Goal: Information Seeking & Learning: Check status

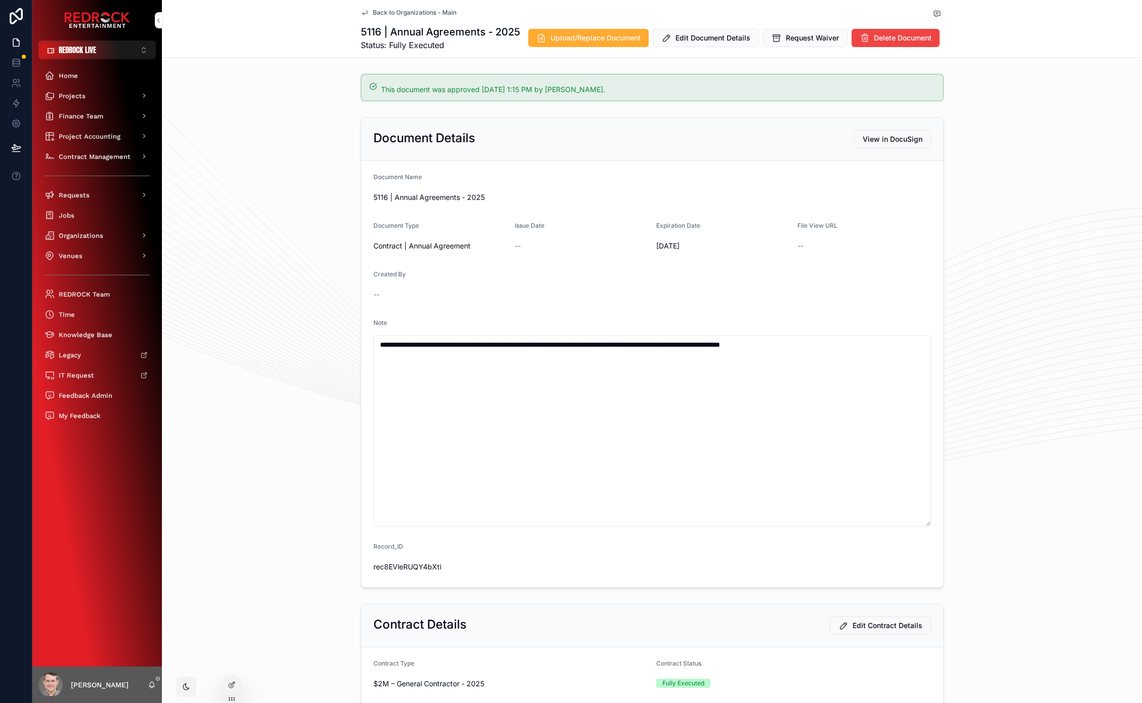
drag, startPoint x: 89, startPoint y: 234, endPoint x: 366, endPoint y: 150, distance: 290.1
click at [89, 234] on span "Organizations" at bounding box center [81, 235] width 45 height 9
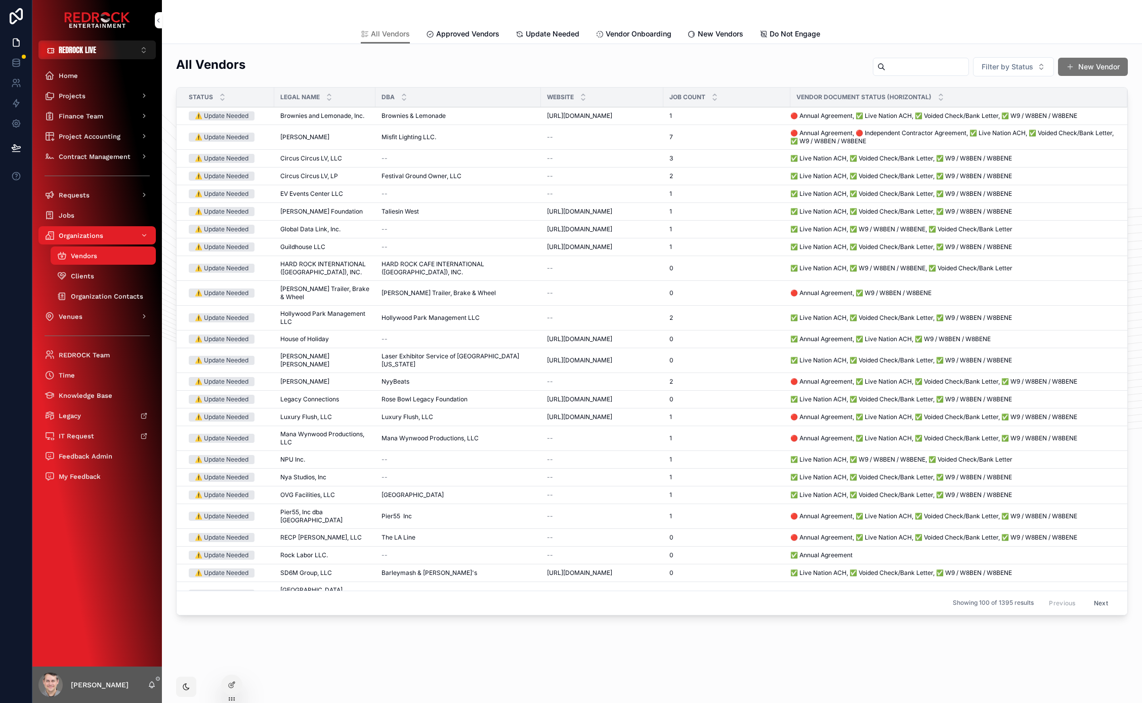
click at [886, 72] on input "scrollable content" at bounding box center [927, 67] width 83 height 14
type input "*****"
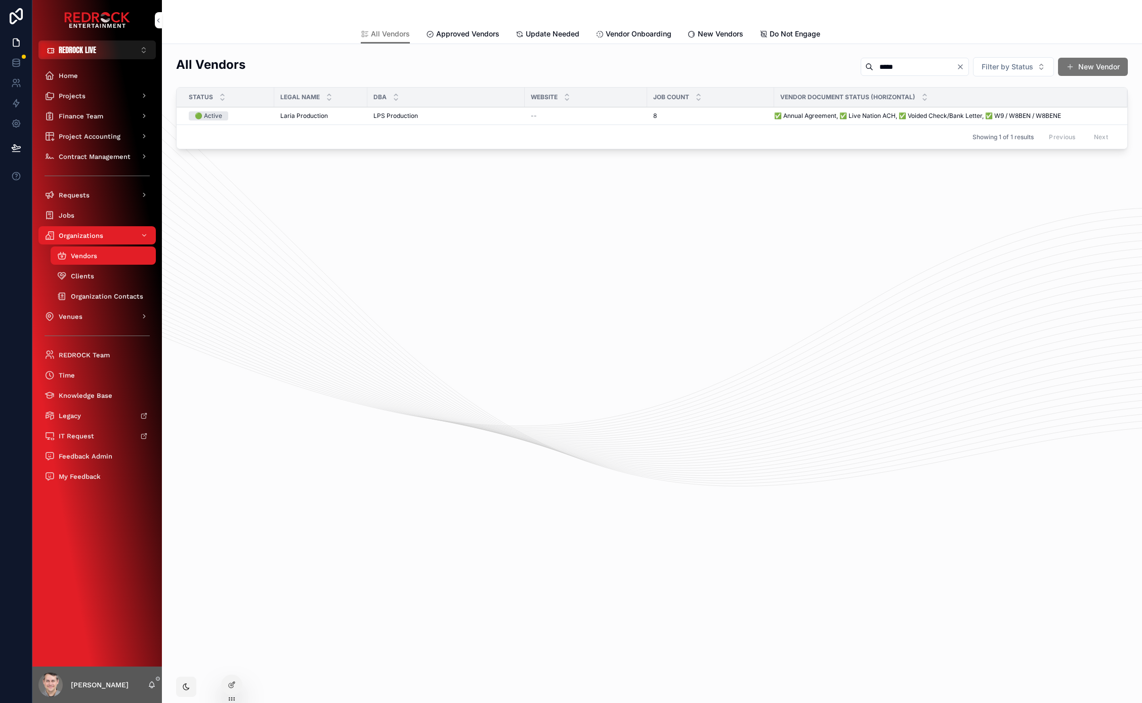
click at [303, 112] on span "Laria Production" at bounding box center [304, 116] width 48 height 8
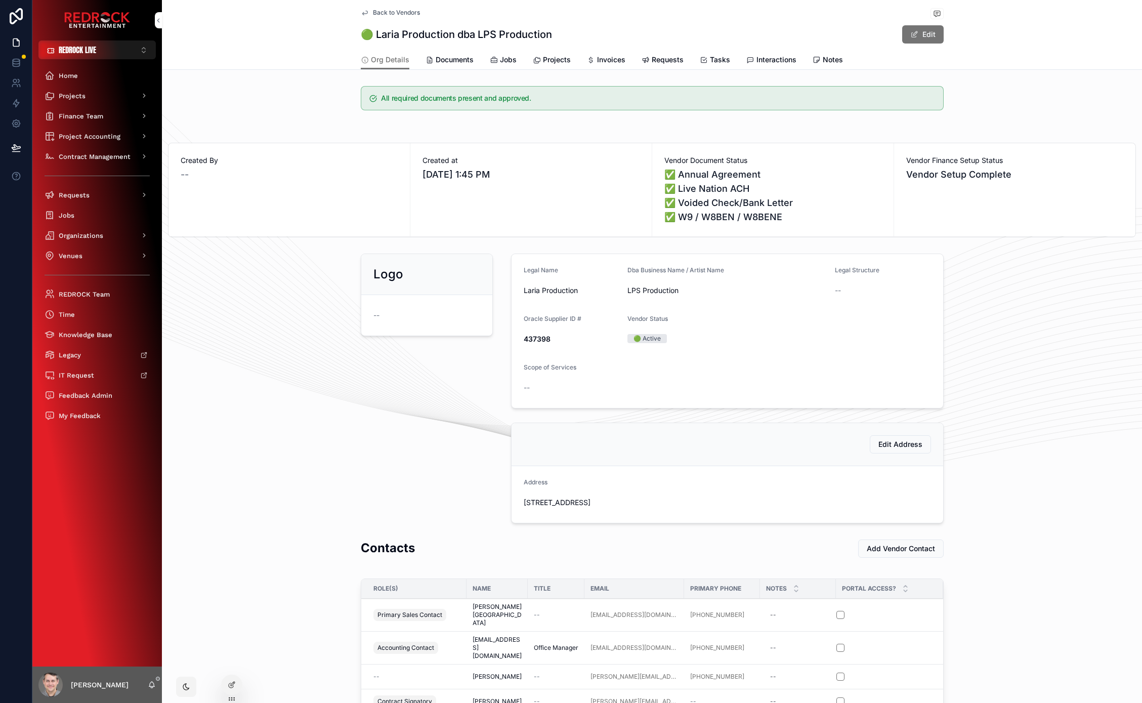
scroll to position [117, 0]
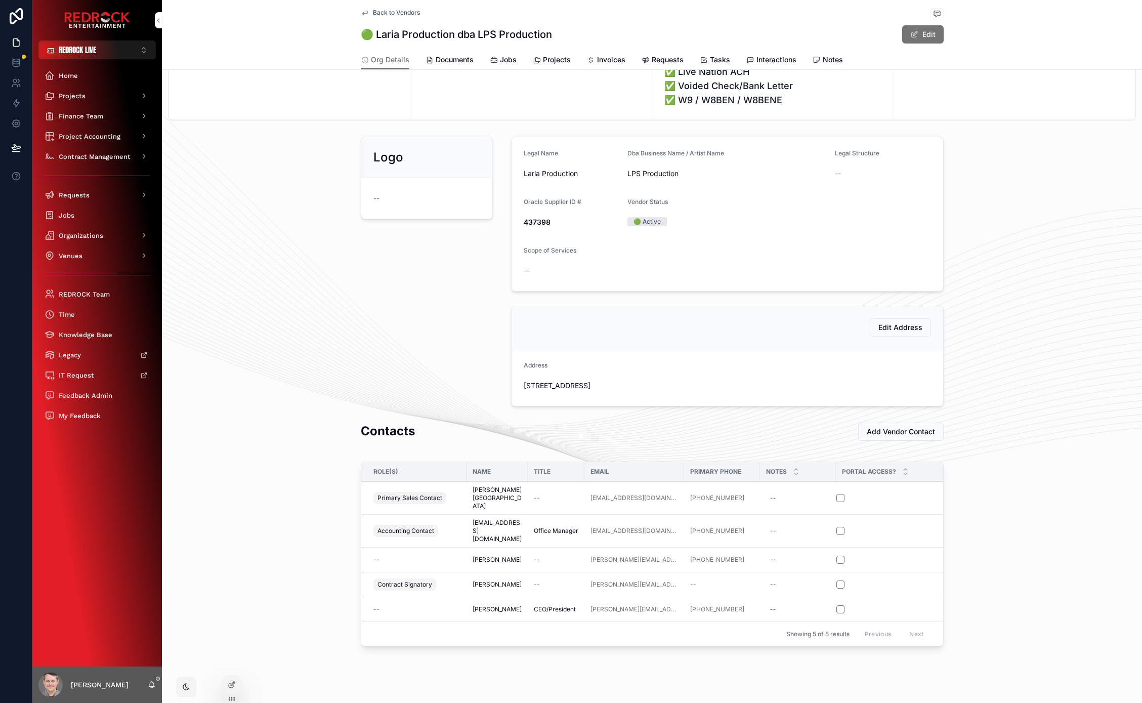
drag, startPoint x: 340, startPoint y: 352, endPoint x: 308, endPoint y: 315, distance: 48.5
drag, startPoint x: 289, startPoint y: 323, endPoint x: 261, endPoint y: 274, distance: 56.9
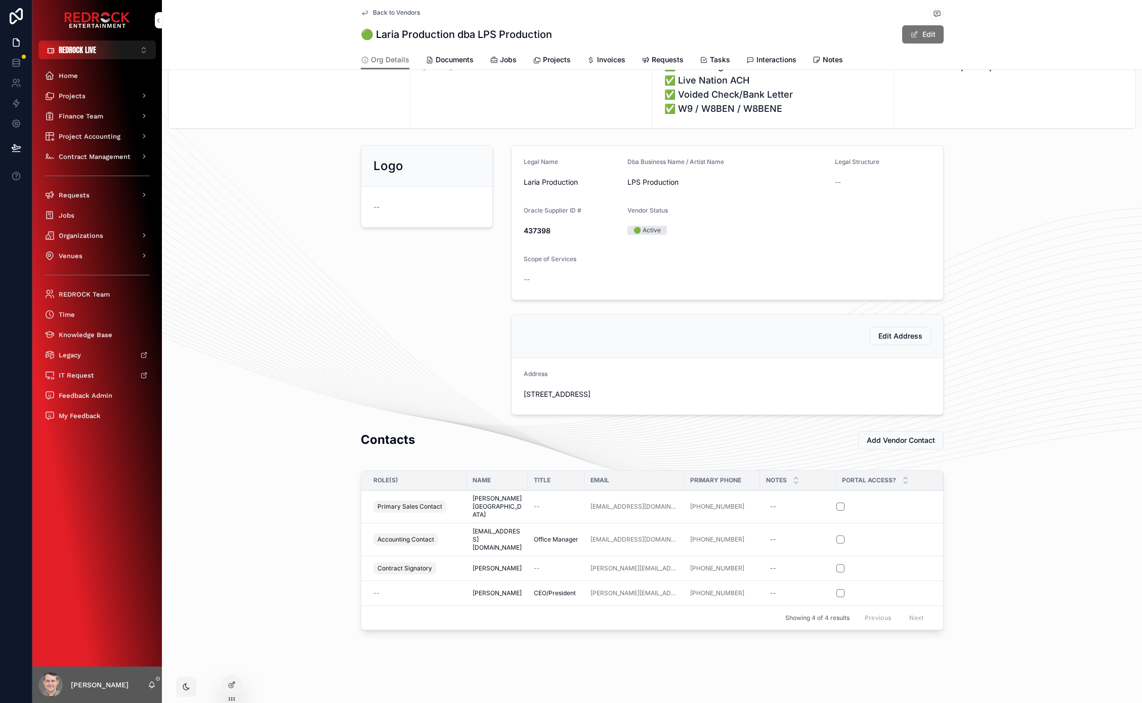
scroll to position [92, 0]
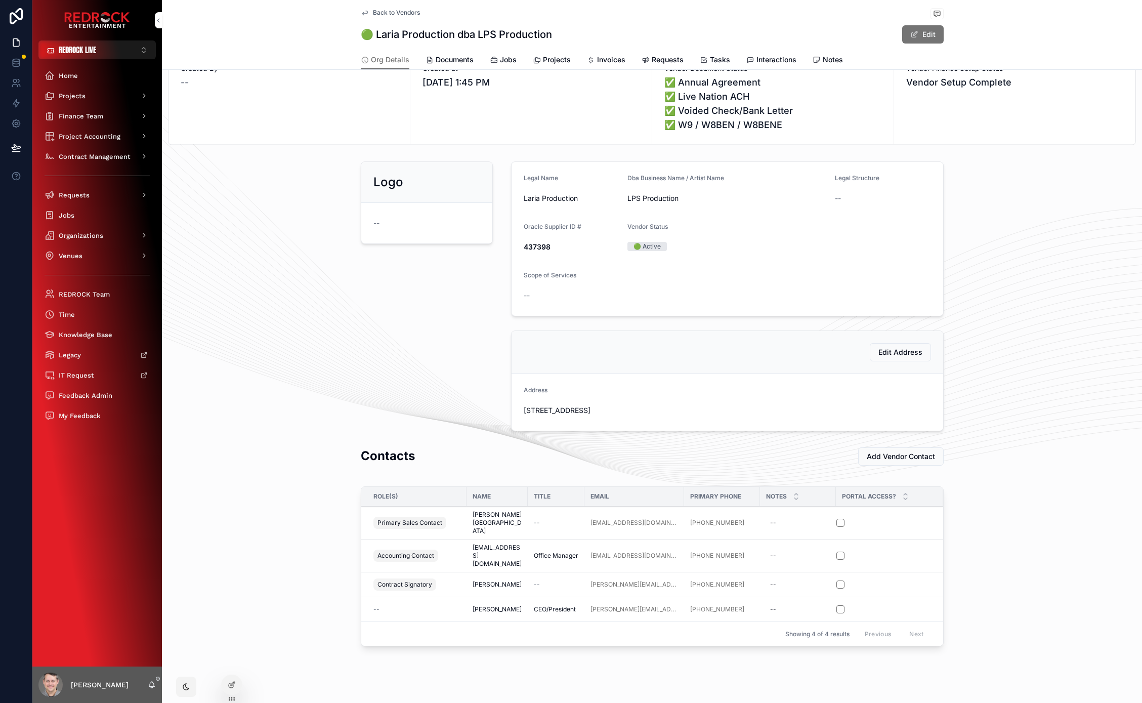
drag, startPoint x: 250, startPoint y: 352, endPoint x: 211, endPoint y: 266, distance: 94.2
click at [210, 264] on div "Logo -- Legal Name Laria Production Dba Business Name / Artist Name LPS Product…" at bounding box center [652, 296] width 980 height 278
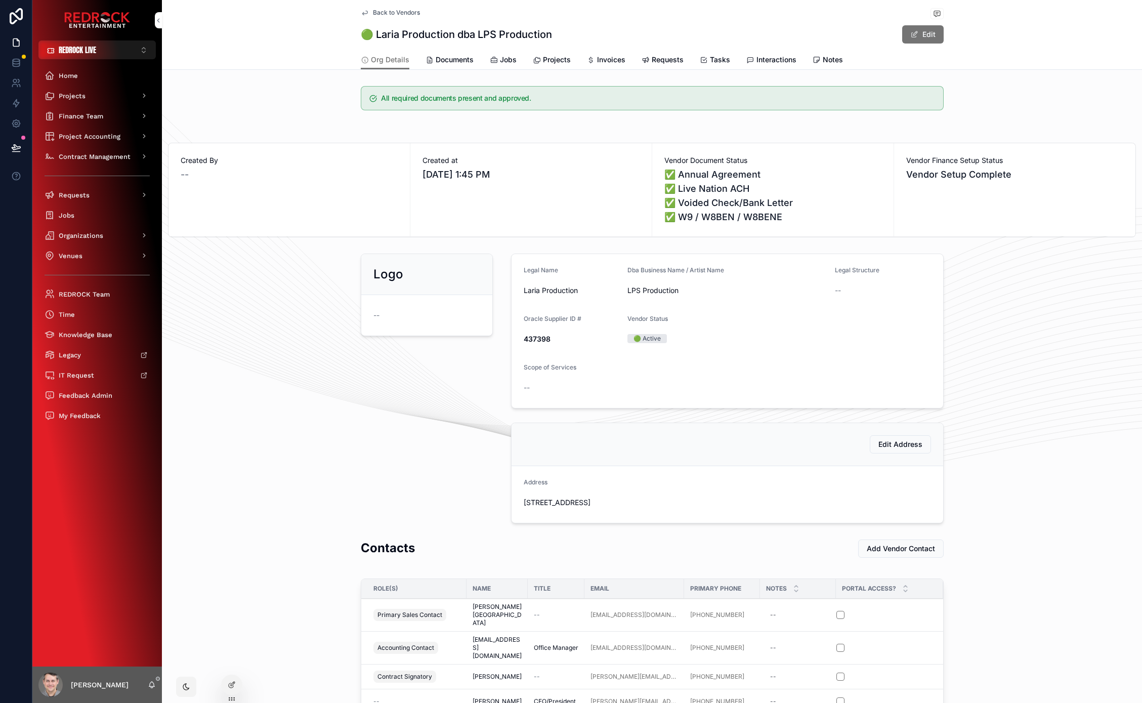
drag, startPoint x: 307, startPoint y: 399, endPoint x: 268, endPoint y: 367, distance: 50.4
drag, startPoint x: 268, startPoint y: 367, endPoint x: 254, endPoint y: 343, distance: 28.1
click at [67, 56] on button "REDROCK LIVE ⌥ 1" at bounding box center [96, 49] width 117 height 19
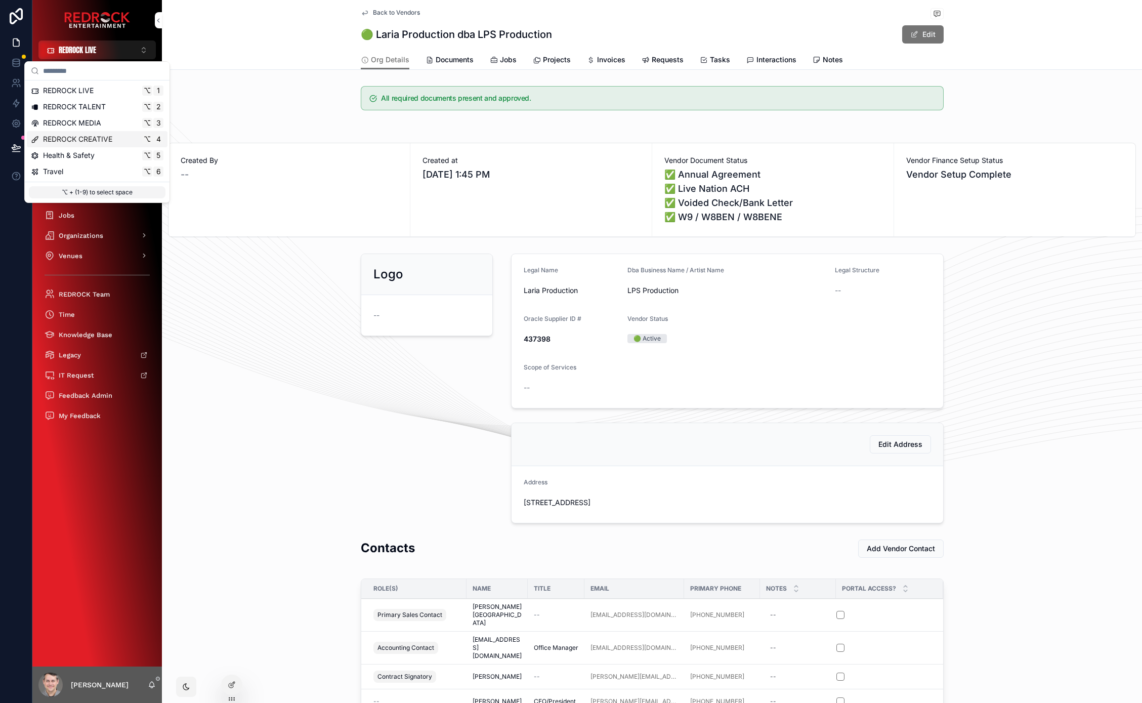
click at [103, 141] on span "REDROCK CREATIVE" at bounding box center [77, 139] width 69 height 10
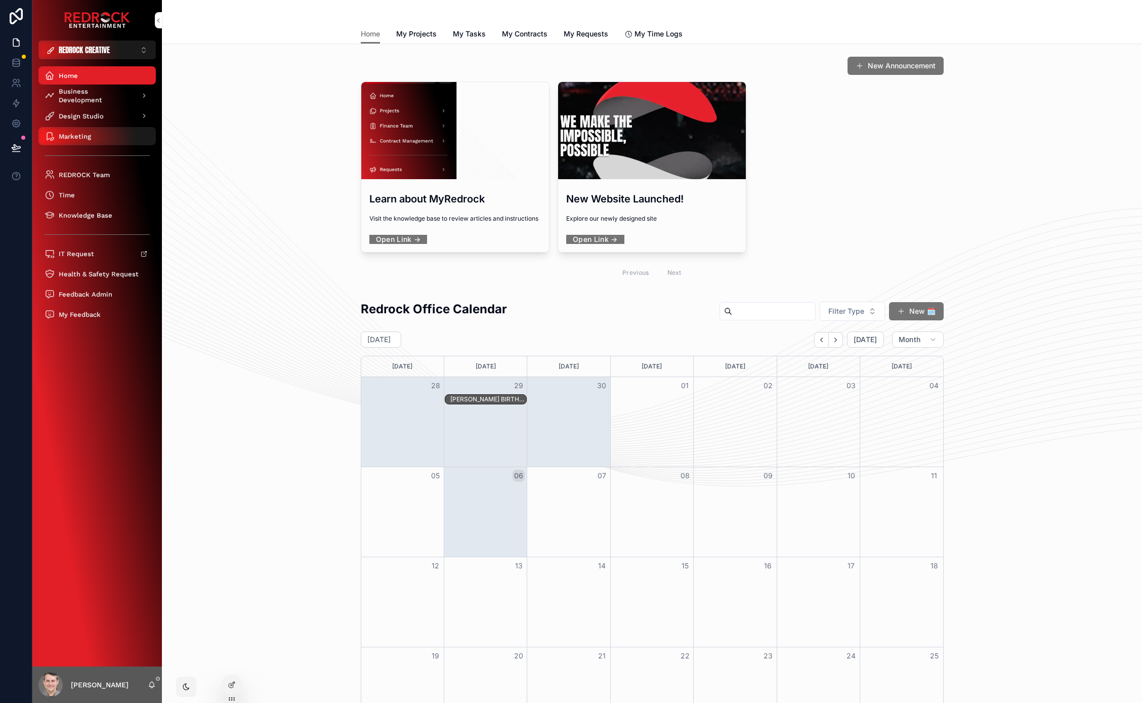
click at [95, 136] on div "Marketing" at bounding box center [97, 136] width 105 height 16
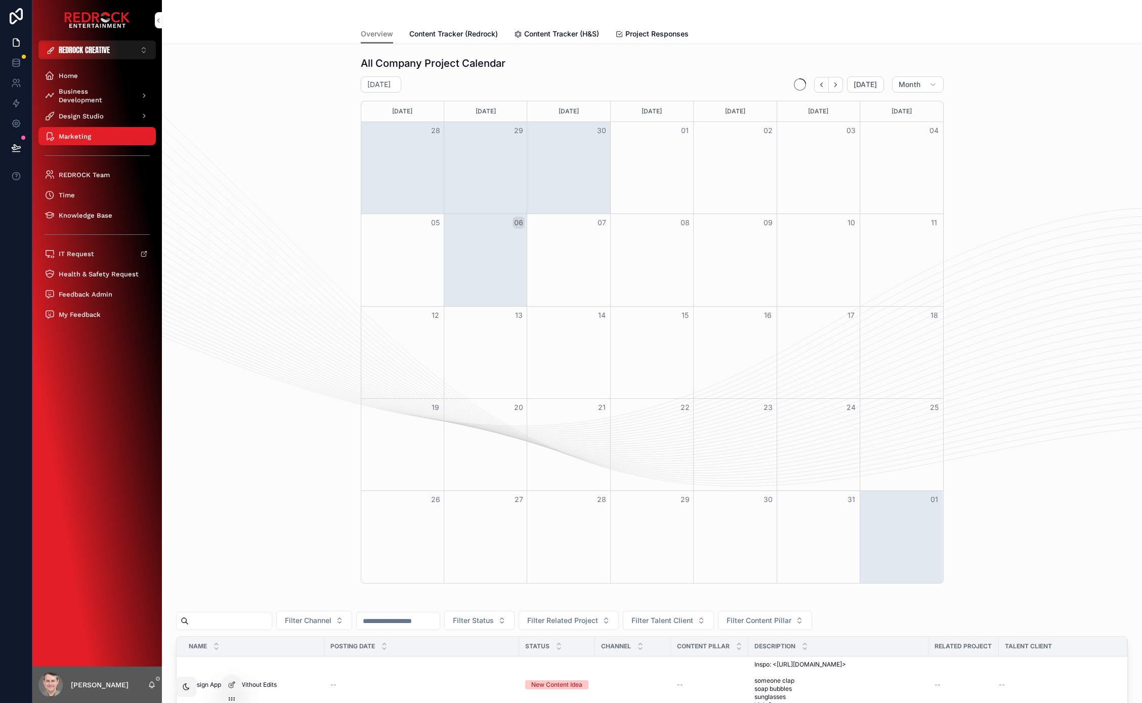
click at [463, 30] on span "Content Tracker (Redrock)" at bounding box center [453, 34] width 89 height 10
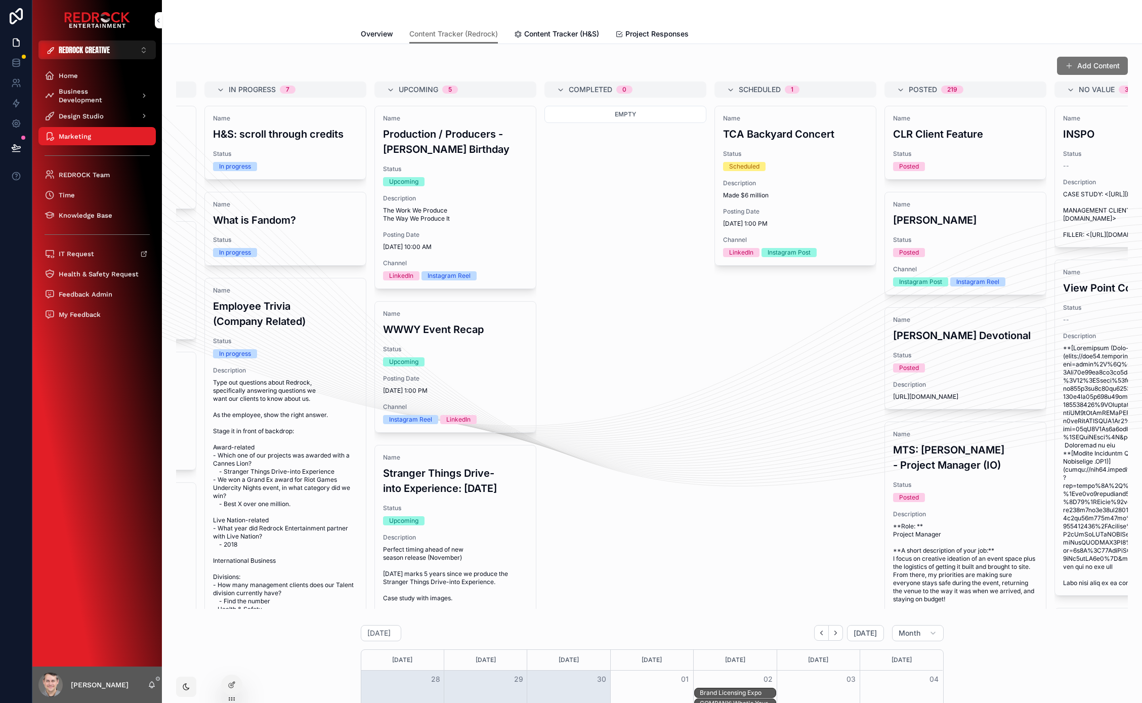
scroll to position [0, 383]
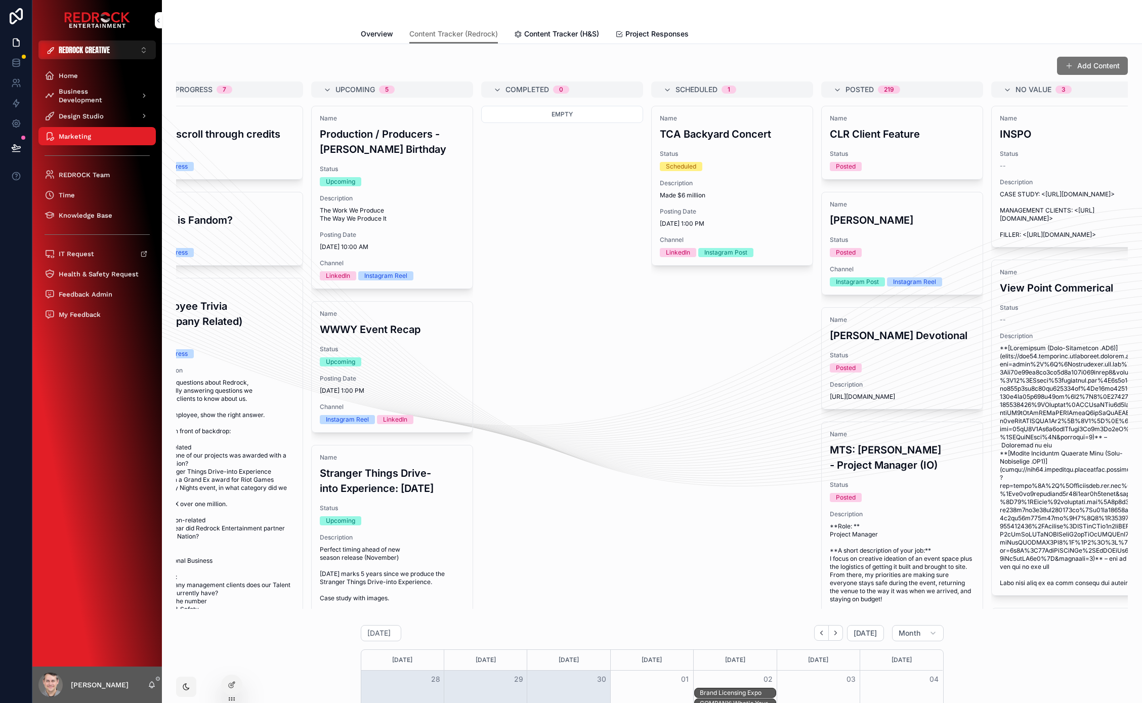
click at [742, 171] on div "Scheduled" at bounding box center [732, 166] width 145 height 9
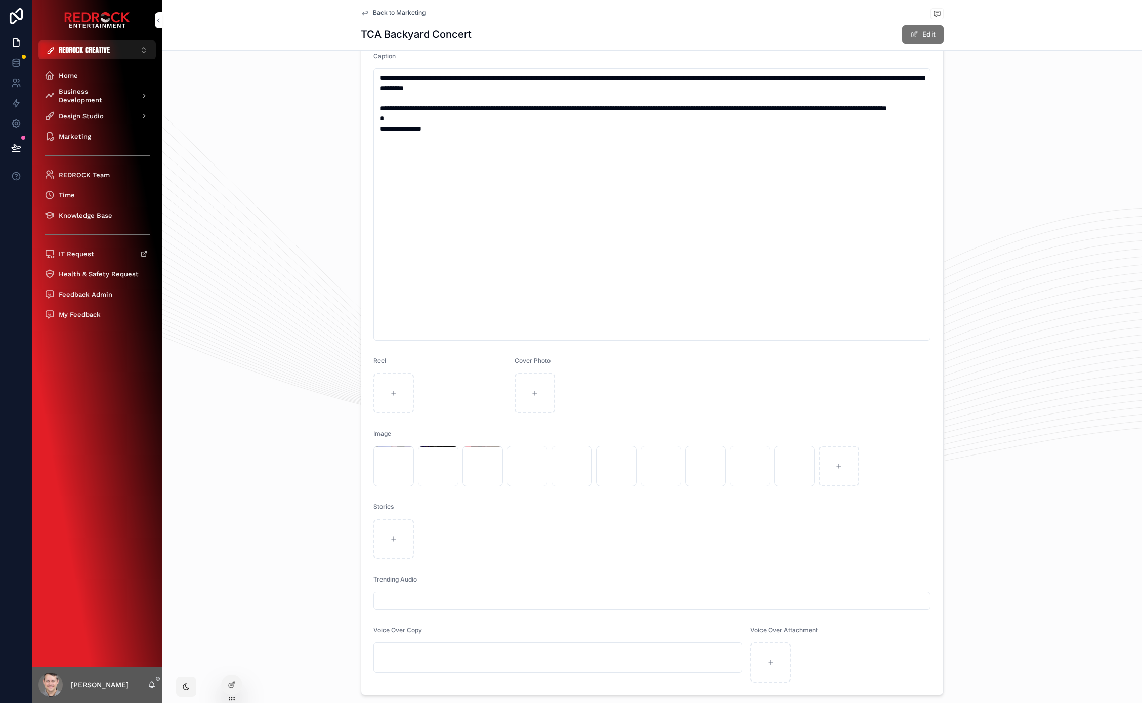
scroll to position [396, 0]
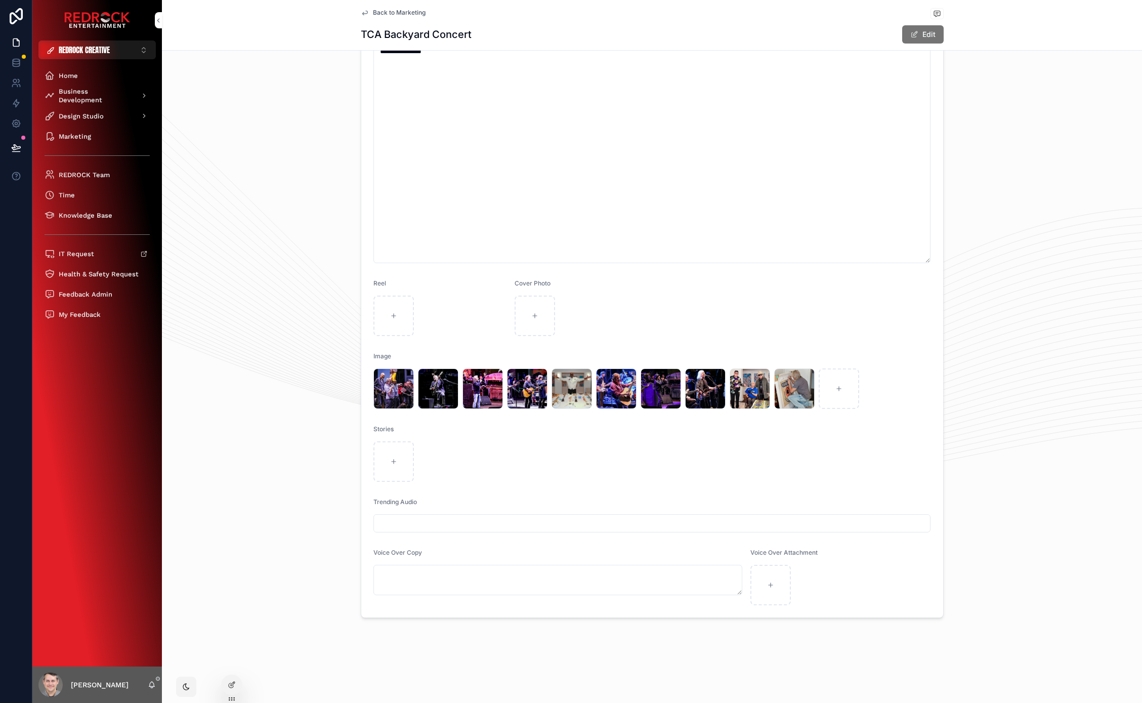
click at [236, 178] on div "**********" at bounding box center [652, 206] width 980 height 831
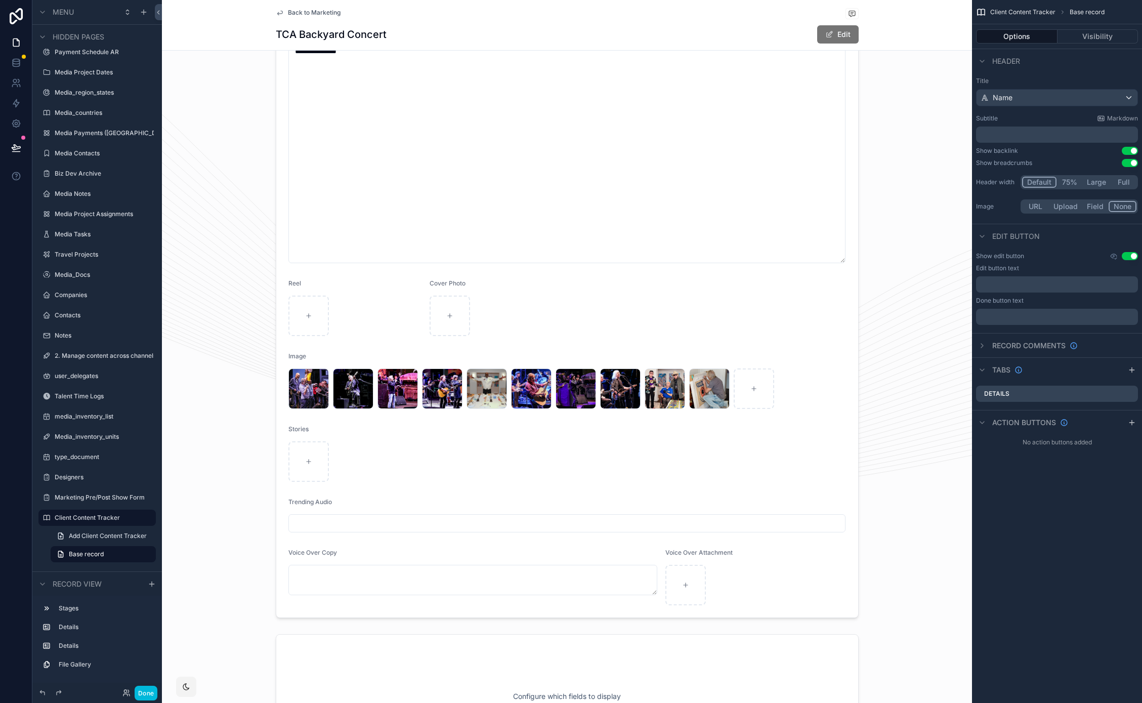
scroll to position [423, 0]
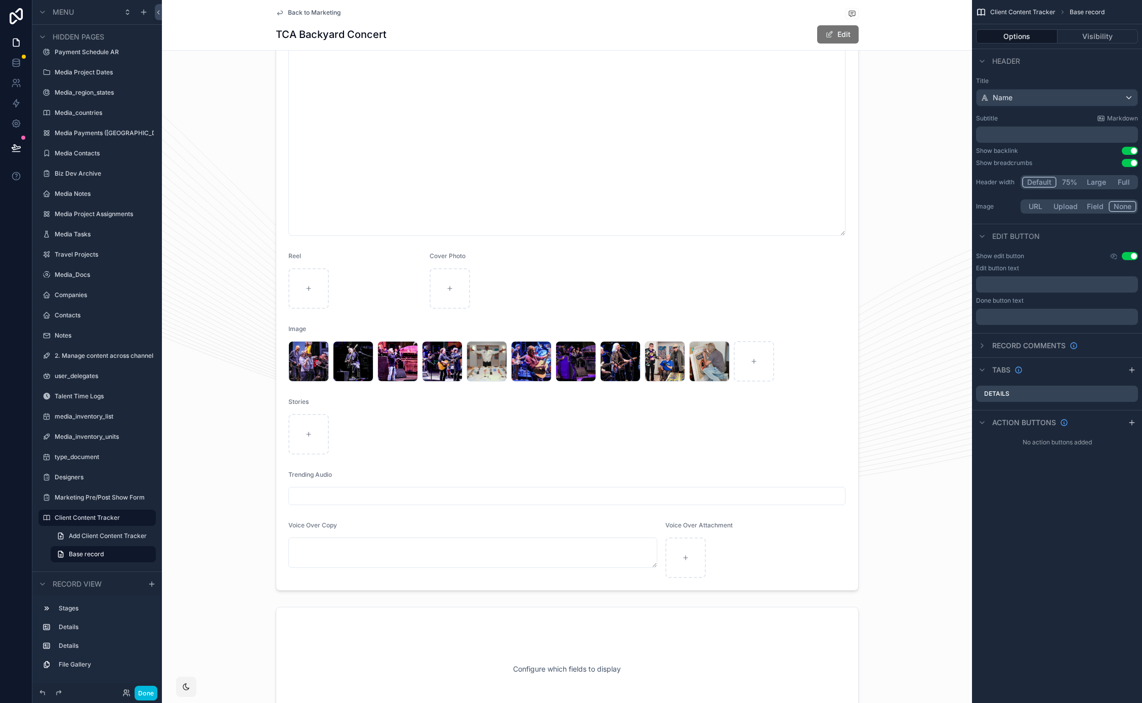
click at [817, 321] on div "scrollable content" at bounding box center [567, 179] width 810 height 831
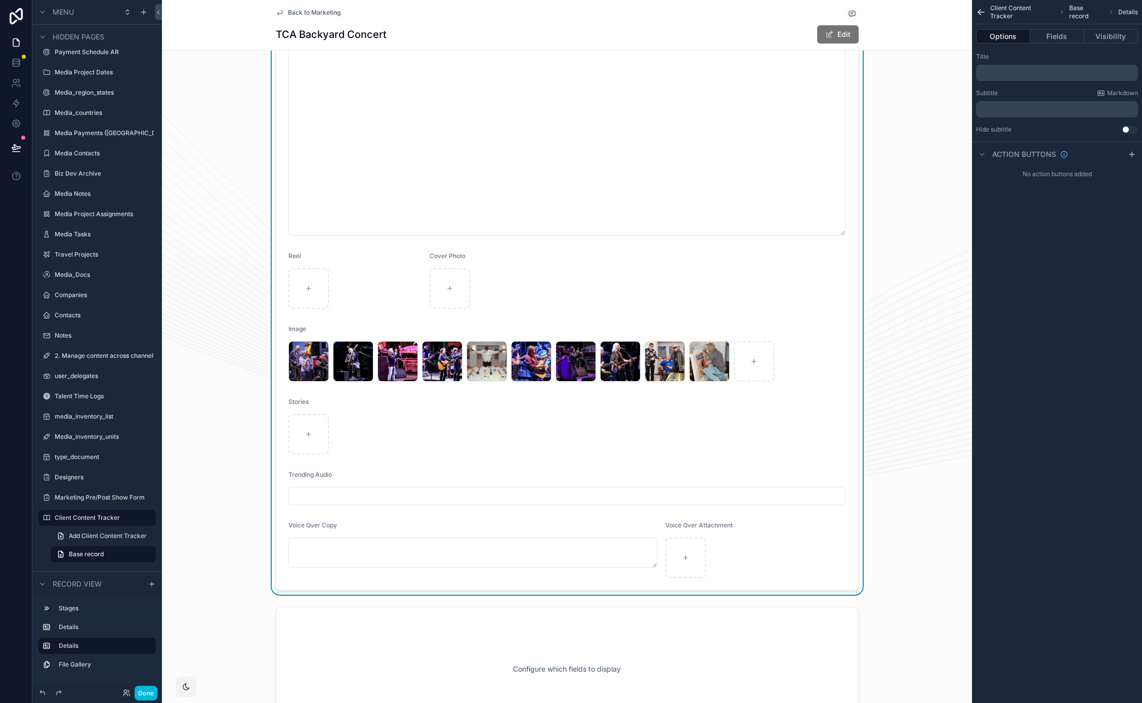
click at [1062, 35] on button "Fields" at bounding box center [1057, 36] width 54 height 14
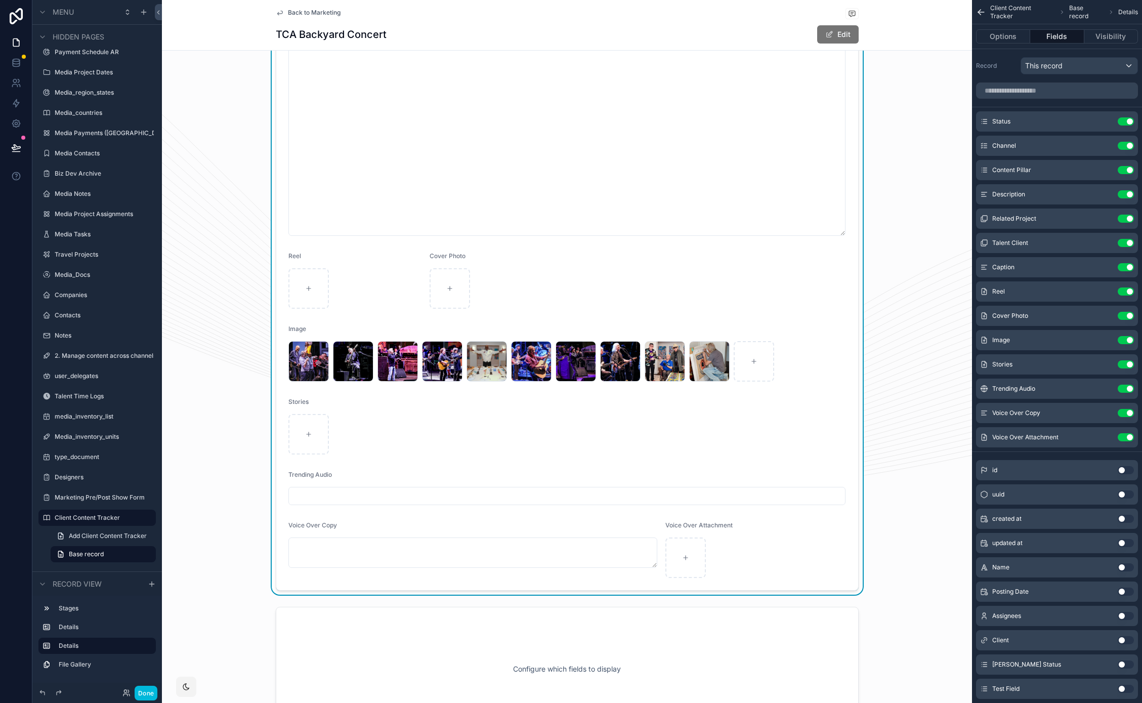
click at [0, 0] on icon "scrollable content" at bounding box center [0, 0] width 0 height 0
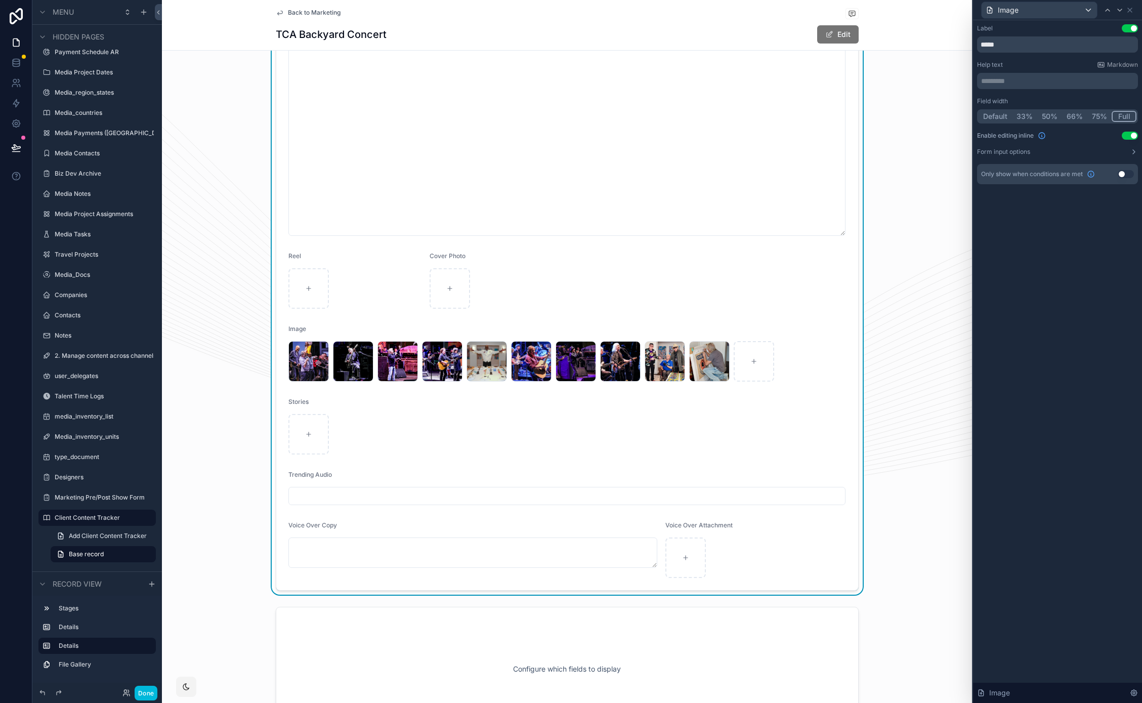
click at [1134, 692] on icon at bounding box center [1134, 693] width 2 height 2
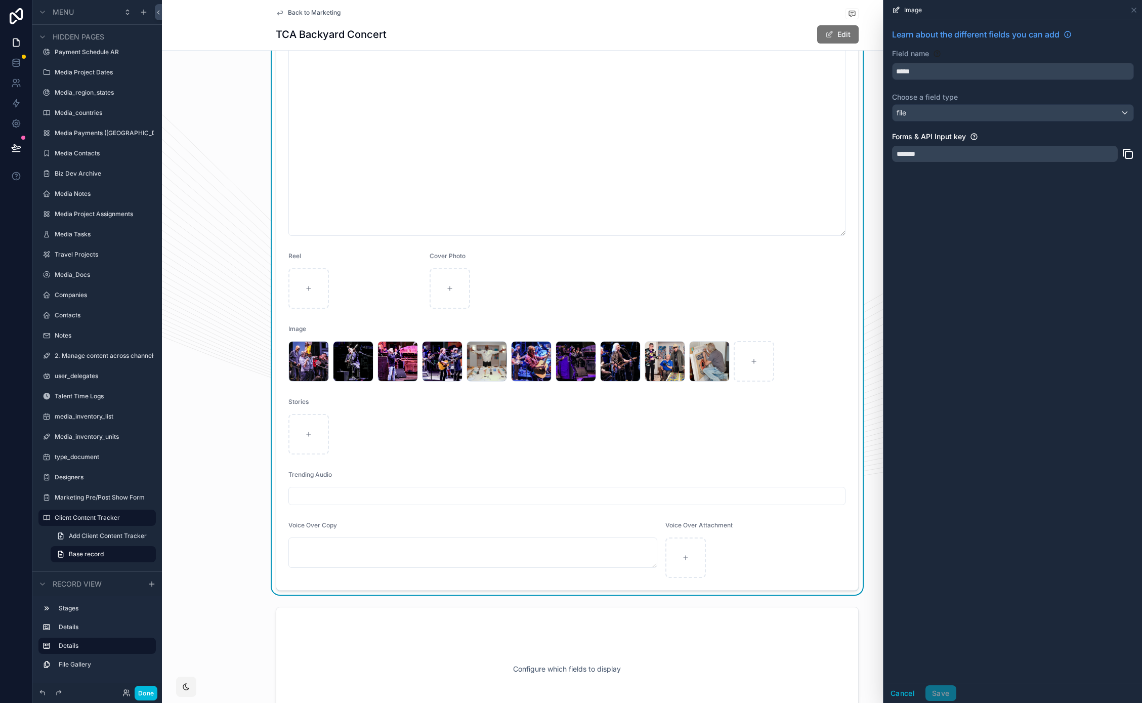
click at [860, 172] on div "**********" at bounding box center [567, 179] width 810 height 831
click at [1137, 13] on icon at bounding box center [1134, 10] width 8 height 8
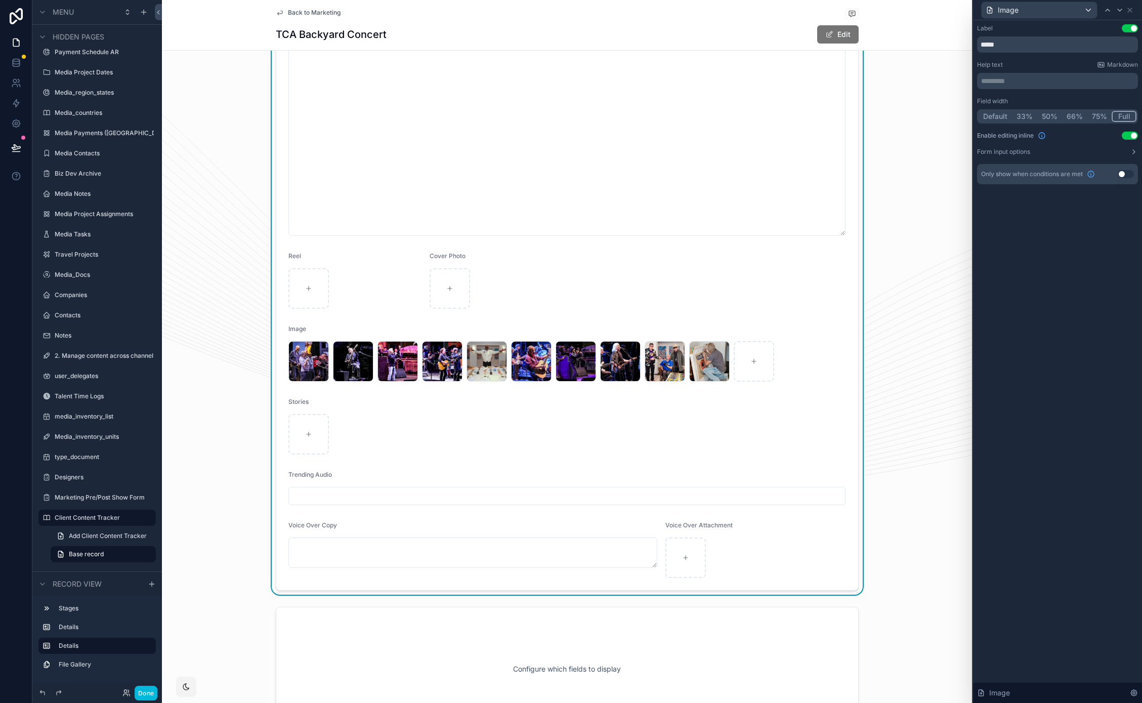
click at [921, 334] on div "**********" at bounding box center [567, 179] width 810 height 831
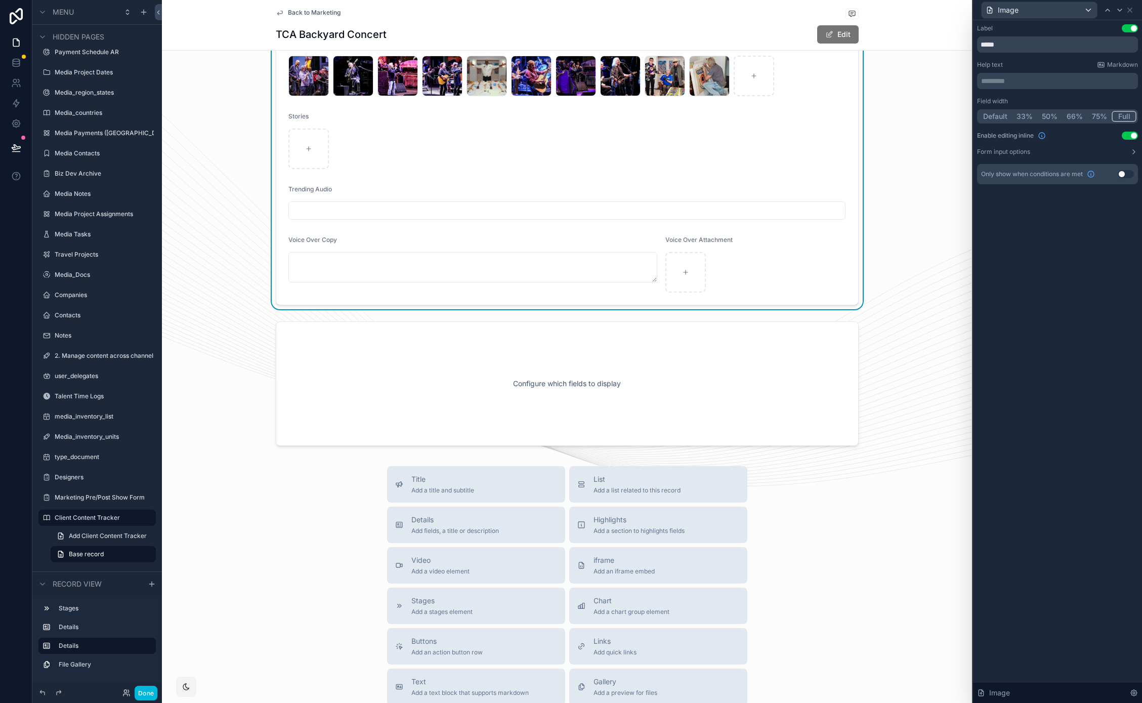
scroll to position [913, 0]
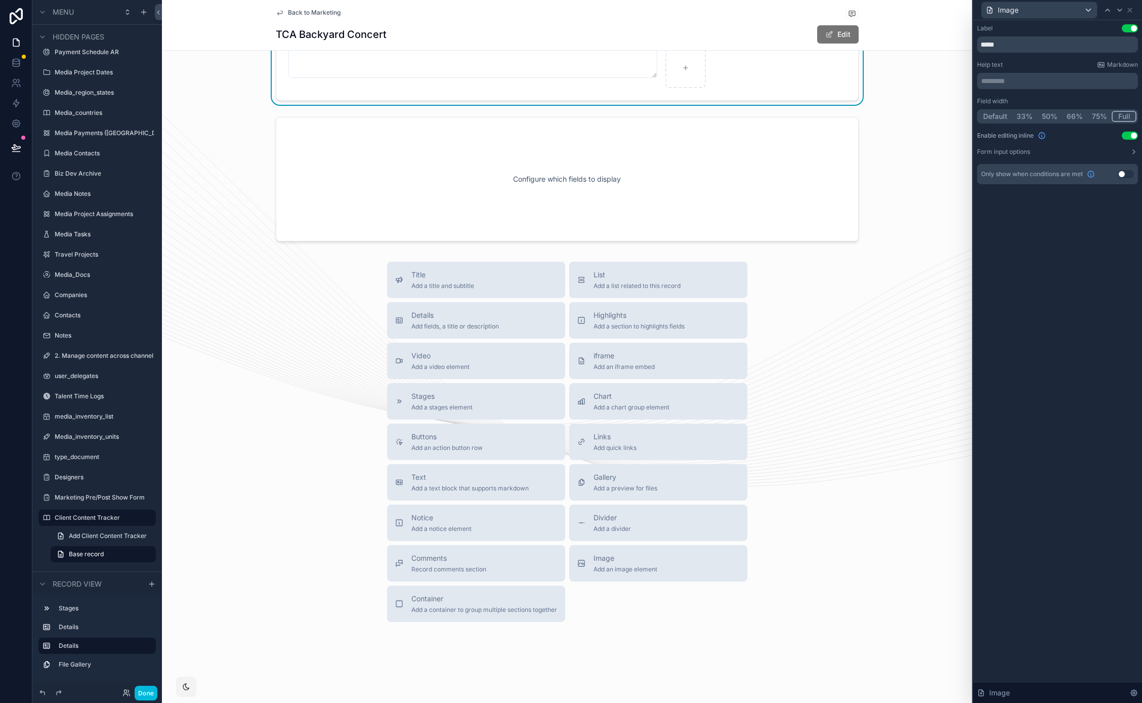
click at [628, 481] on span "Gallery" at bounding box center [626, 477] width 64 height 10
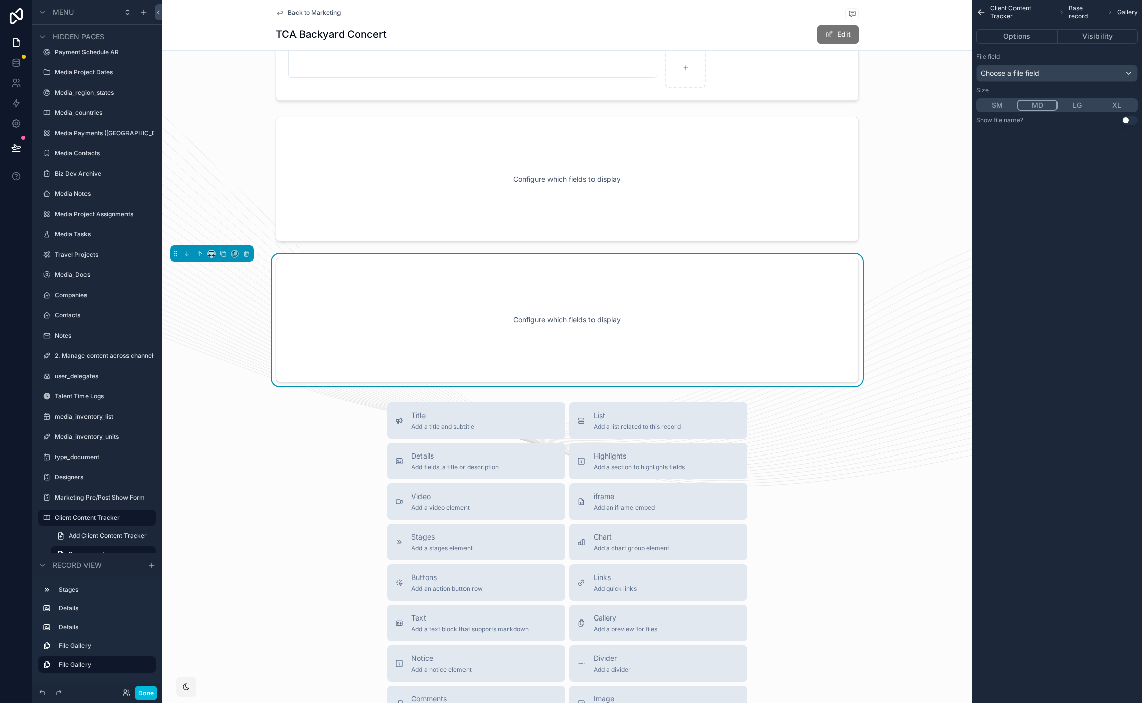
scroll to position [882, 0]
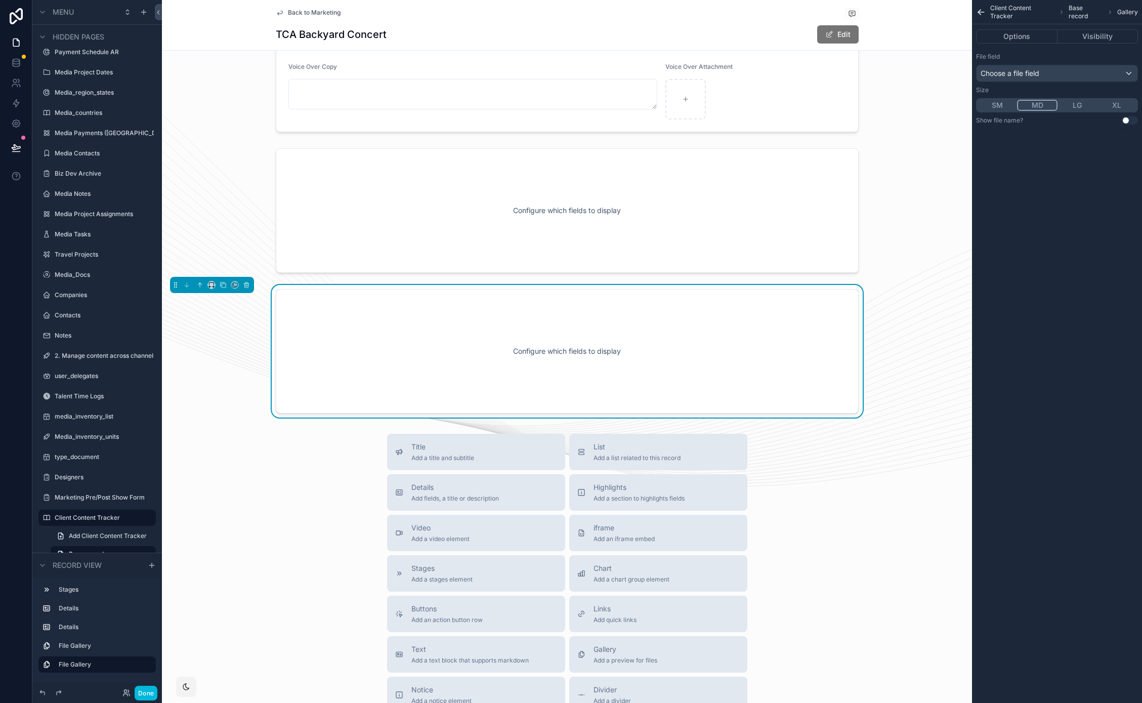
click at [1020, 63] on div "File field Choose a file field" at bounding box center [1057, 67] width 162 height 29
click at [1018, 75] on span "Choose a file field" at bounding box center [1010, 73] width 59 height 9
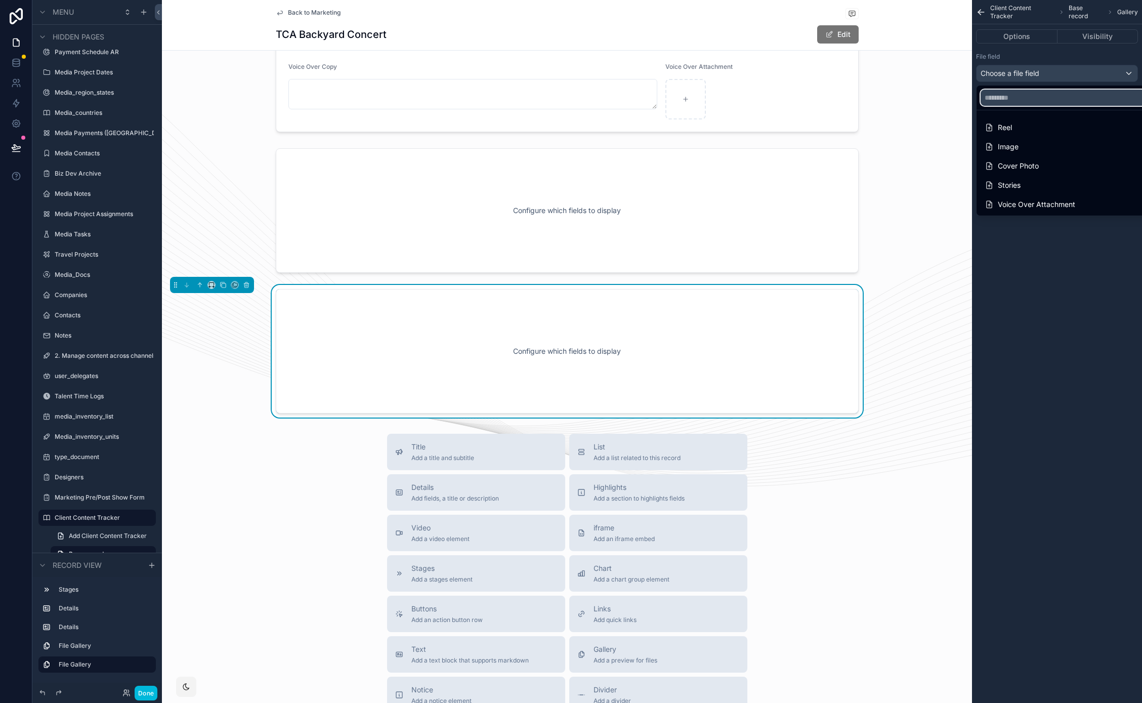
click at [1030, 97] on input "text" at bounding box center [1069, 98] width 176 height 16
click at [1034, 149] on div "Image" at bounding box center [1069, 147] width 168 height 12
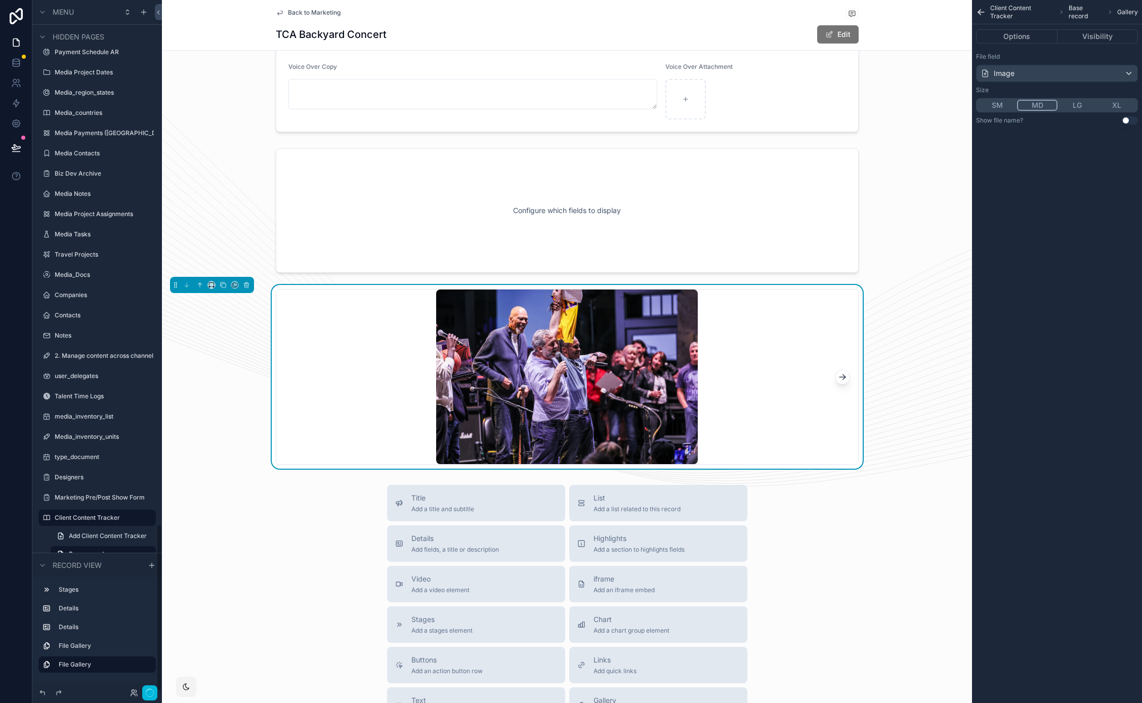
scroll to position [2171, 0]
click at [1033, 40] on button "Options" at bounding box center [1016, 36] width 81 height 14
click at [1012, 37] on button "Options" at bounding box center [1016, 36] width 81 height 14
click at [1115, 47] on div "Options Visibility" at bounding box center [1057, 36] width 170 height 24
click at [1092, 39] on button "Visibility" at bounding box center [1098, 36] width 81 height 14
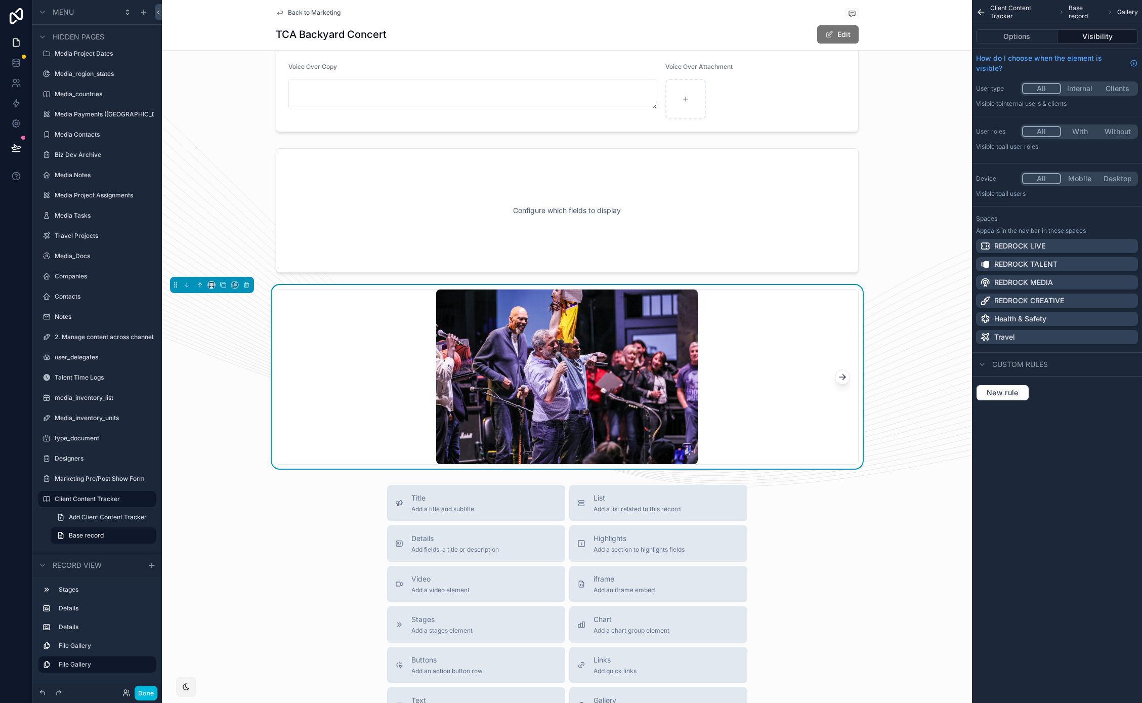
click at [1034, 39] on button "Options" at bounding box center [1016, 36] width 81 height 14
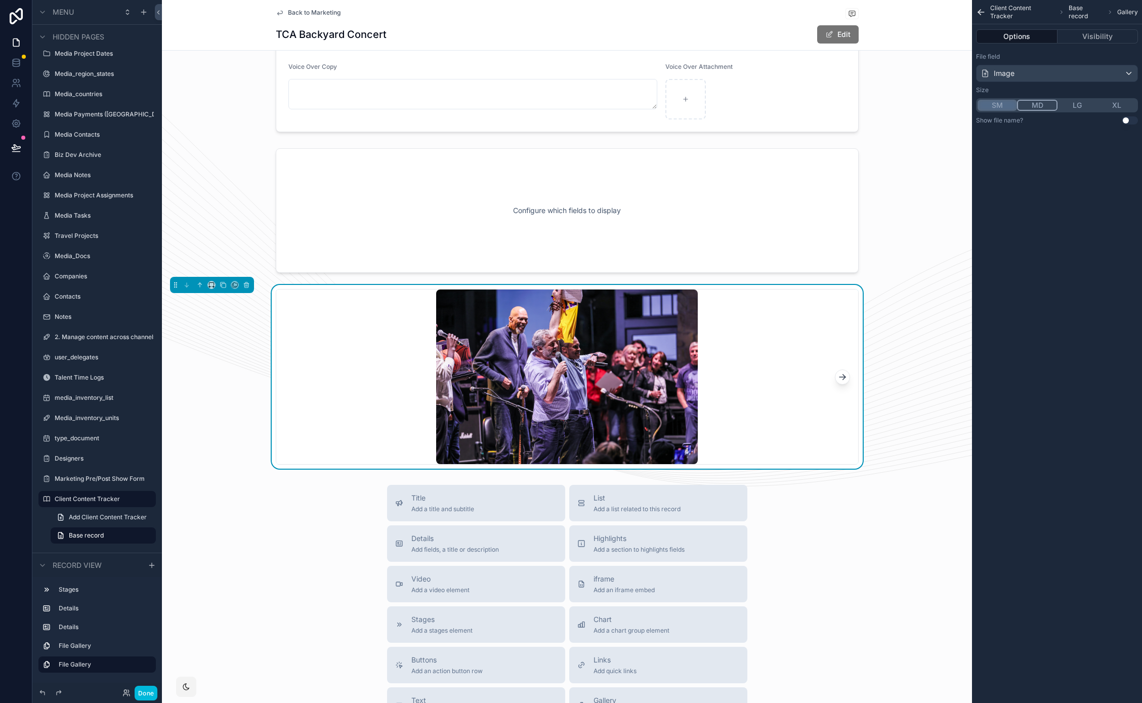
drag, startPoint x: 997, startPoint y: 107, endPoint x: 1112, endPoint y: 104, distance: 115.4
click at [997, 106] on button "SM" at bounding box center [997, 105] width 39 height 11
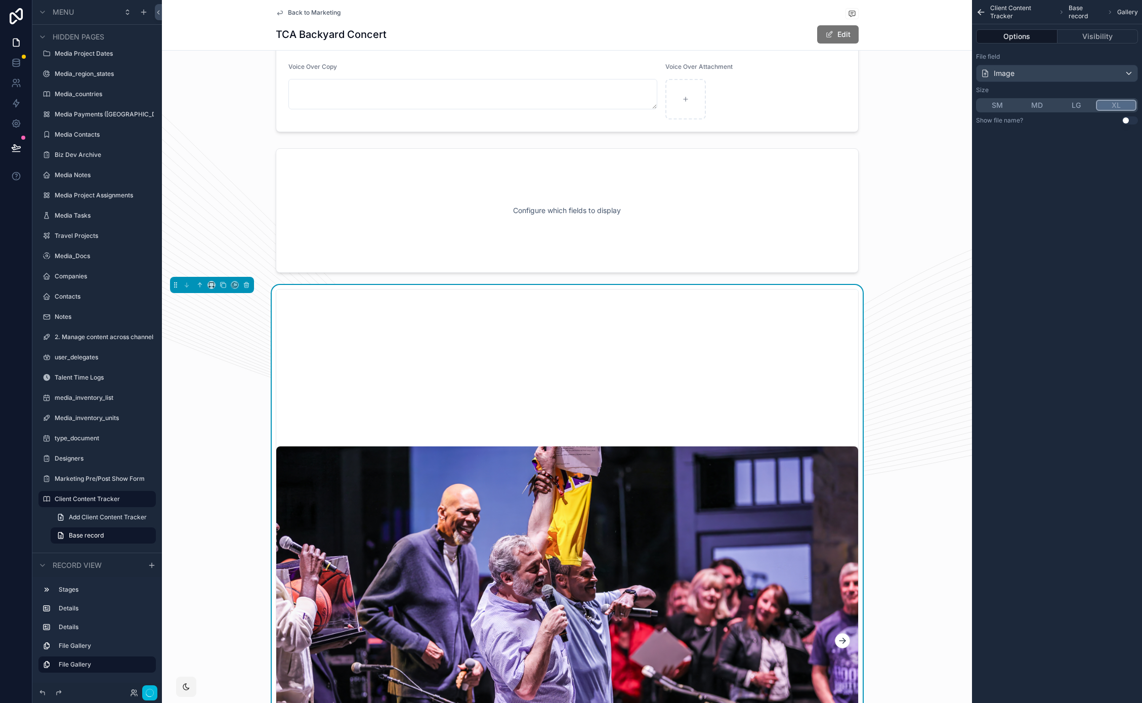
click at [1112, 104] on button "XL" at bounding box center [1116, 105] width 40 height 11
click at [976, 100] on div "File field Image Size SM MD LG XL Show file name? Use setting" at bounding box center [1057, 89] width 170 height 80
click at [985, 104] on button "SM" at bounding box center [997, 105] width 39 height 11
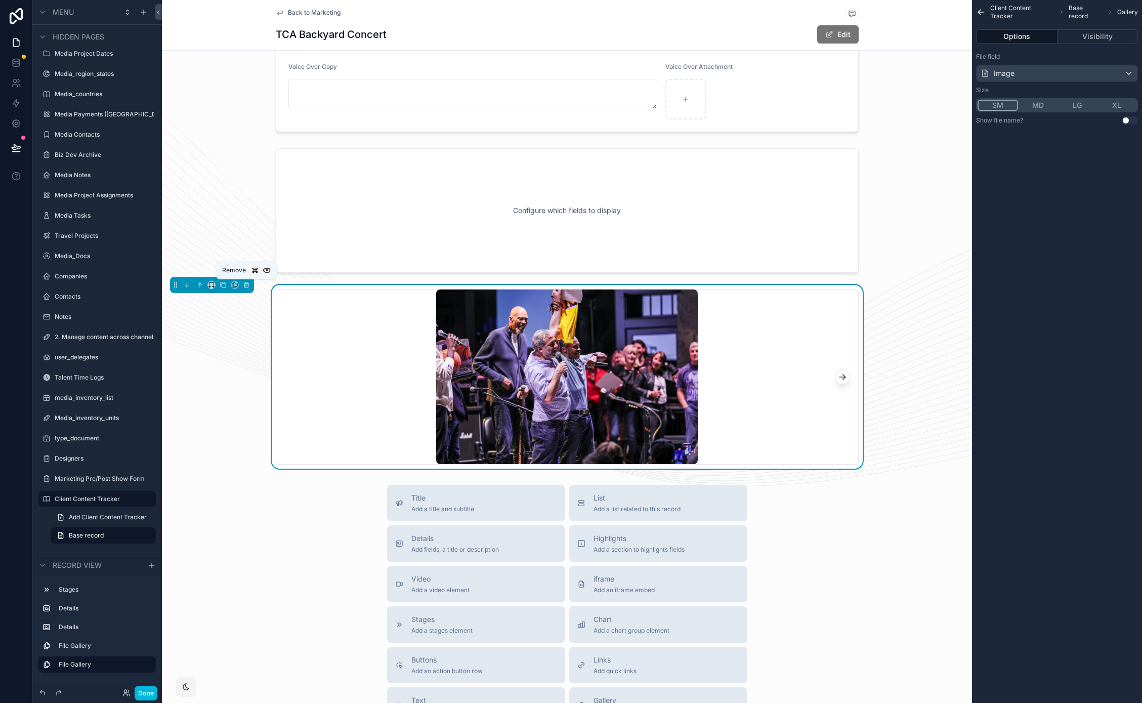
click at [247, 284] on icon "scrollable content" at bounding box center [246, 284] width 7 height 7
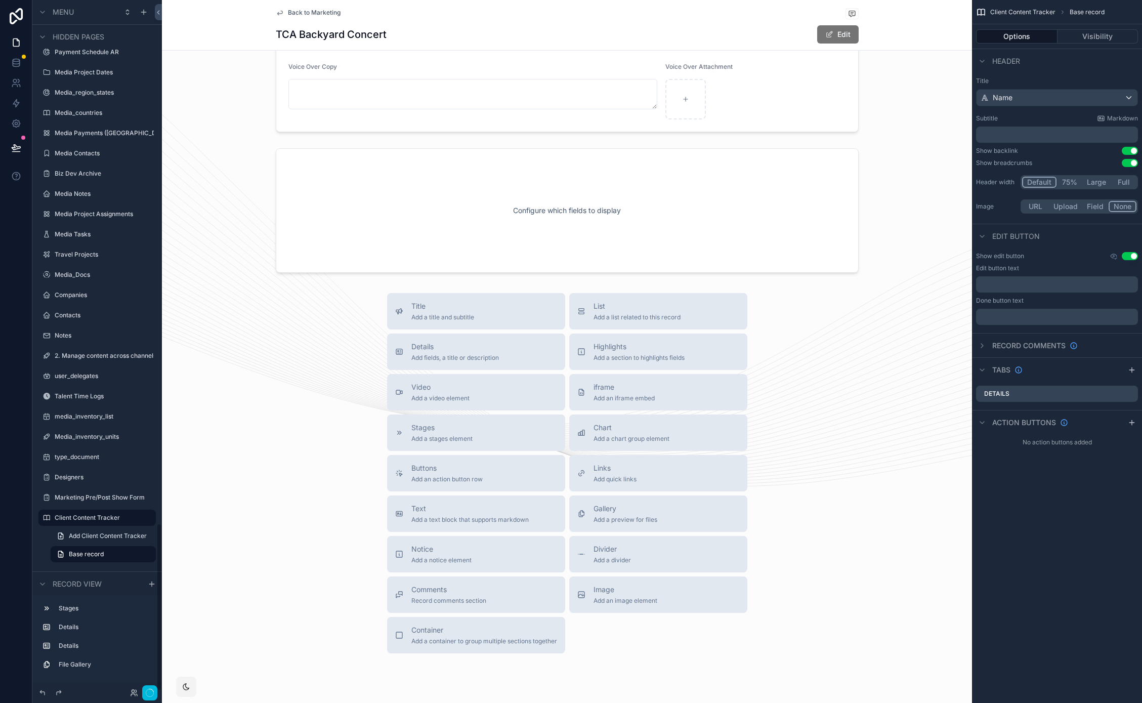
scroll to position [2152, 0]
click at [630, 602] on span "Add an image element" at bounding box center [626, 601] width 64 height 8
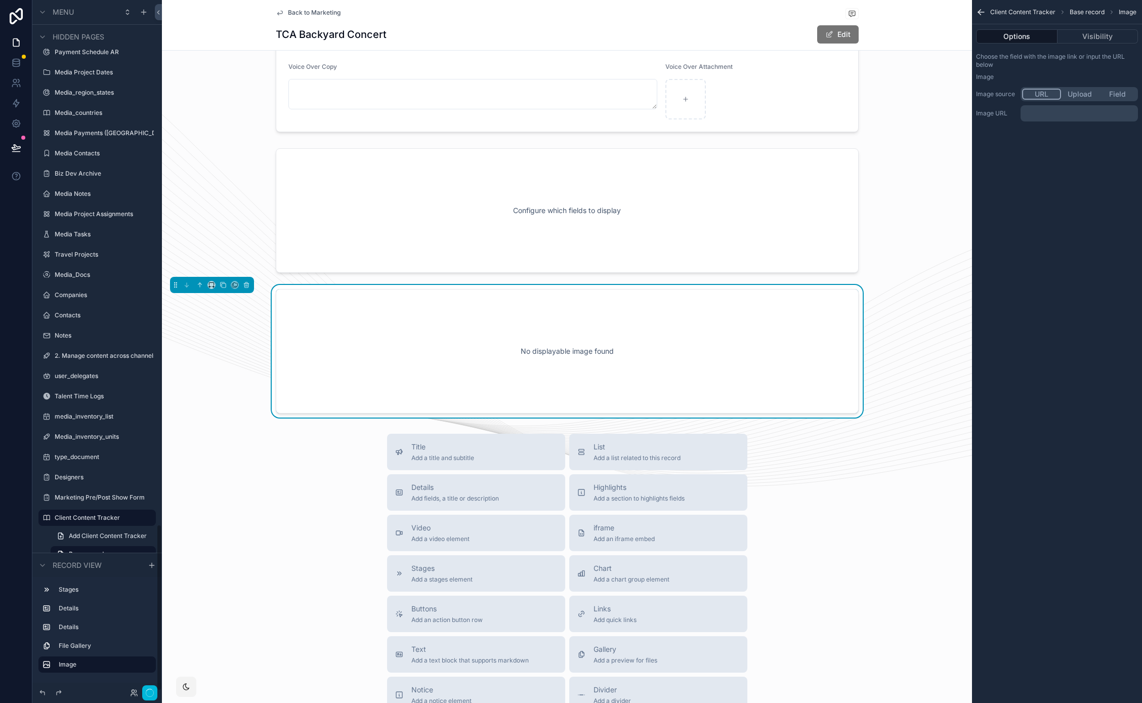
scroll to position [2171, 0]
click at [1115, 92] on button "Field" at bounding box center [1118, 94] width 38 height 11
click at [1052, 113] on div "scrollable content" at bounding box center [1079, 114] width 116 height 16
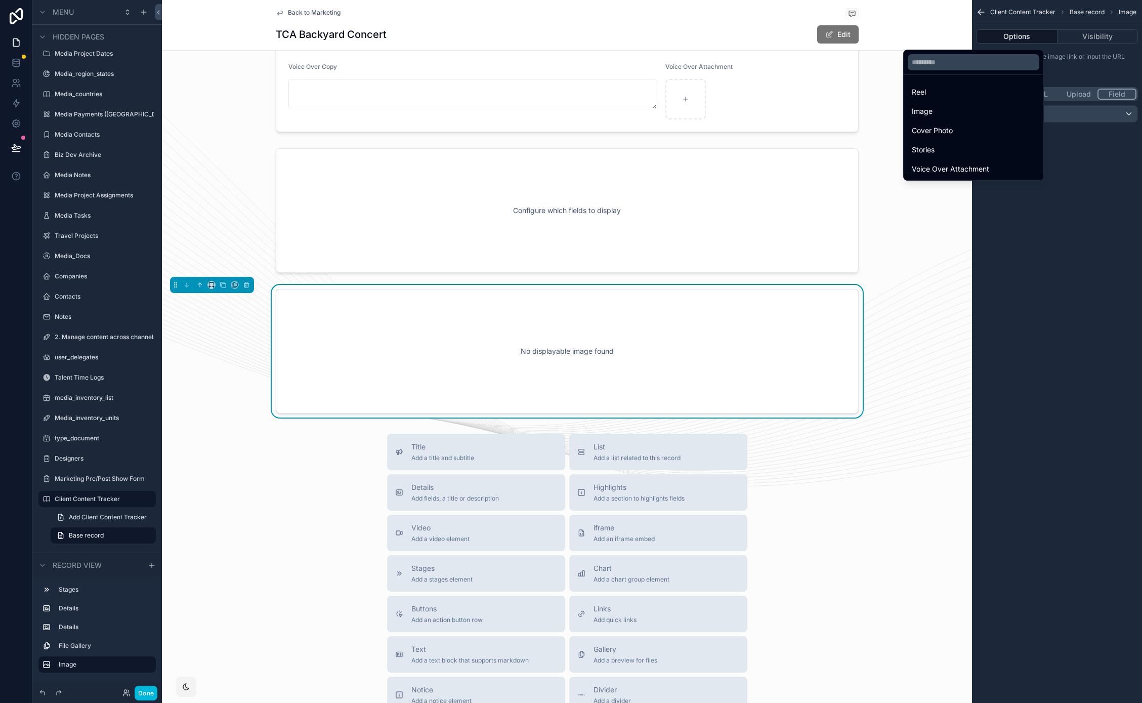
click at [966, 102] on div "Image" at bounding box center [974, 111] width 136 height 18
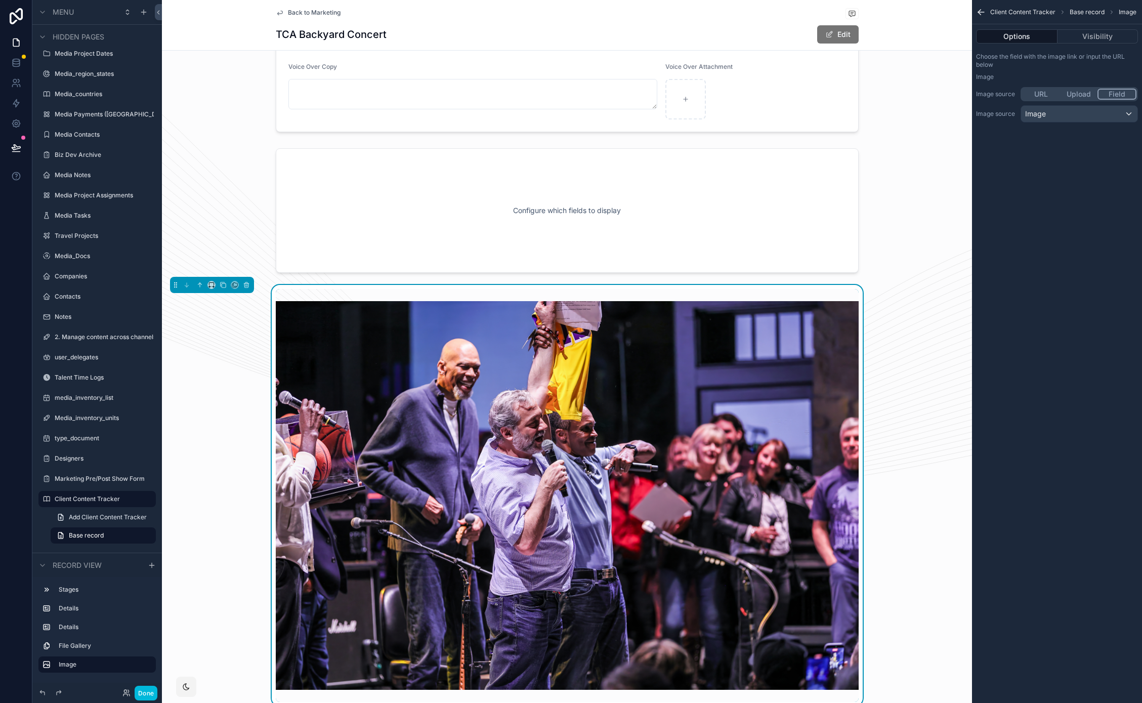
click at [1084, 32] on button "Visibility" at bounding box center [1098, 36] width 81 height 14
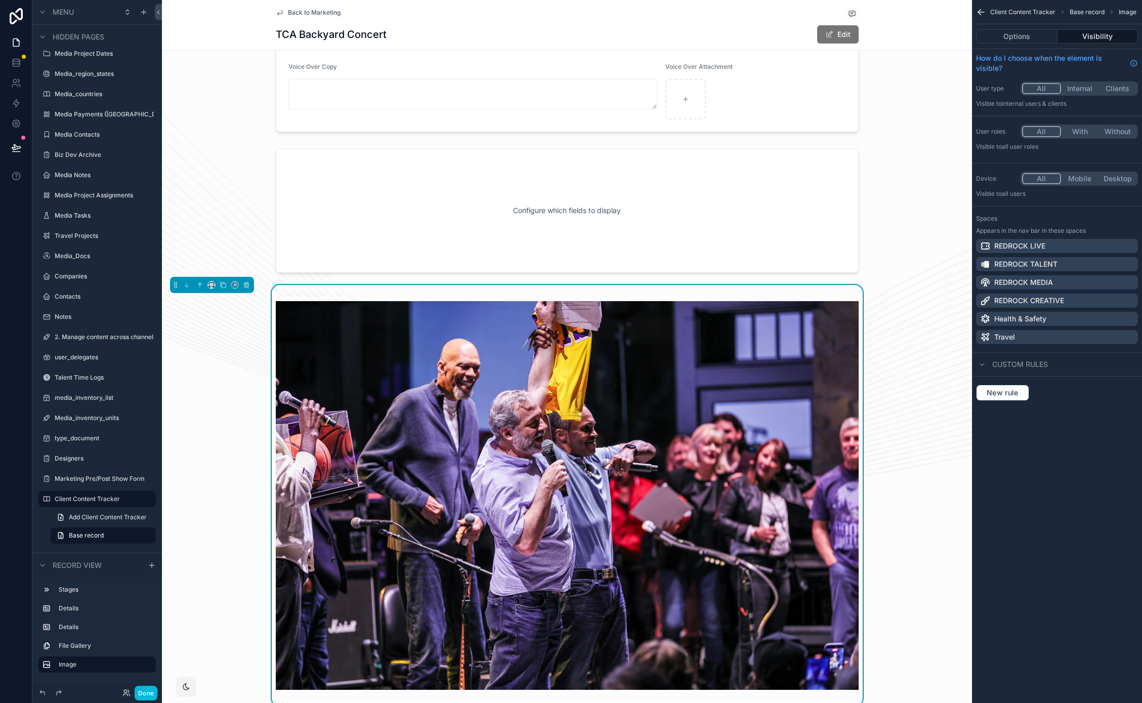
click at [1004, 28] on div "Options Visibility" at bounding box center [1057, 36] width 170 height 24
click at [1019, 26] on div "Options Visibility" at bounding box center [1057, 36] width 170 height 24
click at [1015, 33] on button "Options" at bounding box center [1016, 36] width 81 height 14
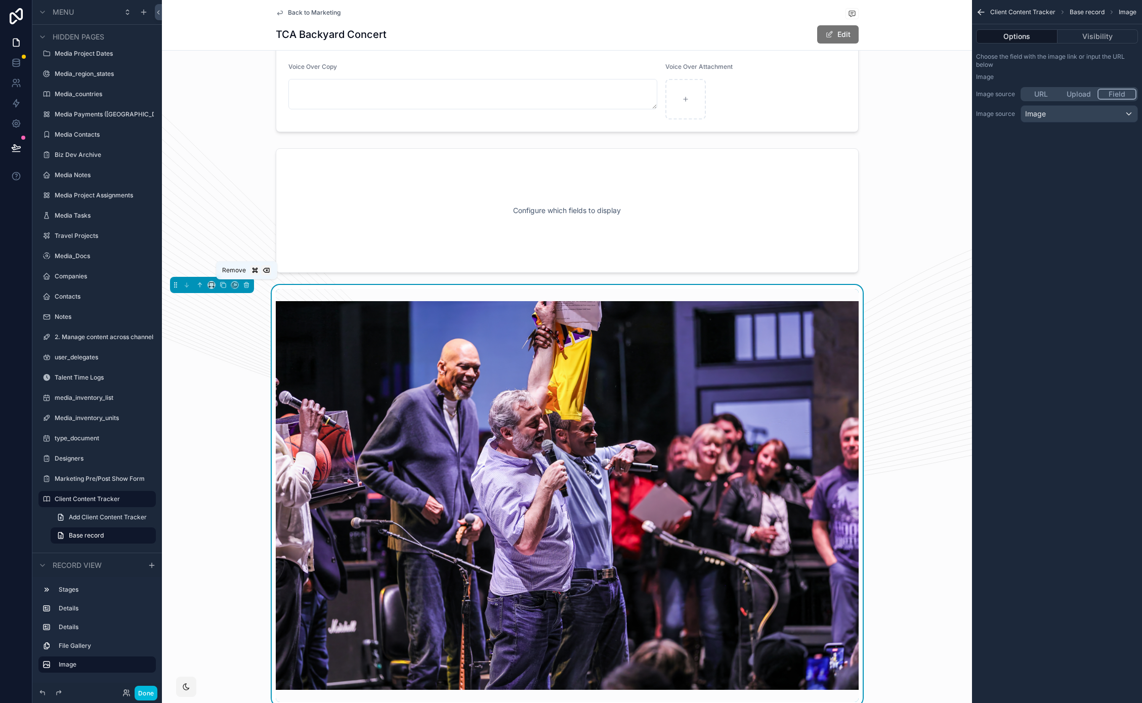
click at [248, 284] on icon "scrollable content" at bounding box center [246, 285] width 4 height 4
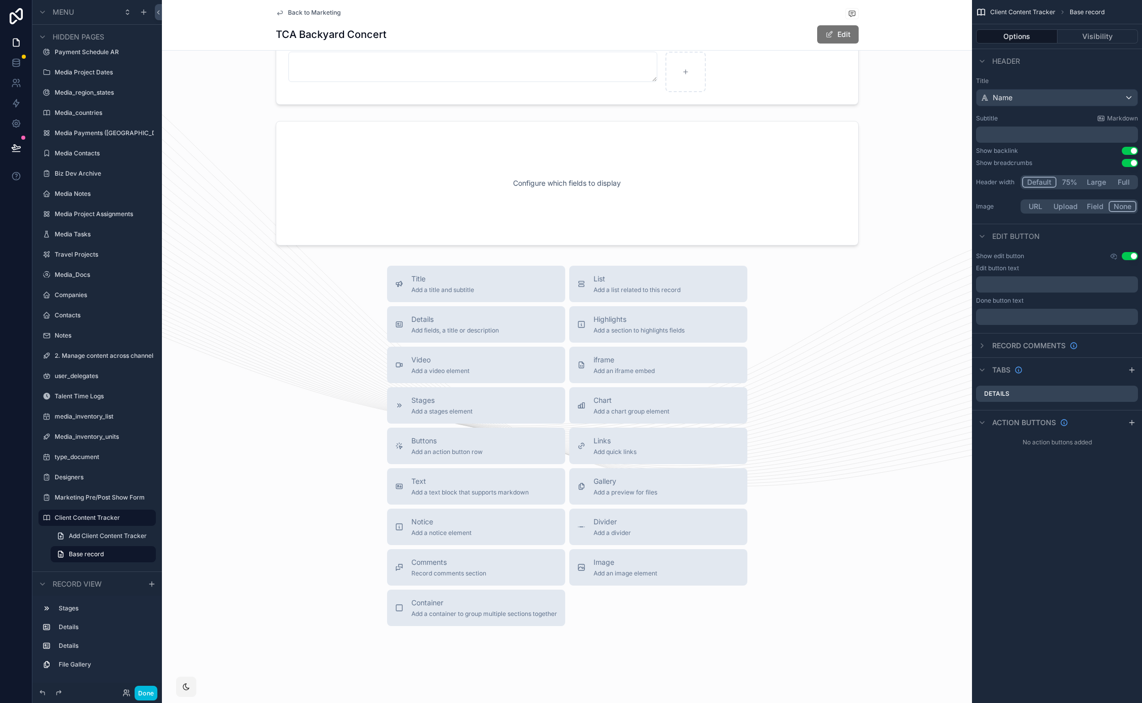
scroll to position [913, 0]
click at [641, 310] on span "Highlights" at bounding box center [639, 315] width 91 height 10
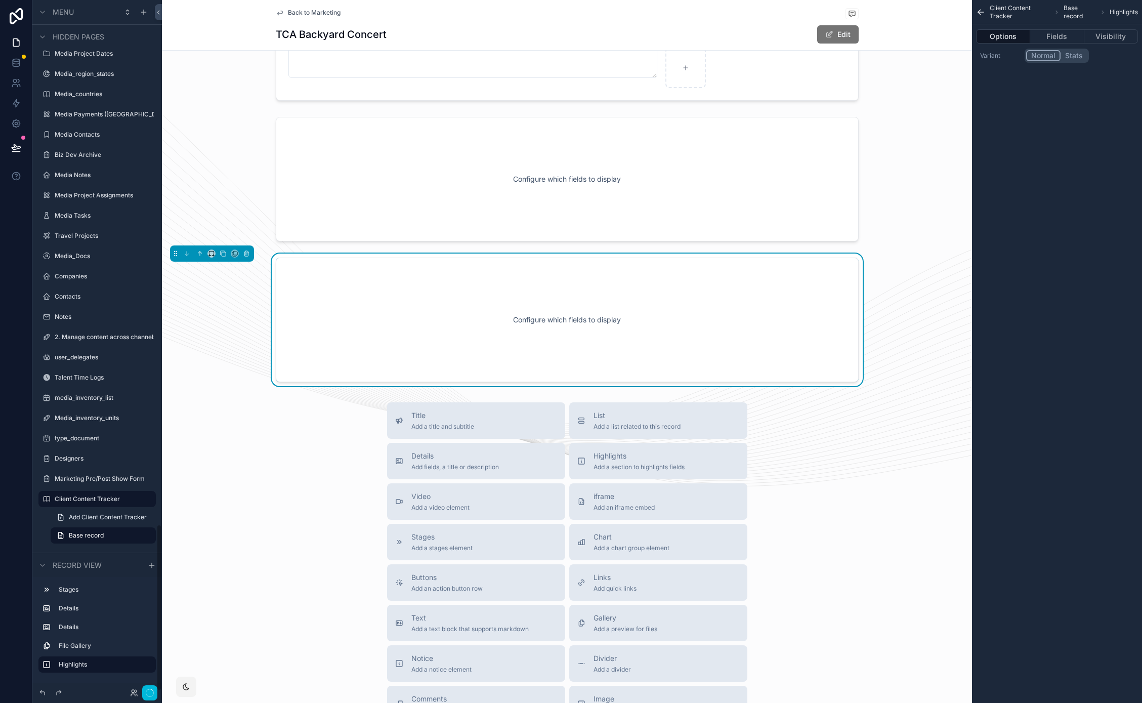
scroll to position [882, 0]
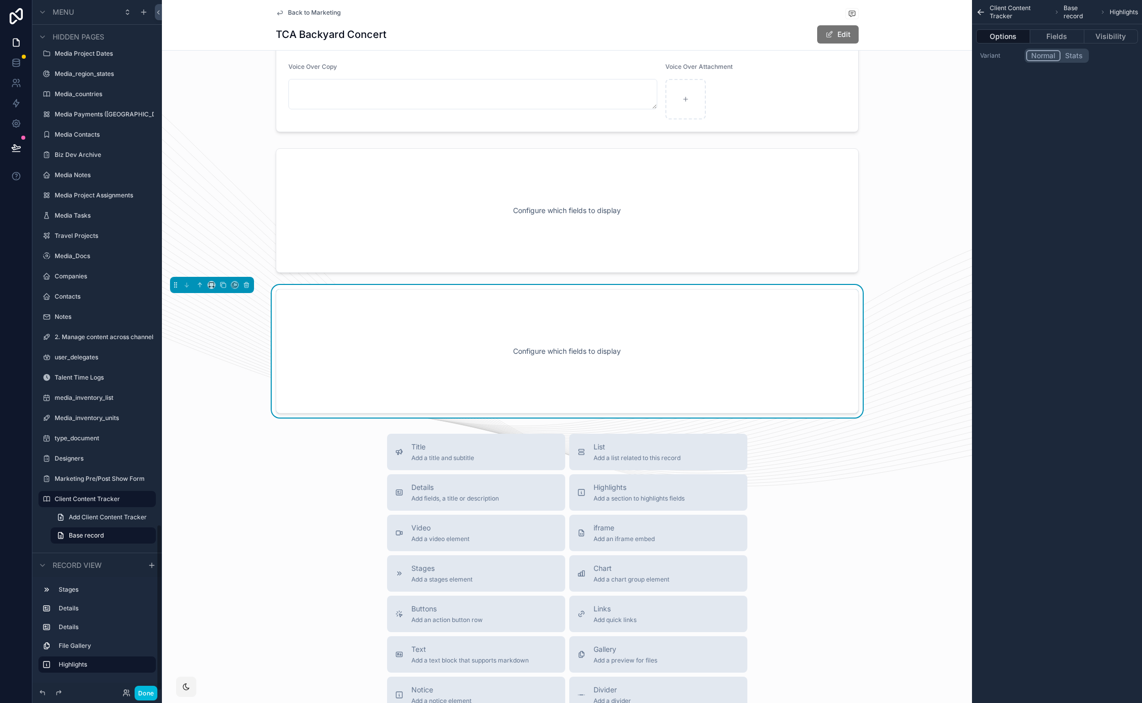
click at [1054, 36] on button "Fields" at bounding box center [1057, 36] width 54 height 14
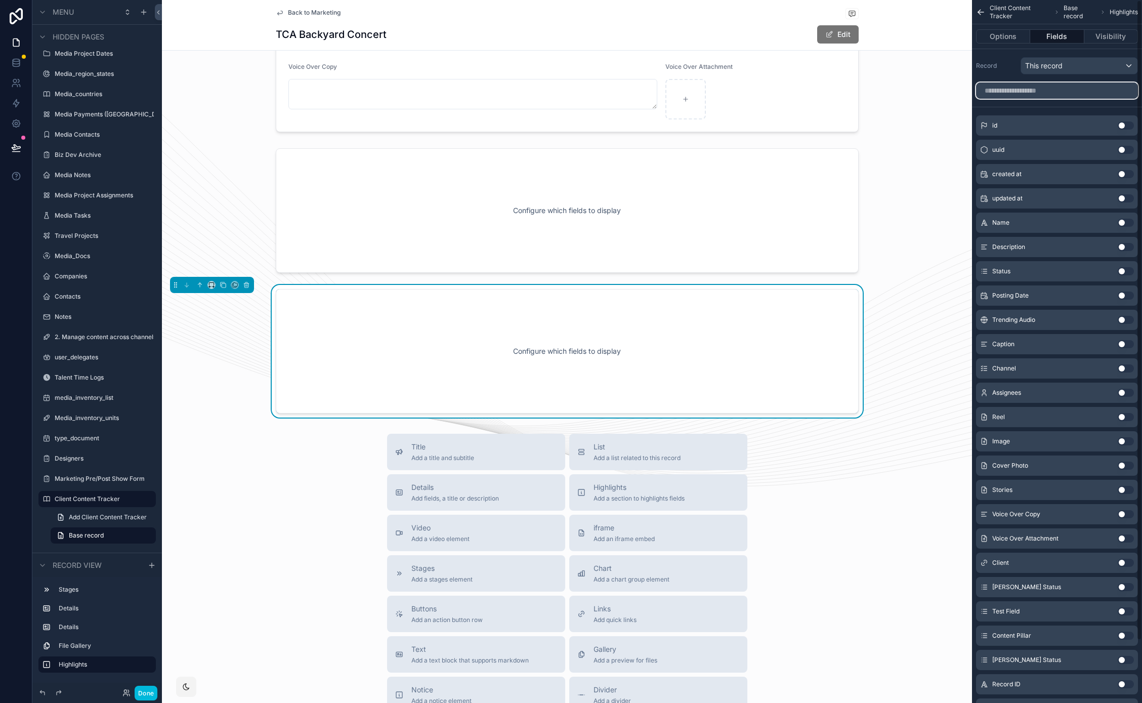
click at [1029, 88] on input "scrollable content" at bounding box center [1057, 90] width 162 height 16
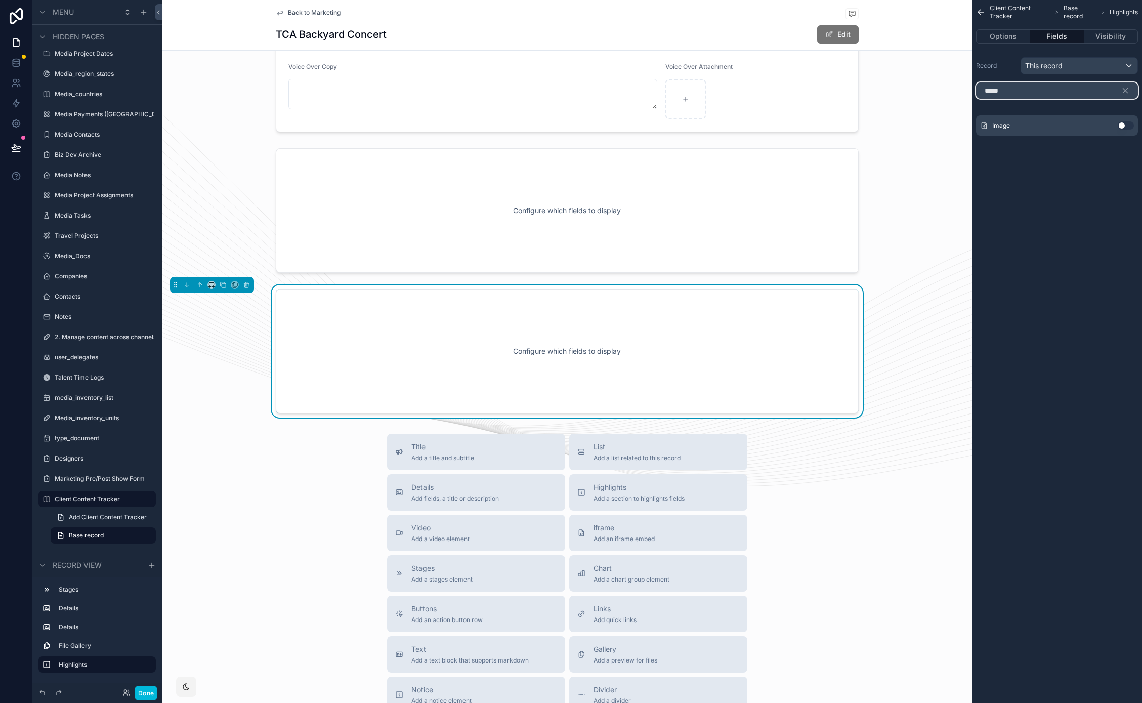
type input "*****"
click at [1122, 130] on div "Image Use setting" at bounding box center [1057, 125] width 162 height 20
click at [1126, 122] on button "Use setting" at bounding box center [1126, 125] width 16 height 8
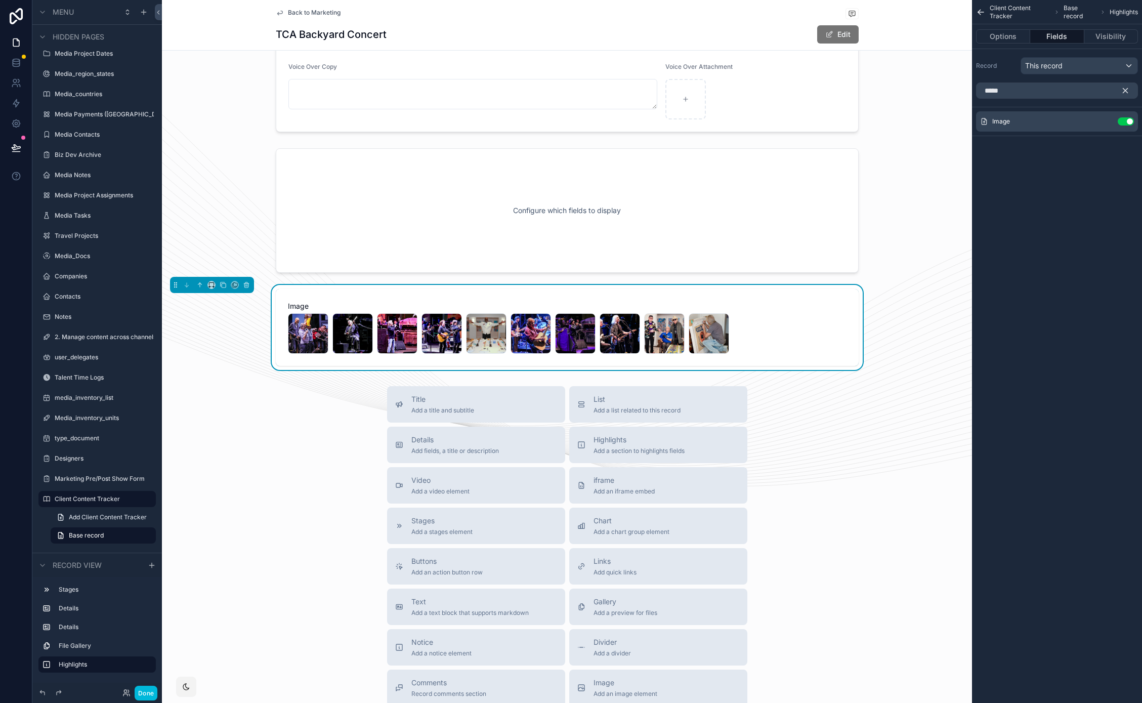
click at [1123, 90] on icon "scrollable content" at bounding box center [1125, 90] width 9 height 9
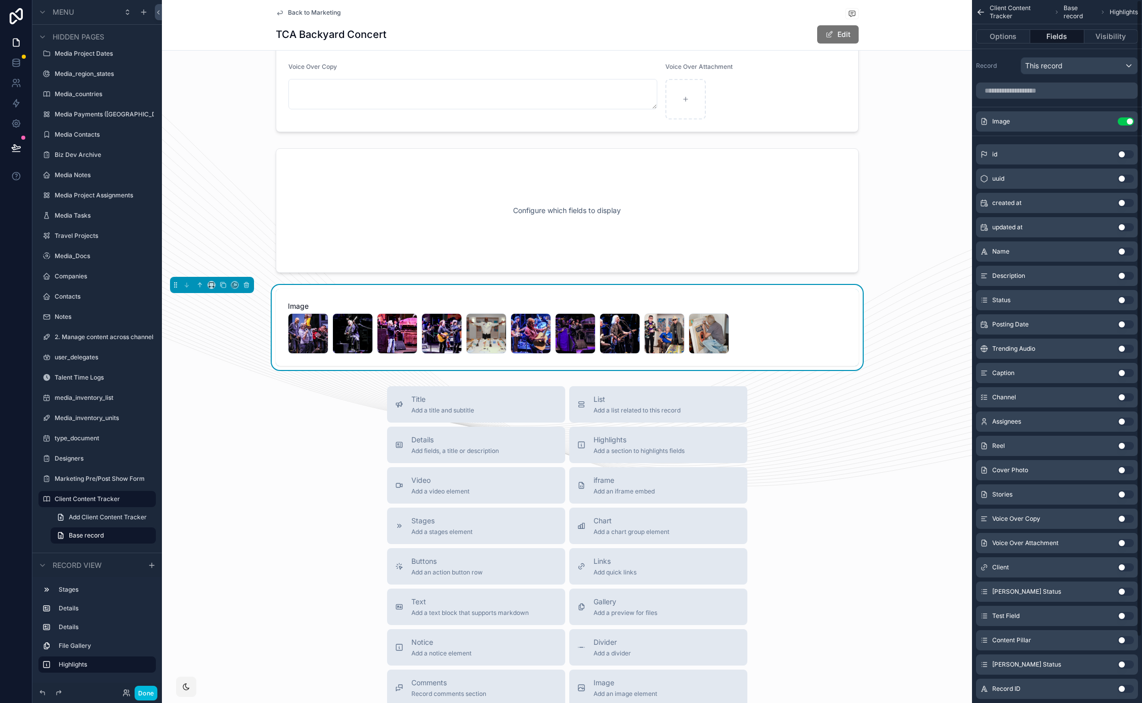
click at [1000, 37] on button "Options" at bounding box center [1003, 36] width 54 height 14
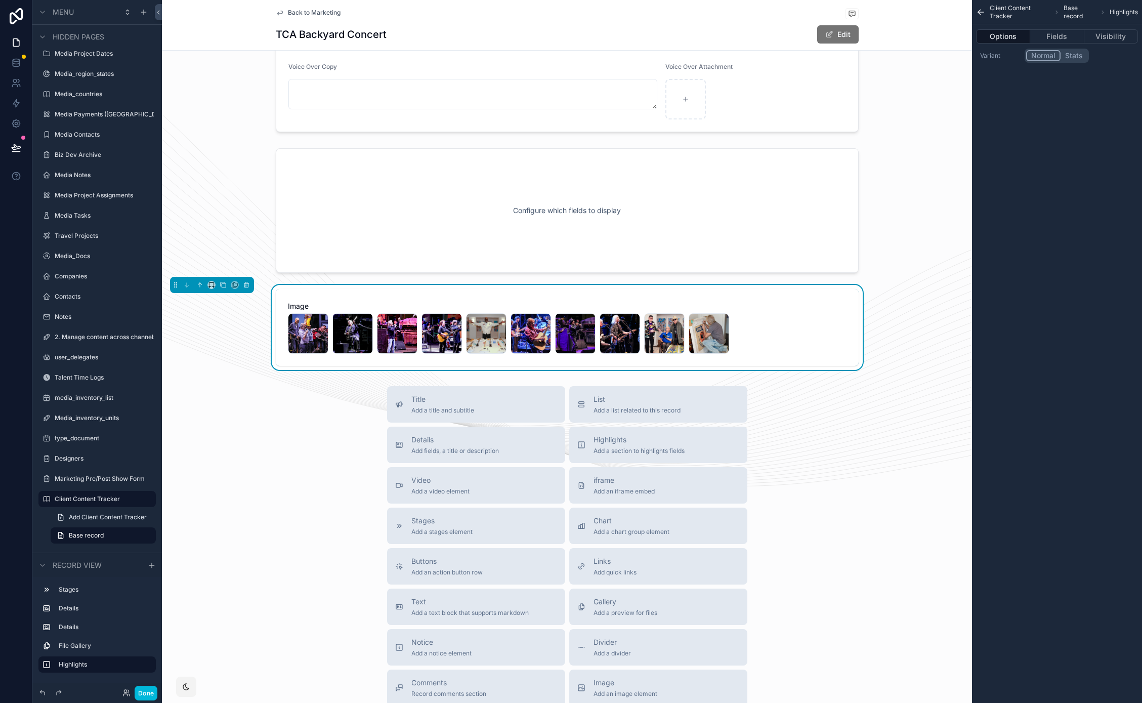
click at [1063, 36] on button "Fields" at bounding box center [1057, 36] width 54 height 14
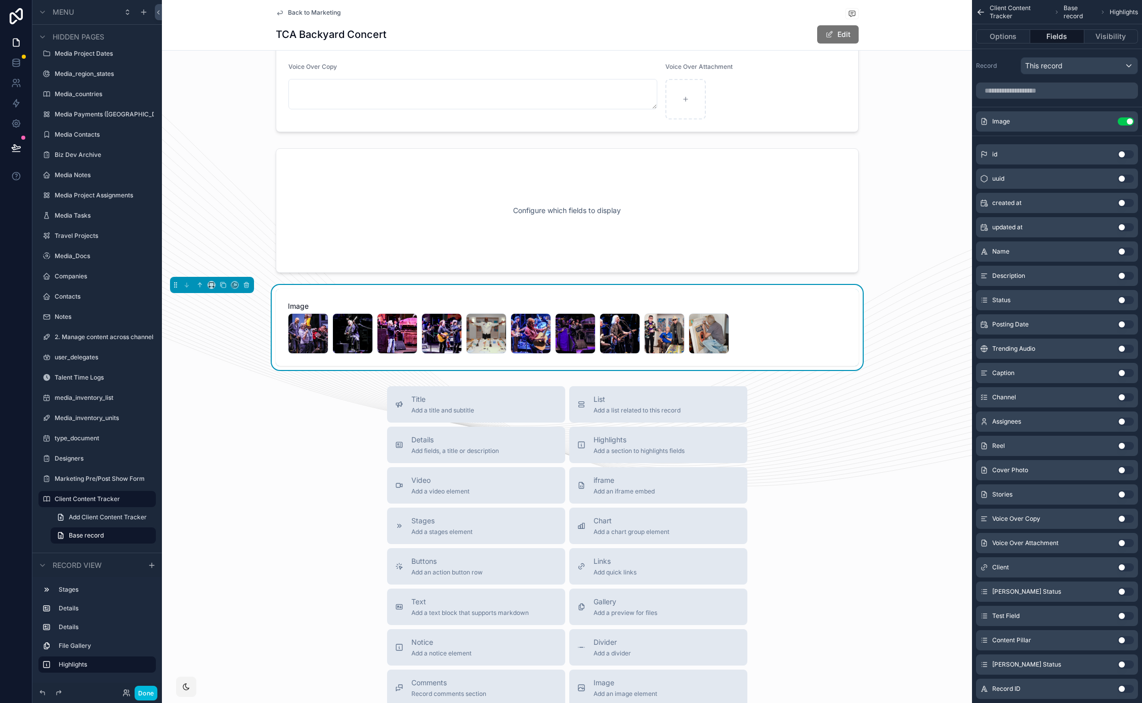
click at [0, 0] on icon "scrollable content" at bounding box center [0, 0] width 0 height 0
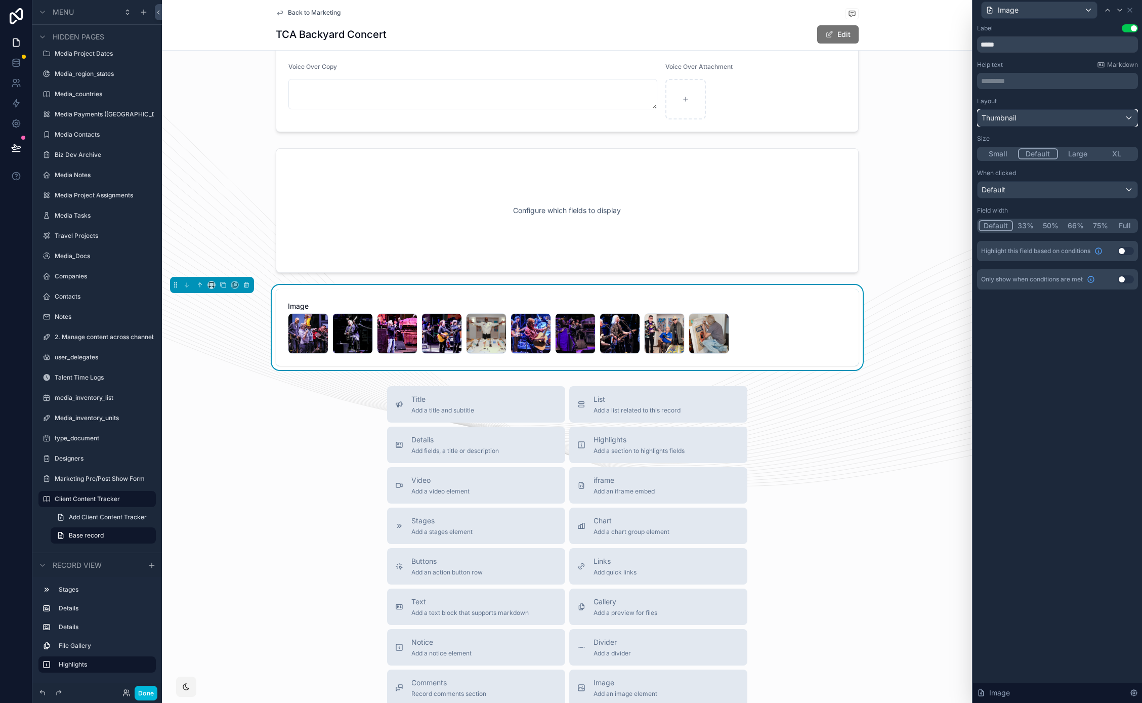
click at [1001, 115] on span "Thumbnail" at bounding box center [999, 118] width 34 height 10
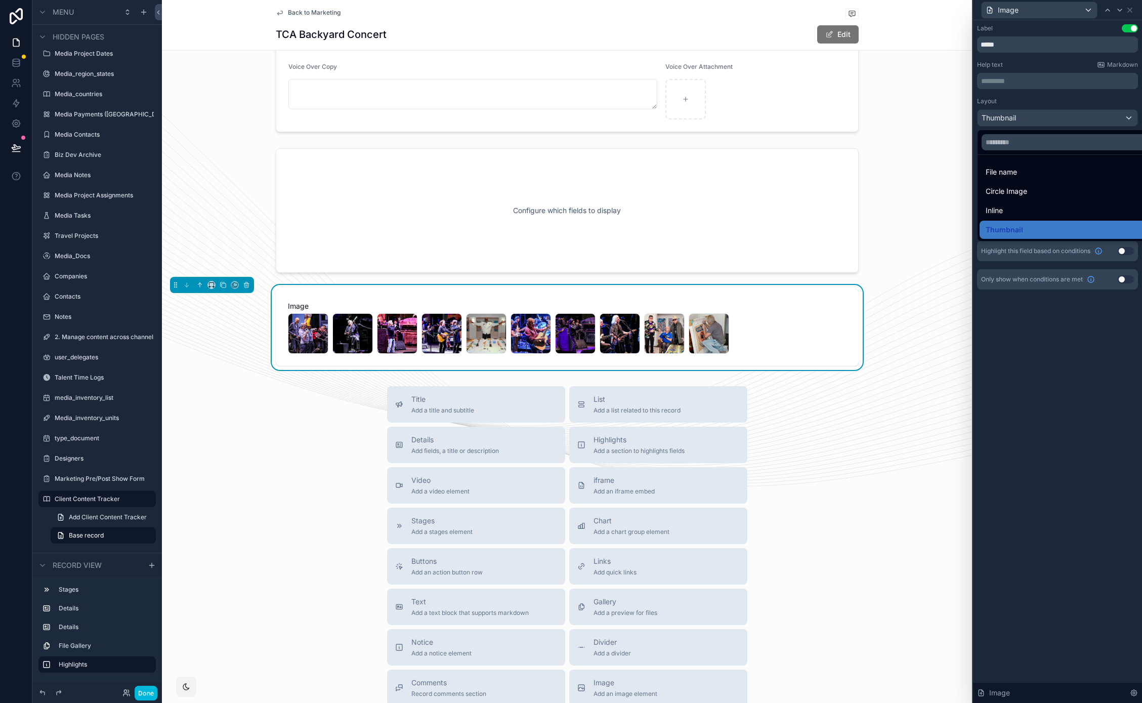
click at [1001, 115] on div at bounding box center [1057, 351] width 169 height 703
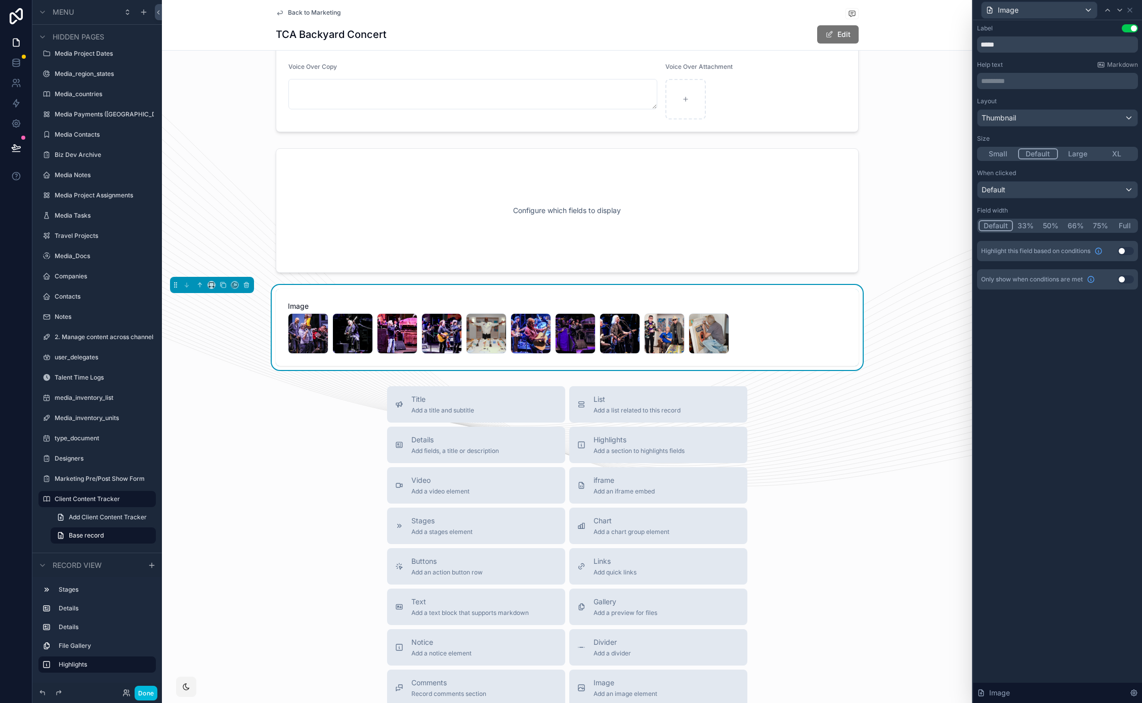
click at [782, 341] on div "9 .jpg 8---Peter-Frampton .jpg 1---The-Who .jpg 7--Doobie-Brothers .jpg 9-last …" at bounding box center [567, 333] width 559 height 40
drag, startPoint x: 705, startPoint y: 336, endPoint x: 594, endPoint y: 323, distance: 112.1
click at [581, 332] on div "9 .jpg 8---Peter-Frampton .jpg 1---The-Who .jpg 7--Doobie-Brothers .jpg 9-last …" at bounding box center [567, 333] width 559 height 40
click at [1073, 187] on div "Default" at bounding box center [1058, 190] width 160 height 16
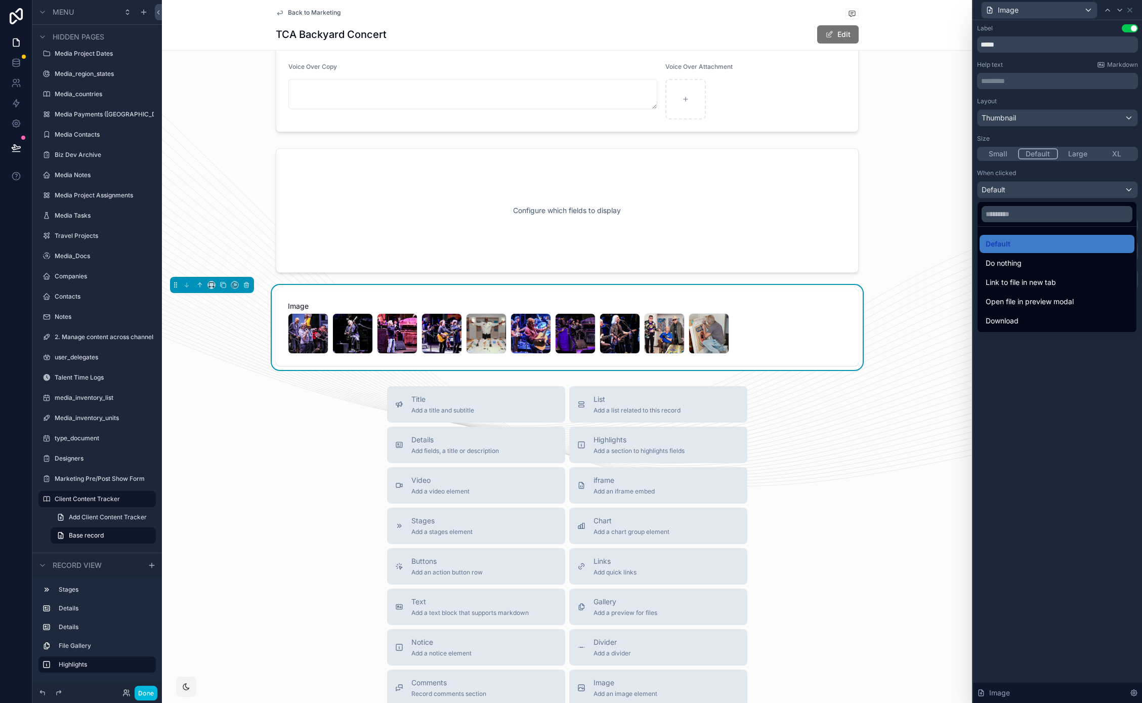
click at [1073, 187] on div at bounding box center [1057, 351] width 169 height 703
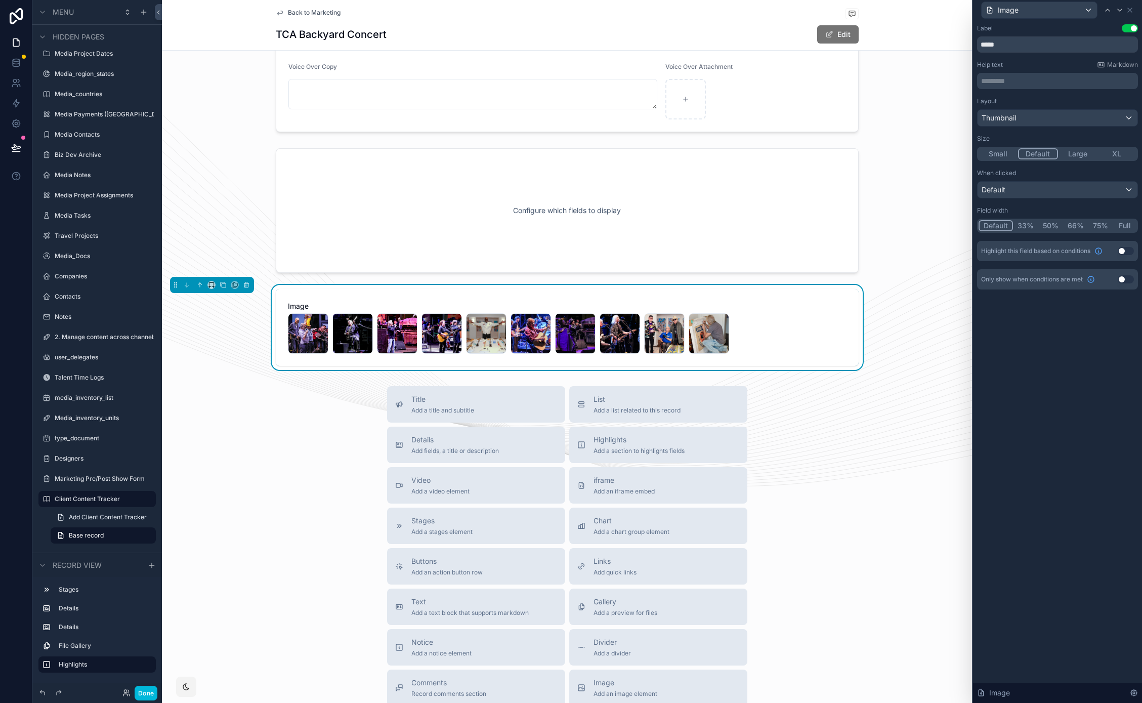
click at [1007, 328] on div "Label Use setting ***** Help text Markdown ********* ﻿ Layout Thumbnail Size Sm…" at bounding box center [1057, 361] width 169 height 683
click at [248, 285] on icon "scrollable content" at bounding box center [246, 285] width 4 height 4
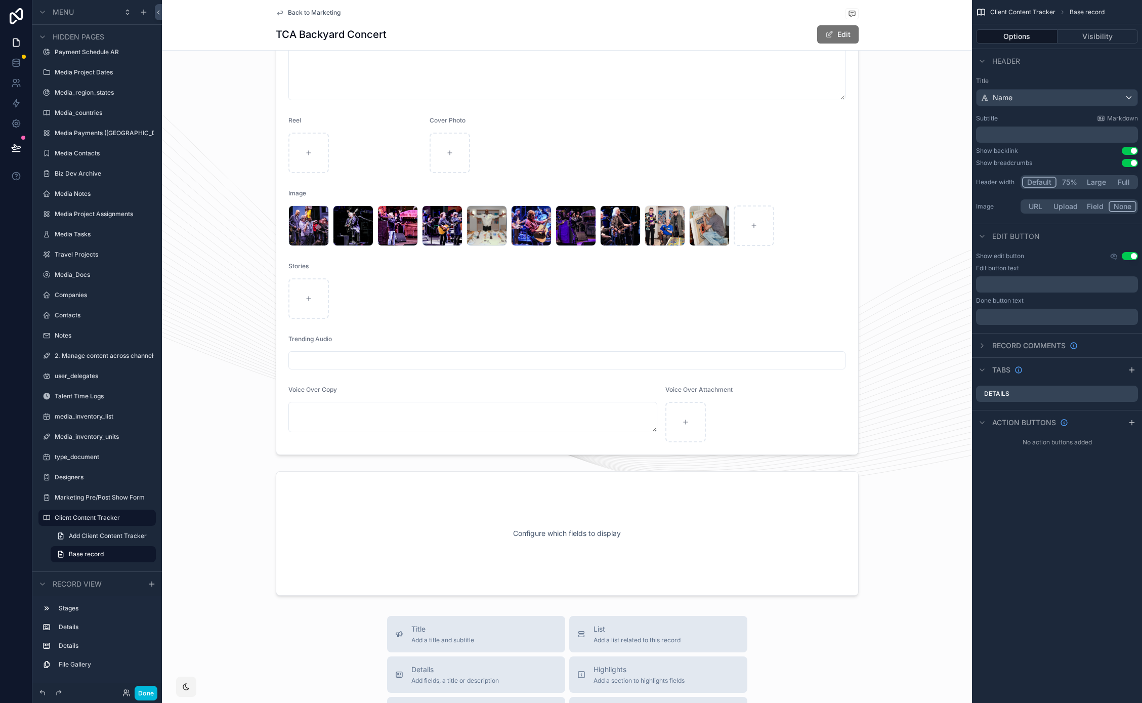
scroll to position [565, 0]
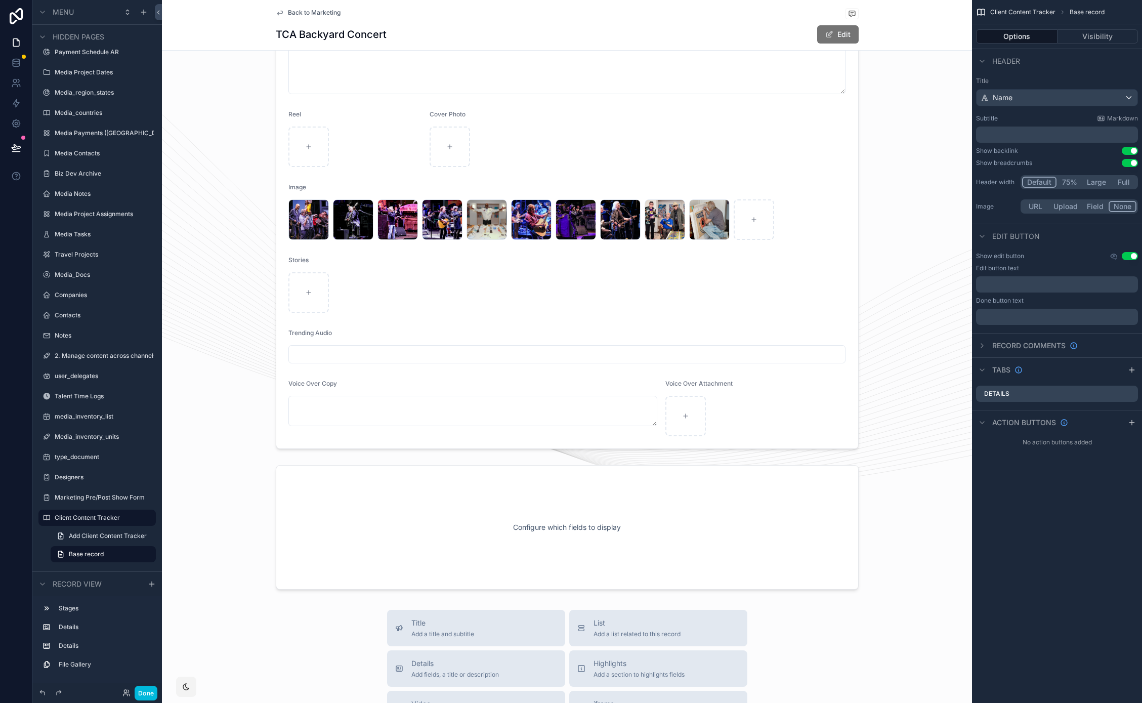
click at [793, 541] on div "scrollable content" at bounding box center [567, 527] width 810 height 133
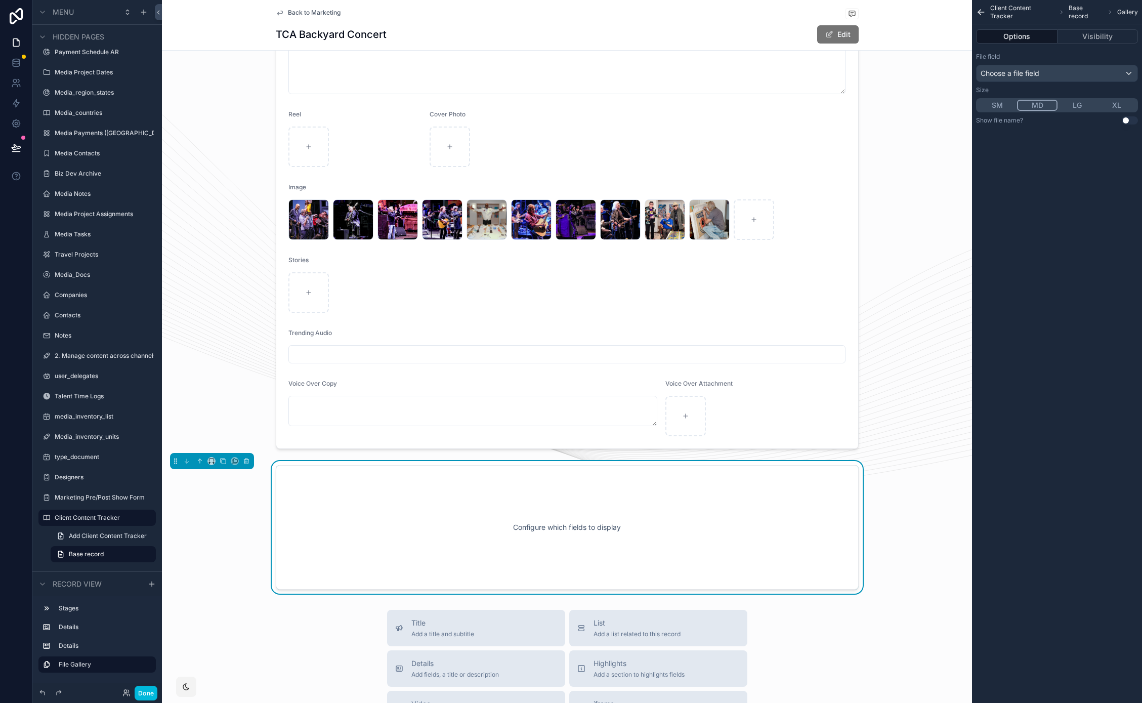
click at [1122, 33] on button "Visibility" at bounding box center [1098, 36] width 81 height 14
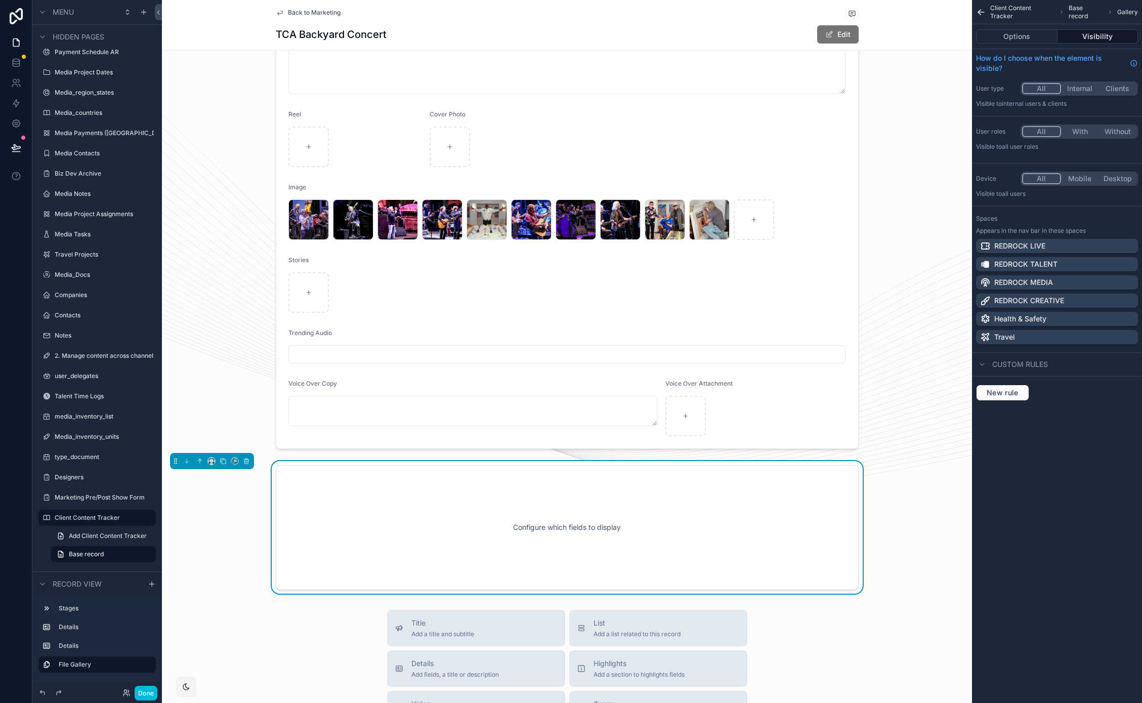
click at [1014, 33] on button "Options" at bounding box center [1016, 36] width 81 height 14
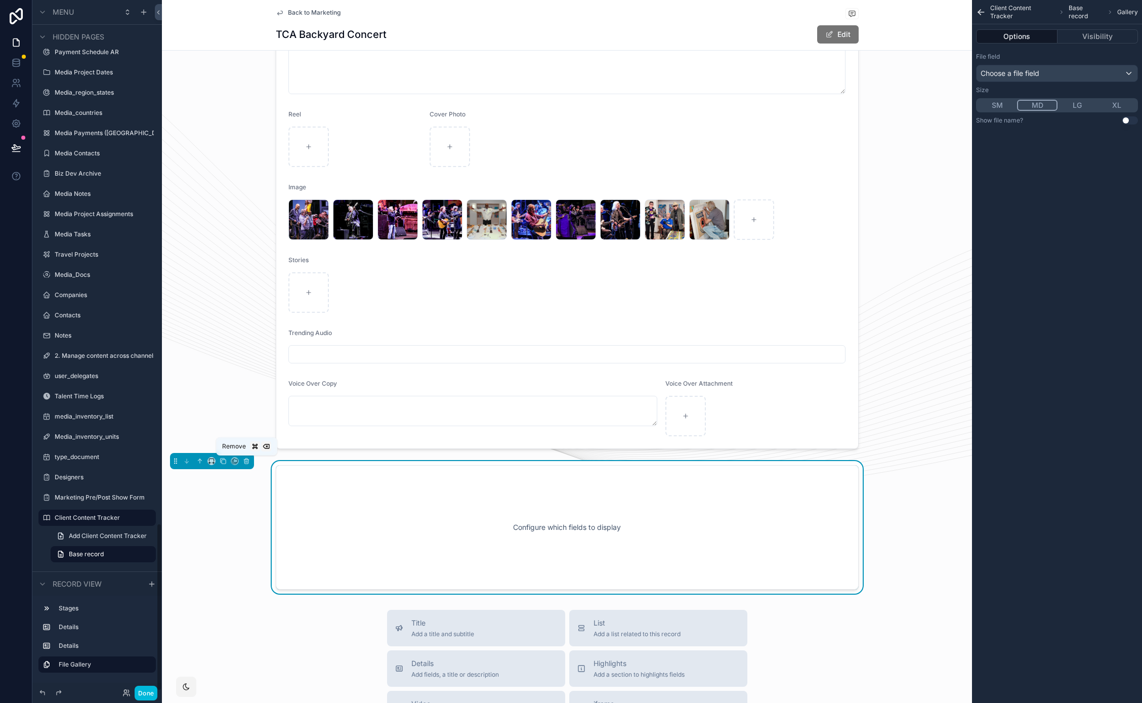
click at [250, 459] on button "scrollable content" at bounding box center [246, 460] width 11 height 11
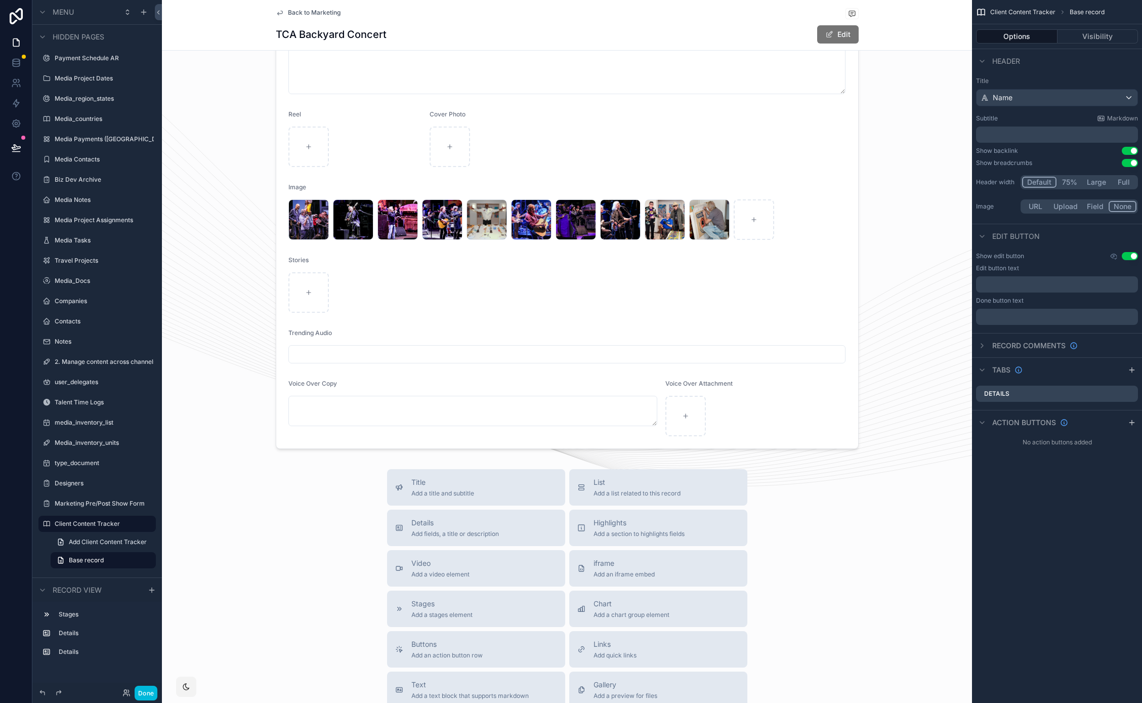
scroll to position [396, 0]
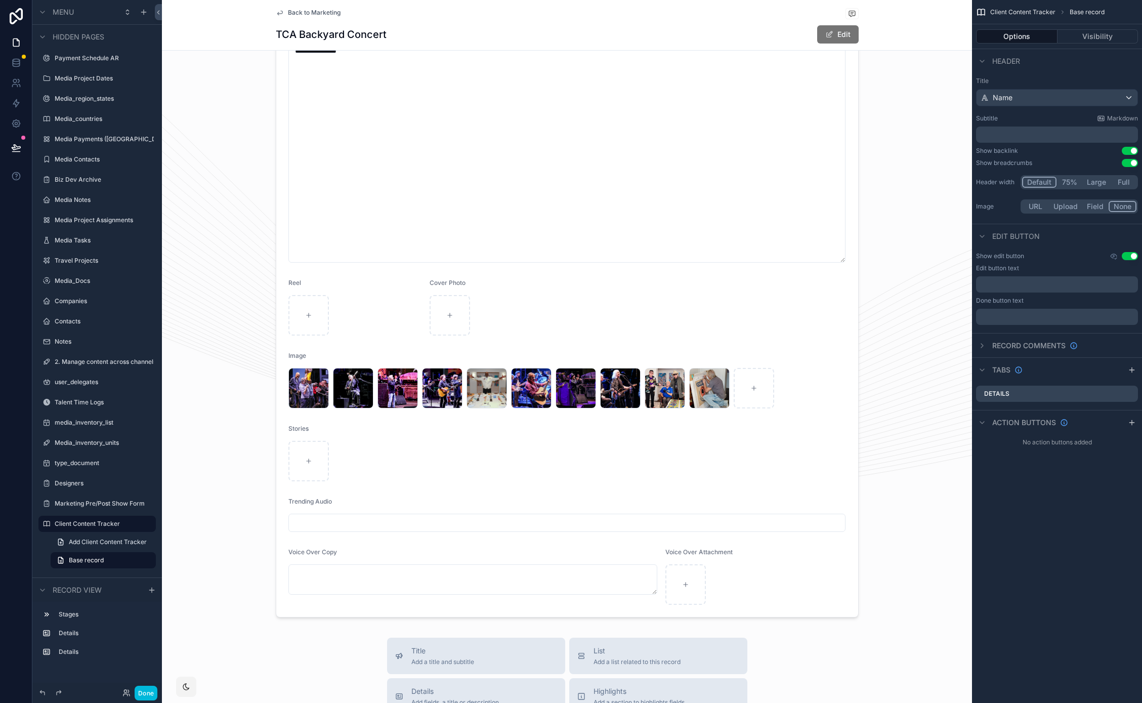
click at [254, 377] on div "scrollable content" at bounding box center [567, 205] width 810 height 831
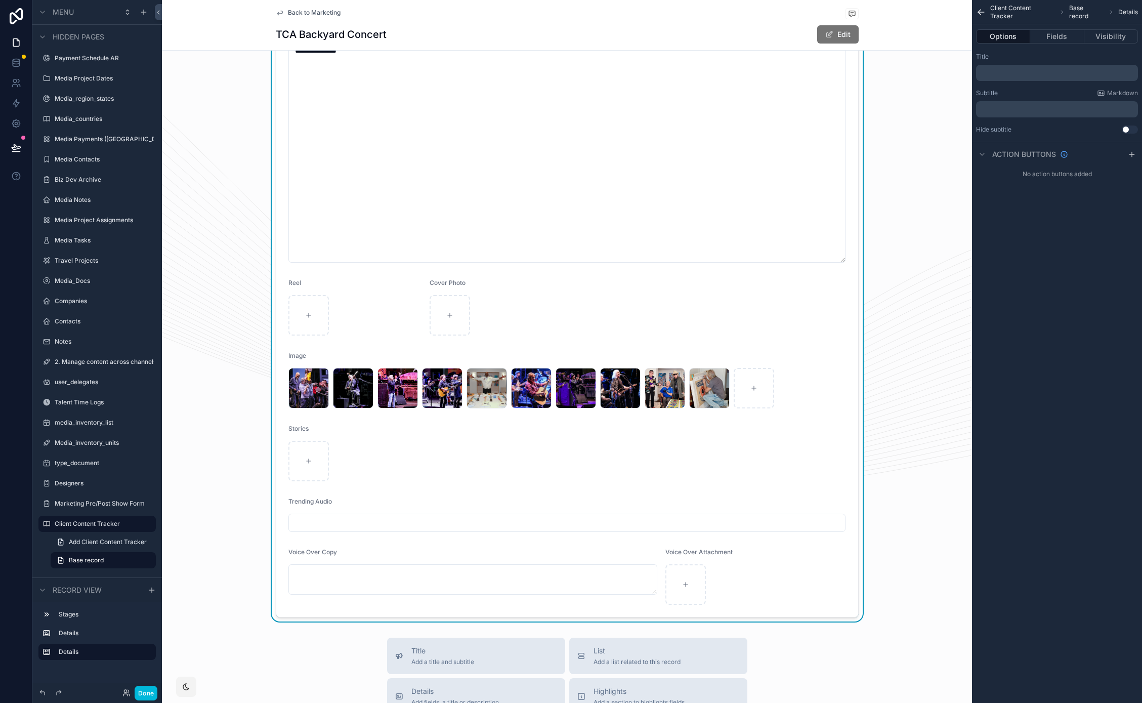
click at [217, 343] on div "**********" at bounding box center [567, 205] width 810 height 831
click at [144, 689] on button "Done" at bounding box center [146, 693] width 23 height 15
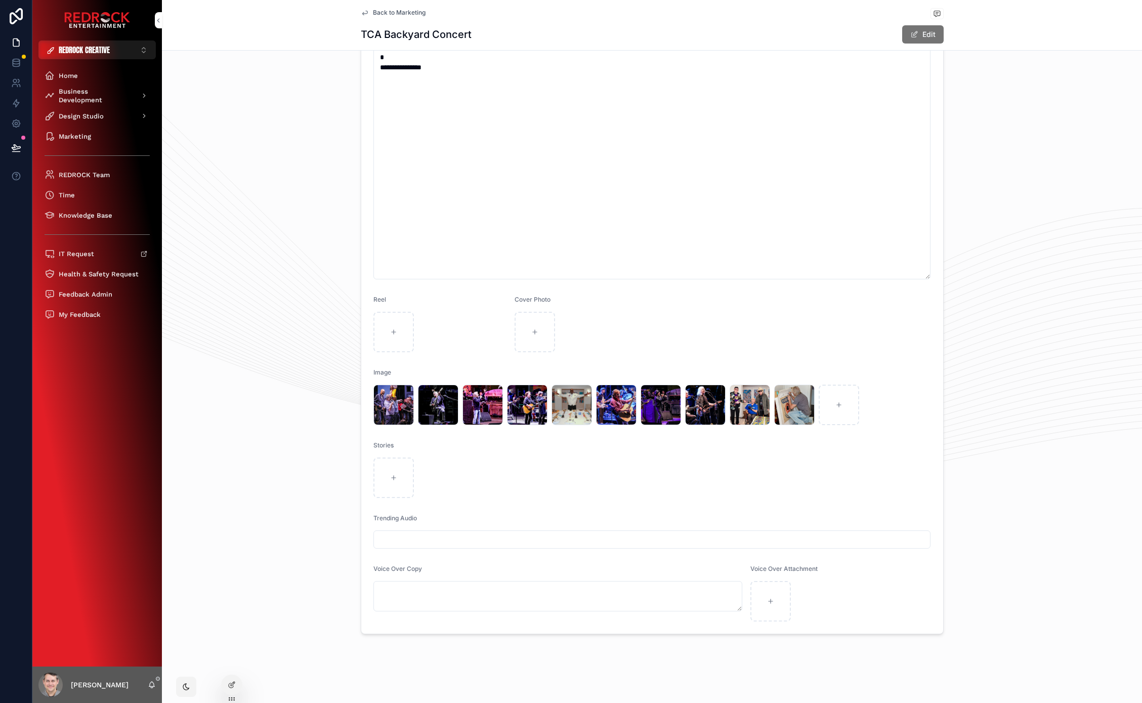
scroll to position [380, 0]
drag, startPoint x: 244, startPoint y: 356, endPoint x: 245, endPoint y: 272, distance: 84.0
click at [245, 349] on div "**********" at bounding box center [652, 222] width 980 height 831
click at [251, 97] on div "**********" at bounding box center [652, 222] width 980 height 831
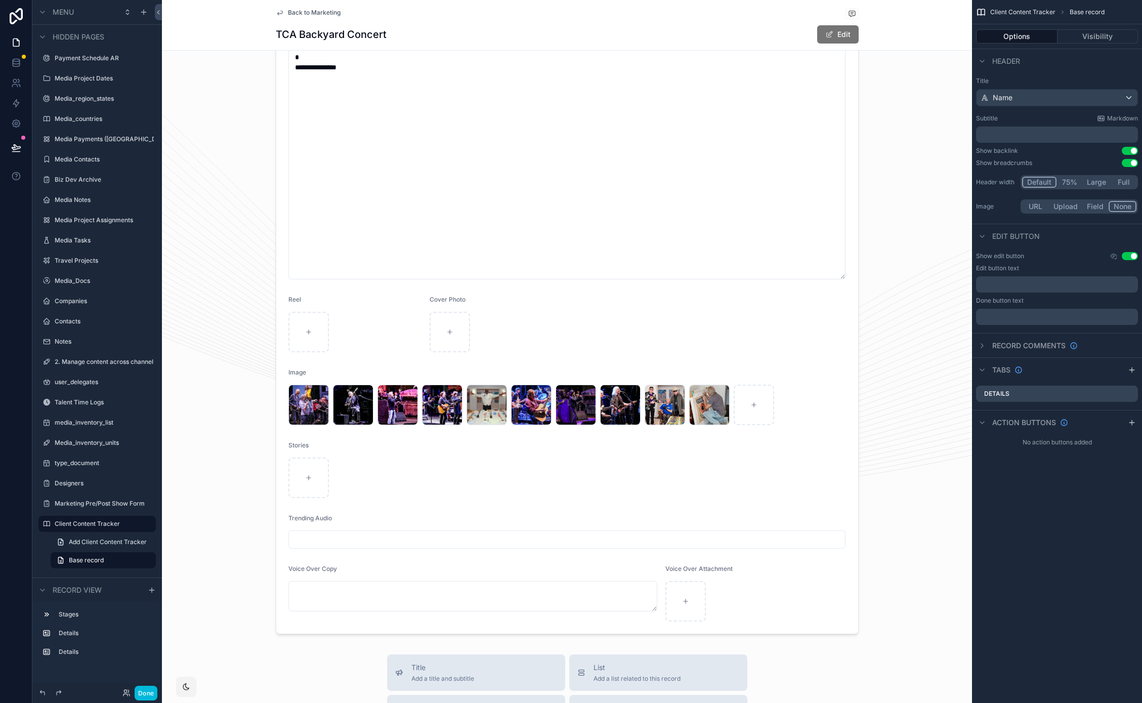
scroll to position [634, 0]
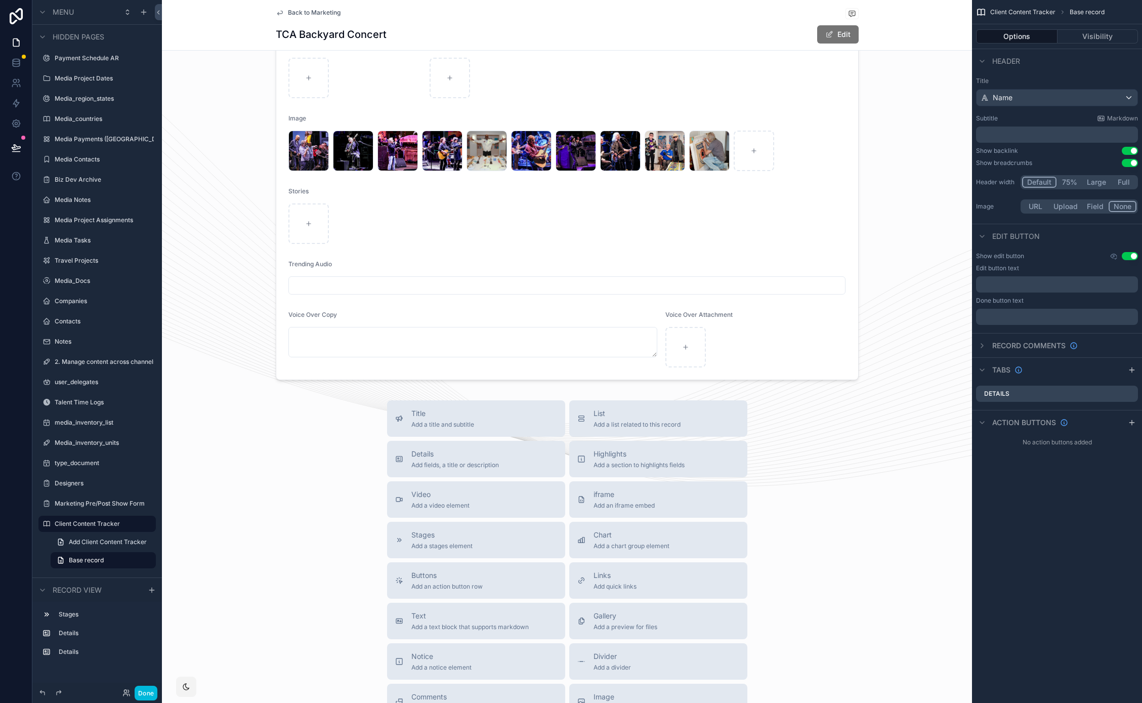
click at [423, 449] on span "Details" at bounding box center [455, 454] width 88 height 10
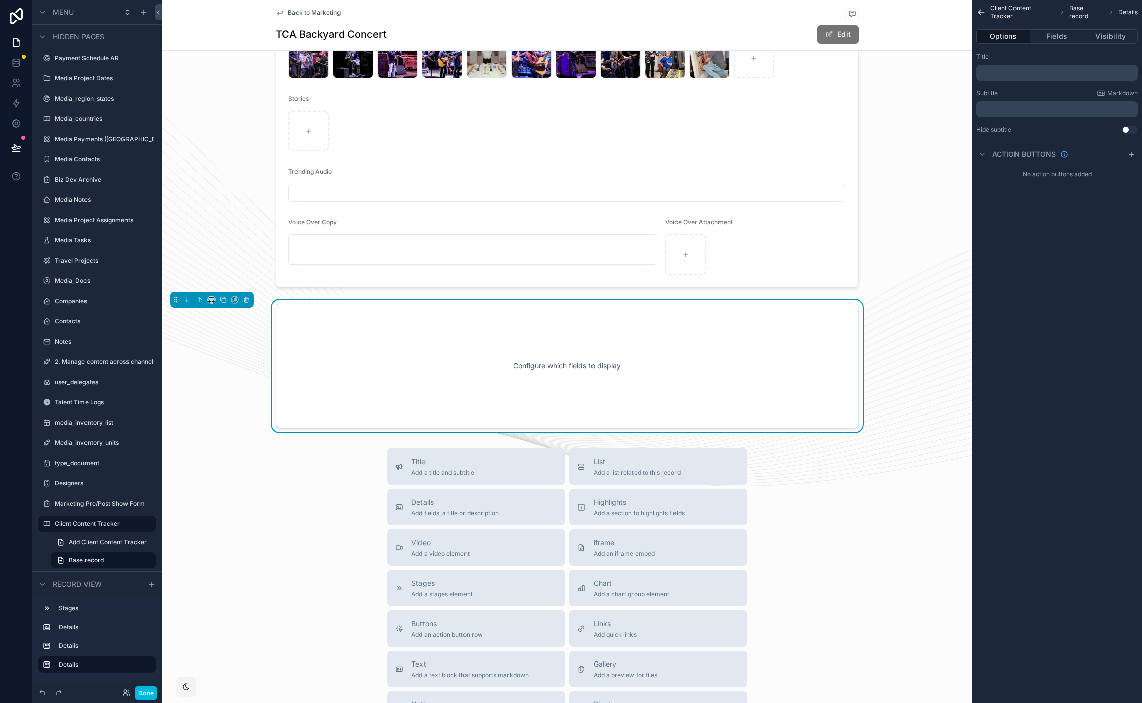
scroll to position [741, 0]
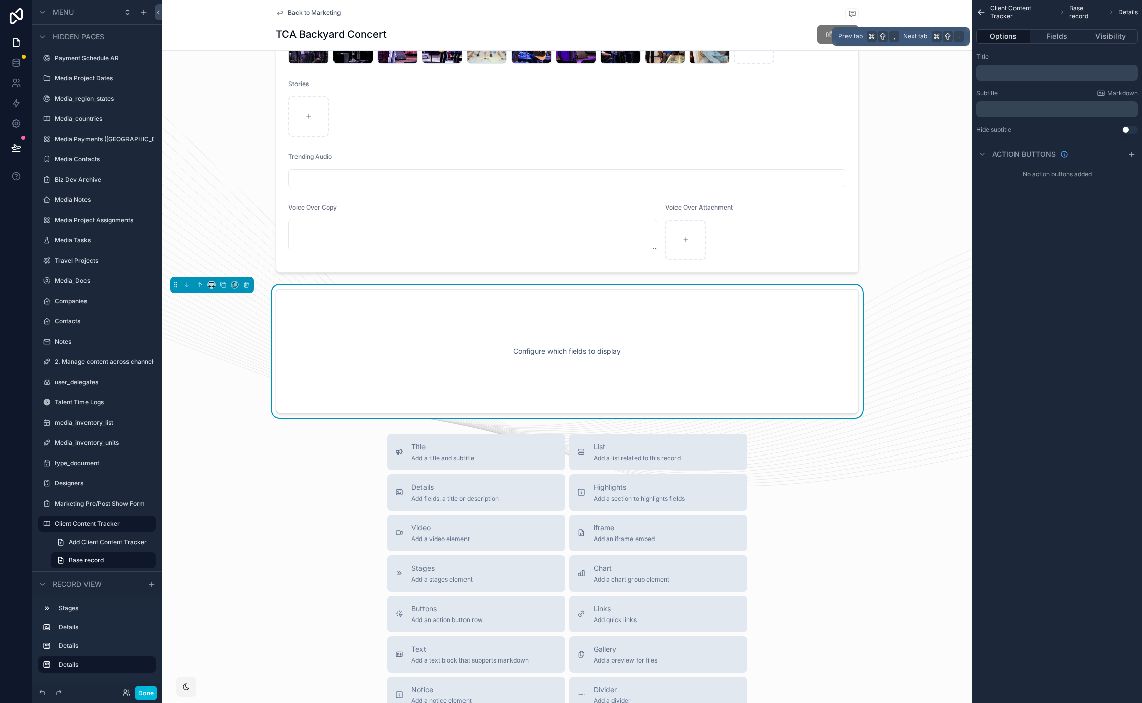
click at [1056, 39] on button "Fields" at bounding box center [1057, 36] width 54 height 14
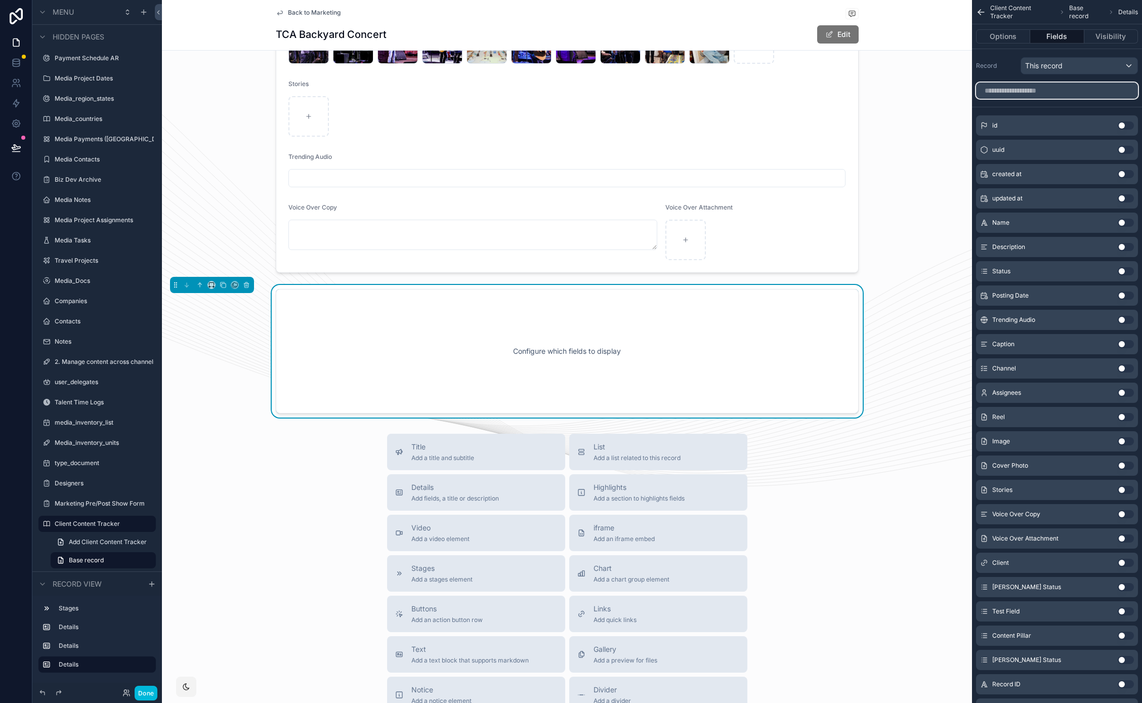
click at [1038, 95] on input "scrollable content" at bounding box center [1057, 90] width 162 height 16
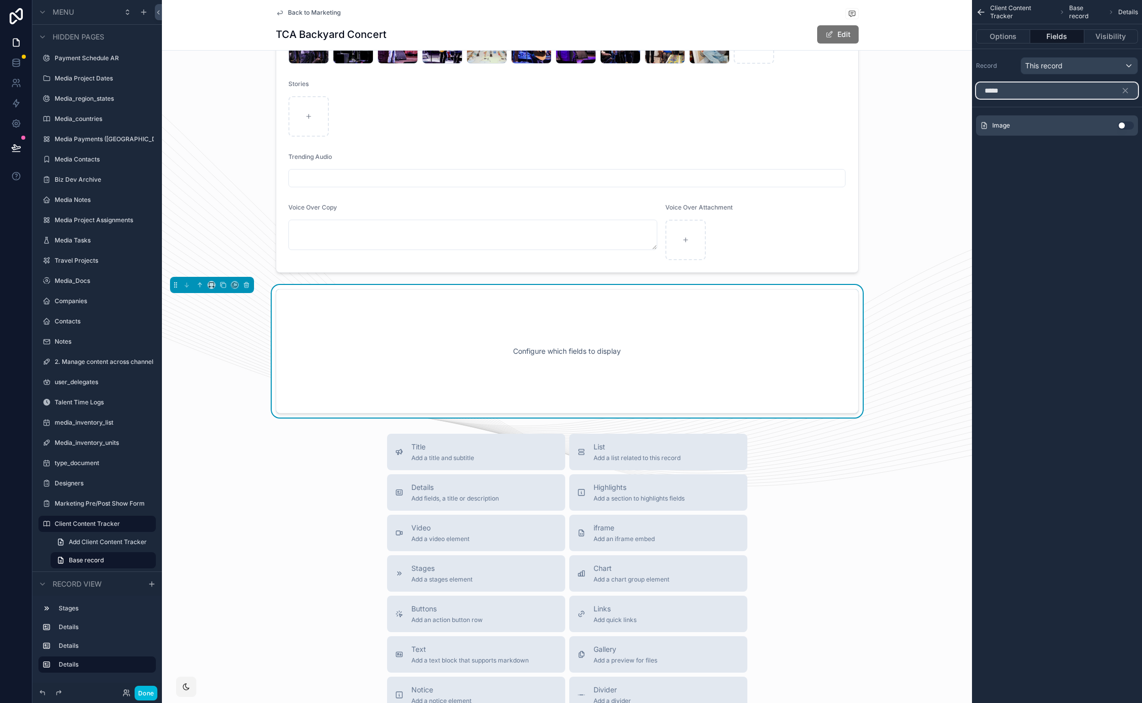
type input "*****"
click at [1123, 126] on button "Use setting" at bounding box center [1126, 125] width 16 height 8
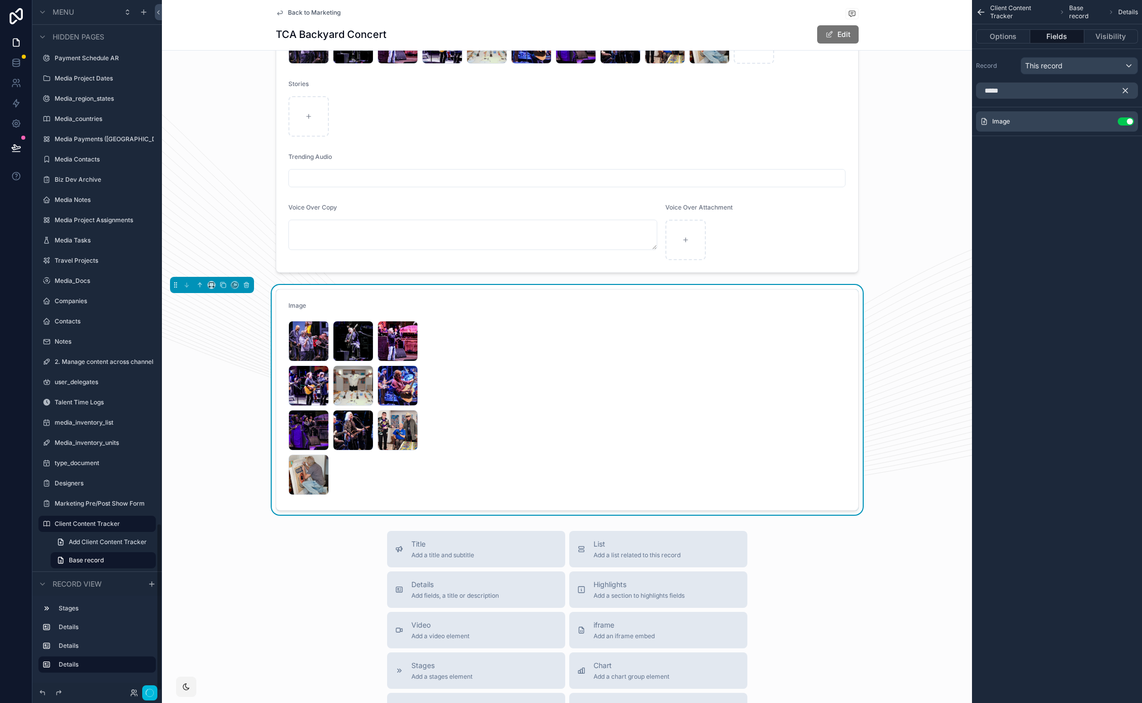
click at [1127, 93] on icon "scrollable content" at bounding box center [1125, 90] width 9 height 9
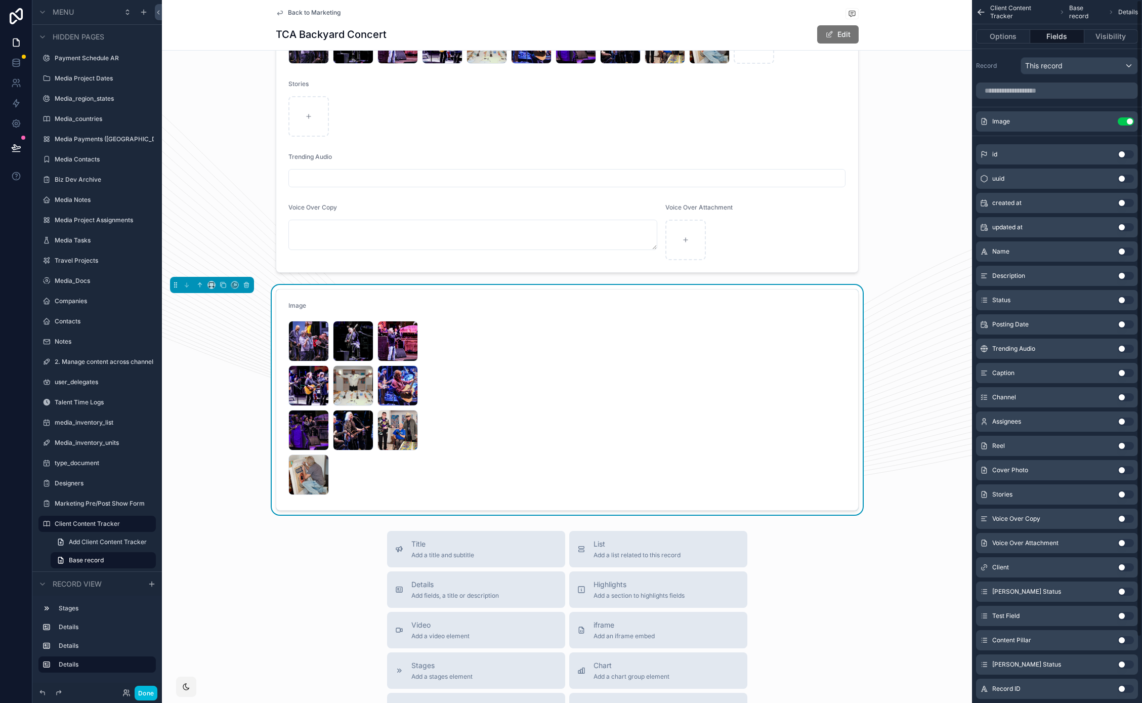
scroll to position [2152, 0]
click at [0, 0] on icon "scrollable content" at bounding box center [0, 0] width 0 height 0
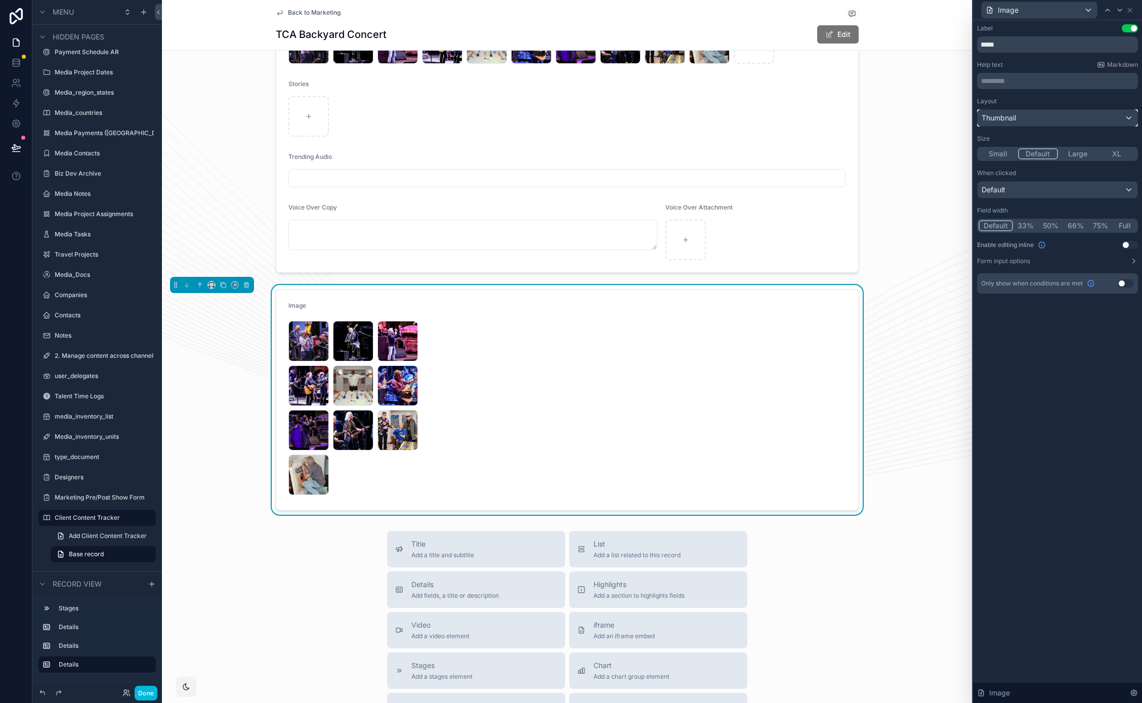
click at [1038, 119] on div "Thumbnail" at bounding box center [1058, 118] width 160 height 16
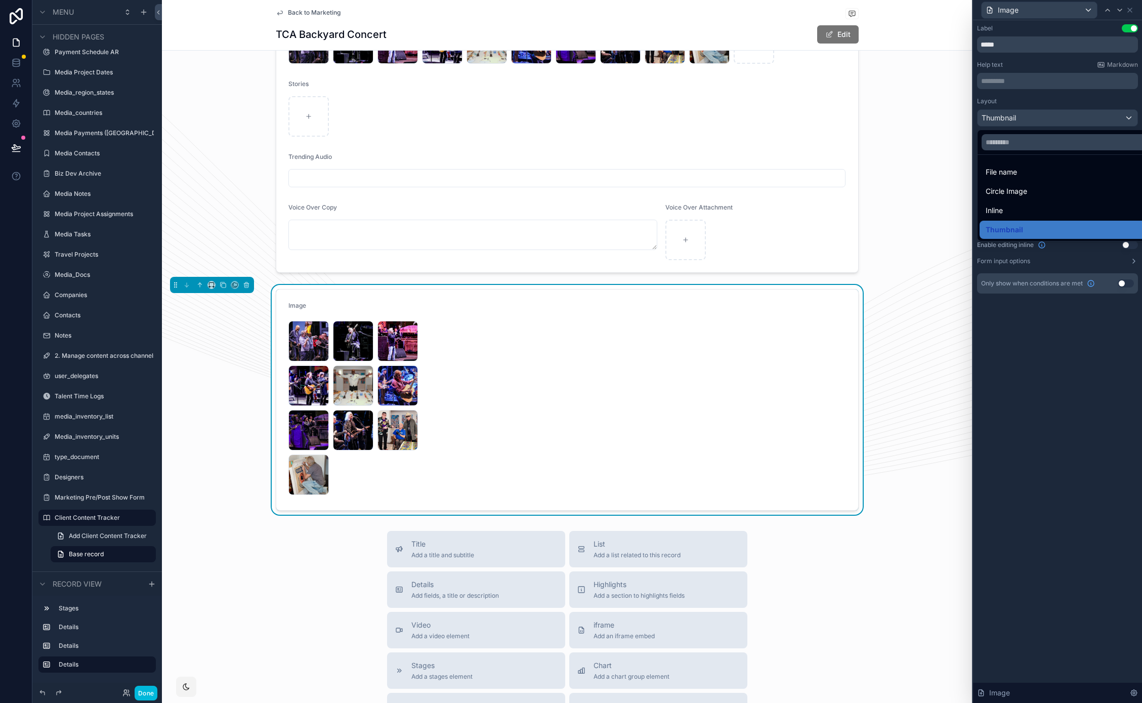
click at [1031, 169] on div "File name" at bounding box center [1069, 172] width 167 height 12
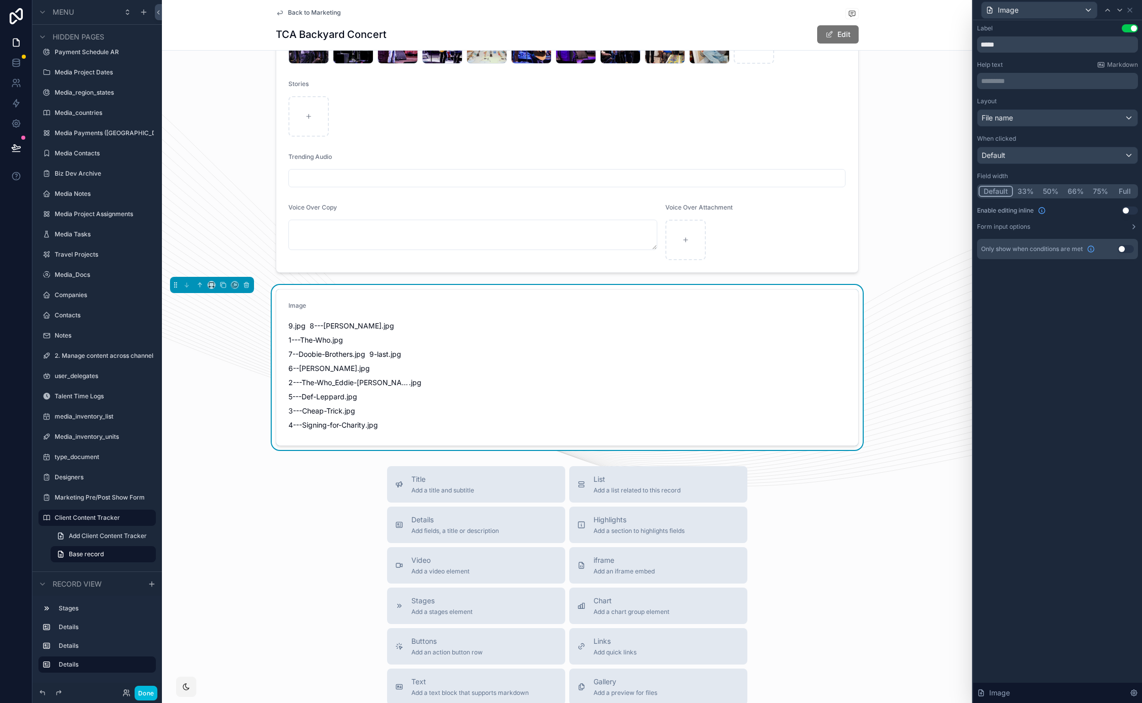
click at [1129, 211] on button "Use setting" at bounding box center [1130, 210] width 16 height 8
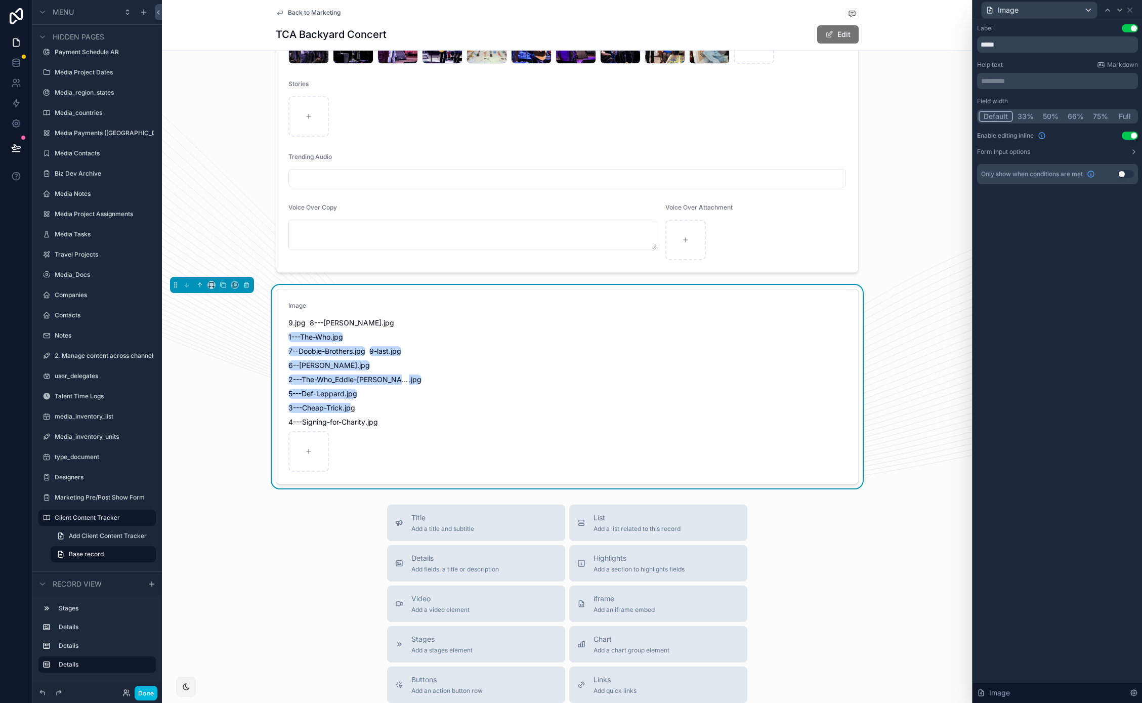
drag, startPoint x: 350, startPoint y: 408, endPoint x: 376, endPoint y: 331, distance: 81.3
click at [376, 331] on div "9 .jpg 8---Peter-Frampton .jpg 1---The-Who .jpg 7--Doobie-Brothers .jpg 9-last …" at bounding box center [355, 395] width 134 height 154
click at [609, 396] on form "Image 9 .jpg 8---Peter-Frampton .jpg 1---The-Who .jpg 7--Doobie-Brothers .jpg 9…" at bounding box center [567, 386] width 582 height 194
click at [1132, 133] on button "Use setting" at bounding box center [1130, 136] width 16 height 8
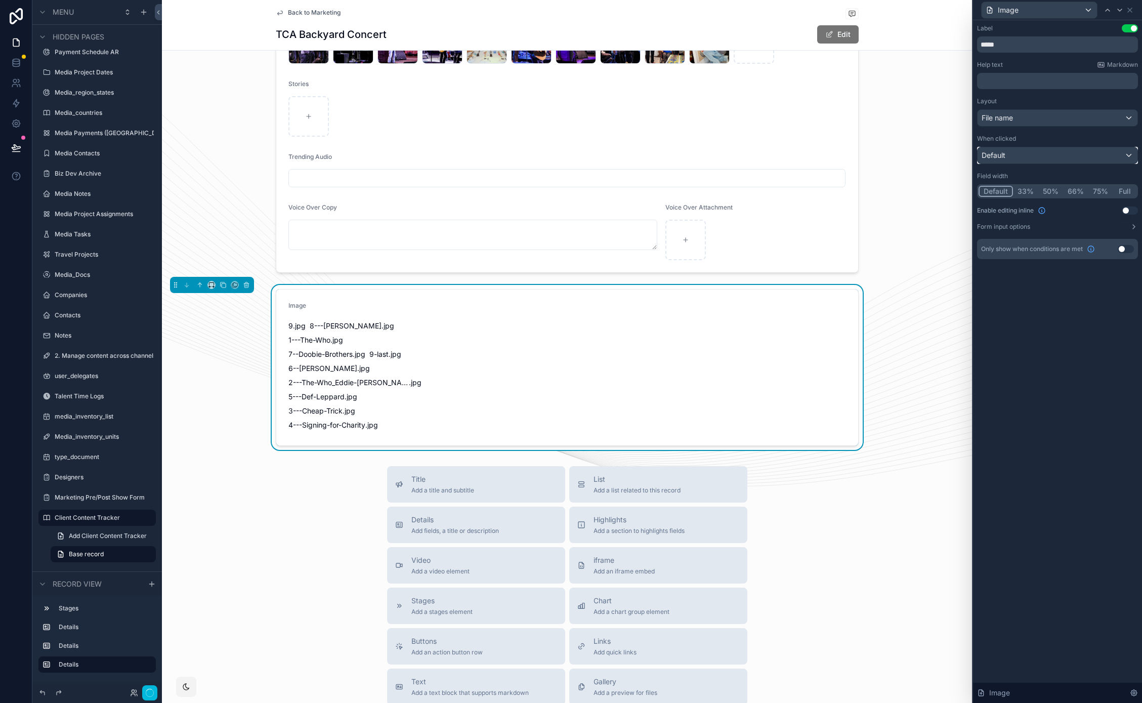
click at [1133, 152] on div "Default" at bounding box center [1058, 155] width 160 height 16
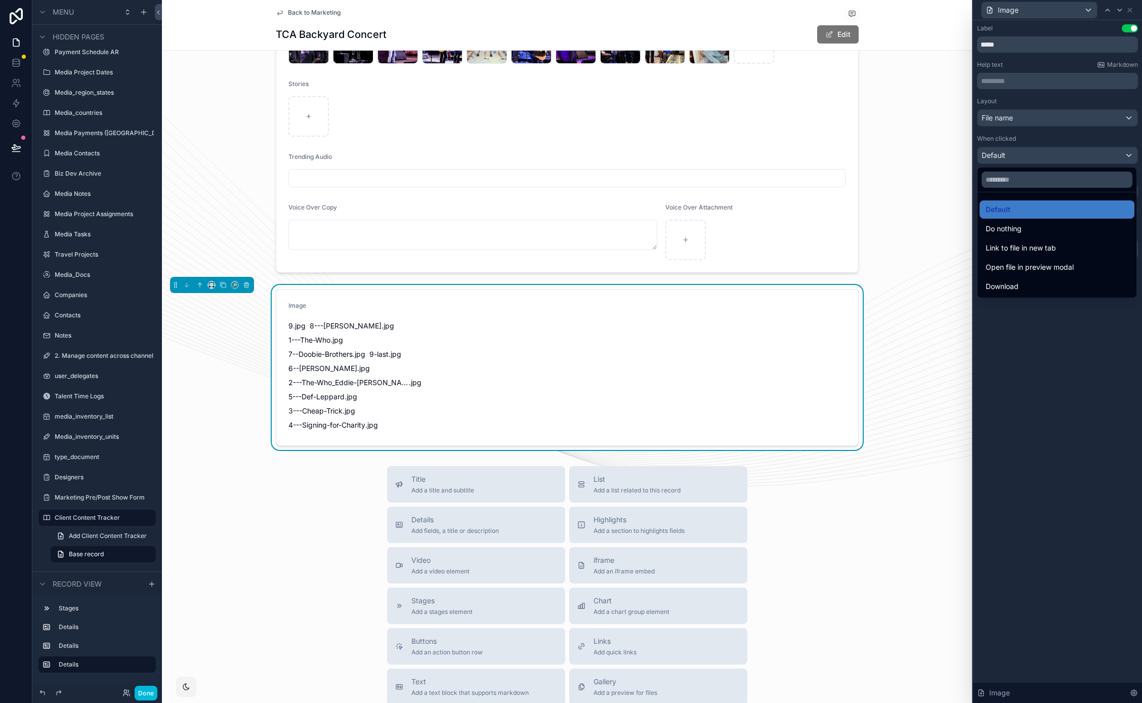
click at [1036, 371] on div at bounding box center [1057, 351] width 169 height 703
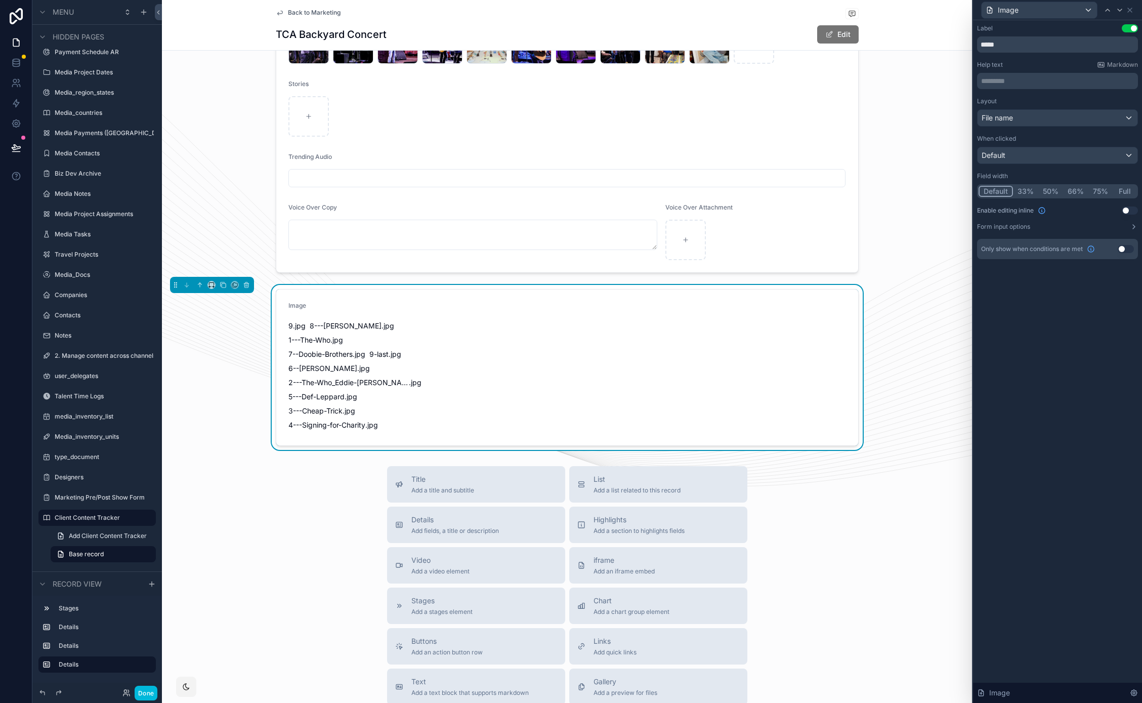
click at [1132, 226] on icon at bounding box center [1134, 227] width 8 height 8
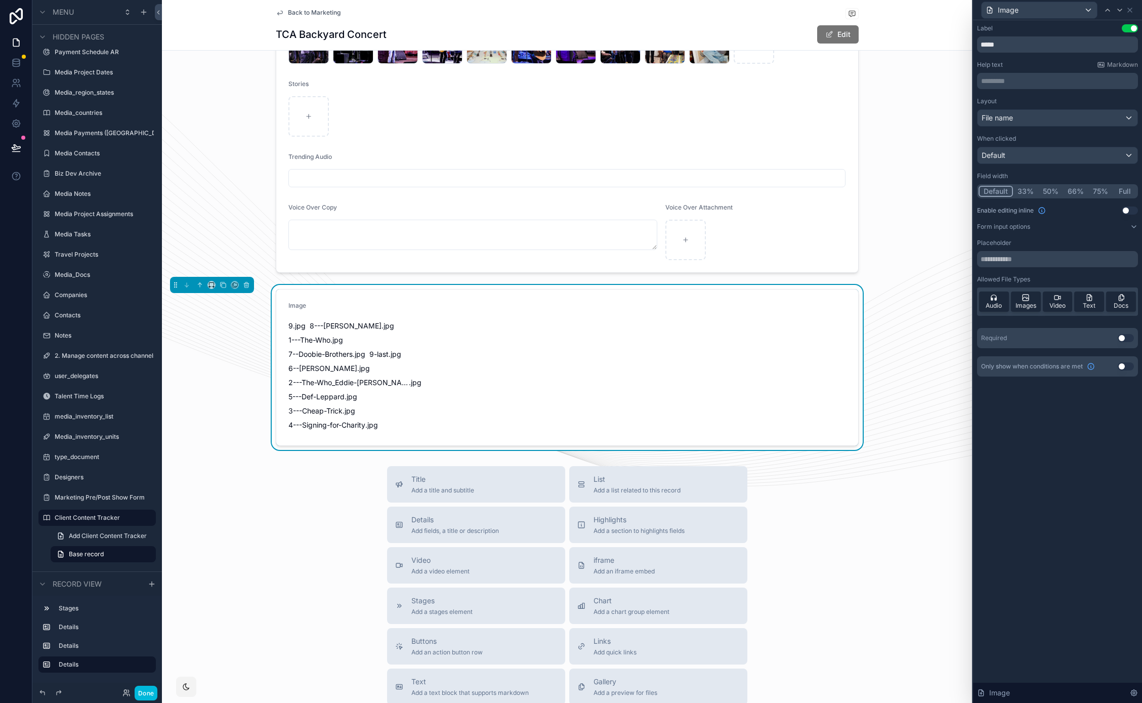
click at [1025, 311] on div "Images" at bounding box center [1026, 302] width 30 height 20
click at [1026, 289] on div "Audio Images Video Text Docs" at bounding box center [1057, 301] width 161 height 28
click at [1025, 302] on span "Images" at bounding box center [1026, 306] width 21 height 8
click at [195, 493] on div "Title Add a title and subtitle List Add a list related to this record Details A…" at bounding box center [567, 646] width 810 height 360
click at [247, 285] on icon "scrollable content" at bounding box center [247, 285] width 0 height 2
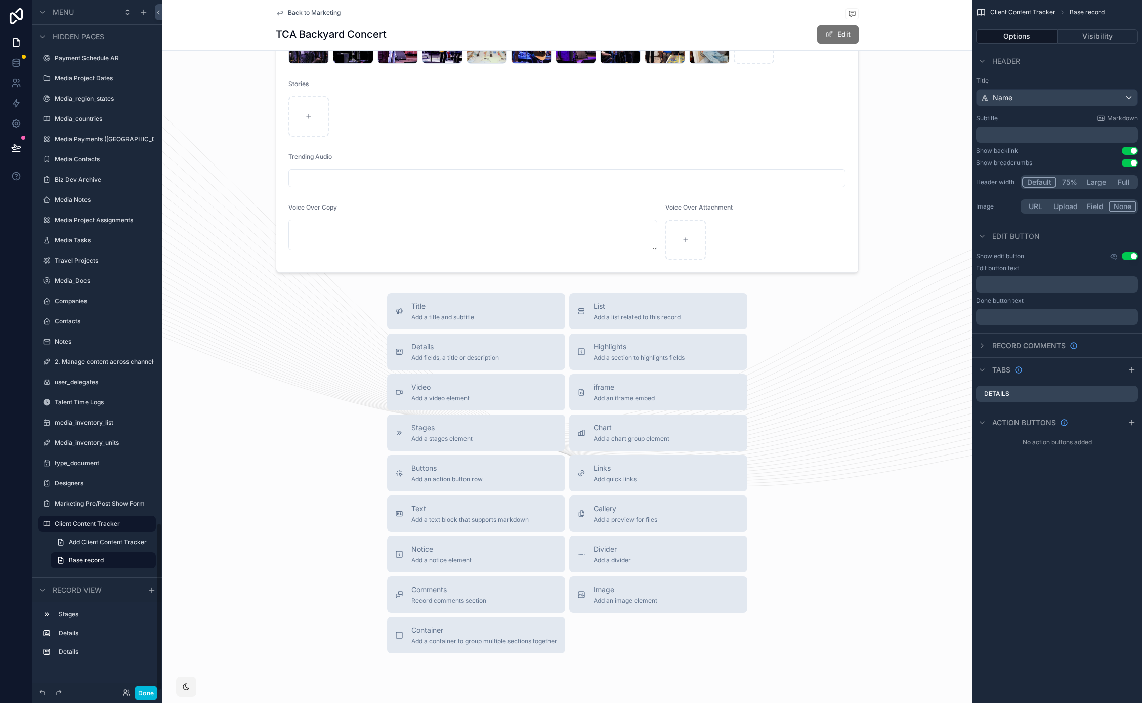
scroll to position [2146, 0]
click at [258, 502] on div "Title Add a title and subtitle List Add a list related to this record Details A…" at bounding box center [567, 473] width 810 height 360
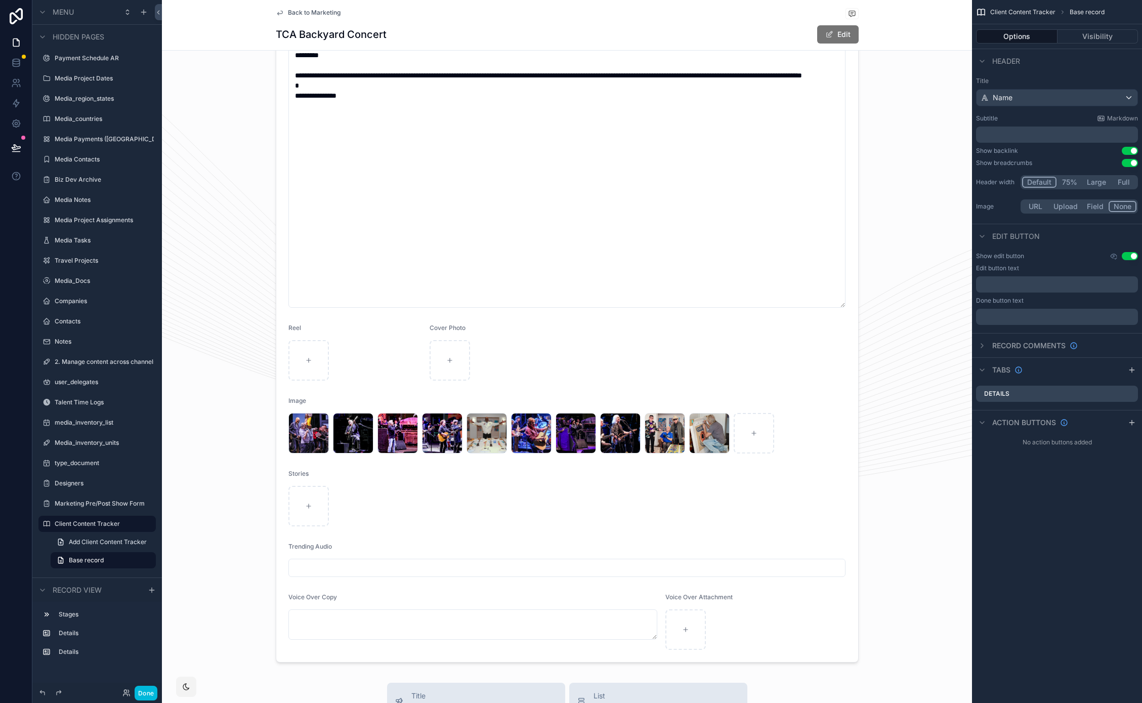
scroll to position [358, 0]
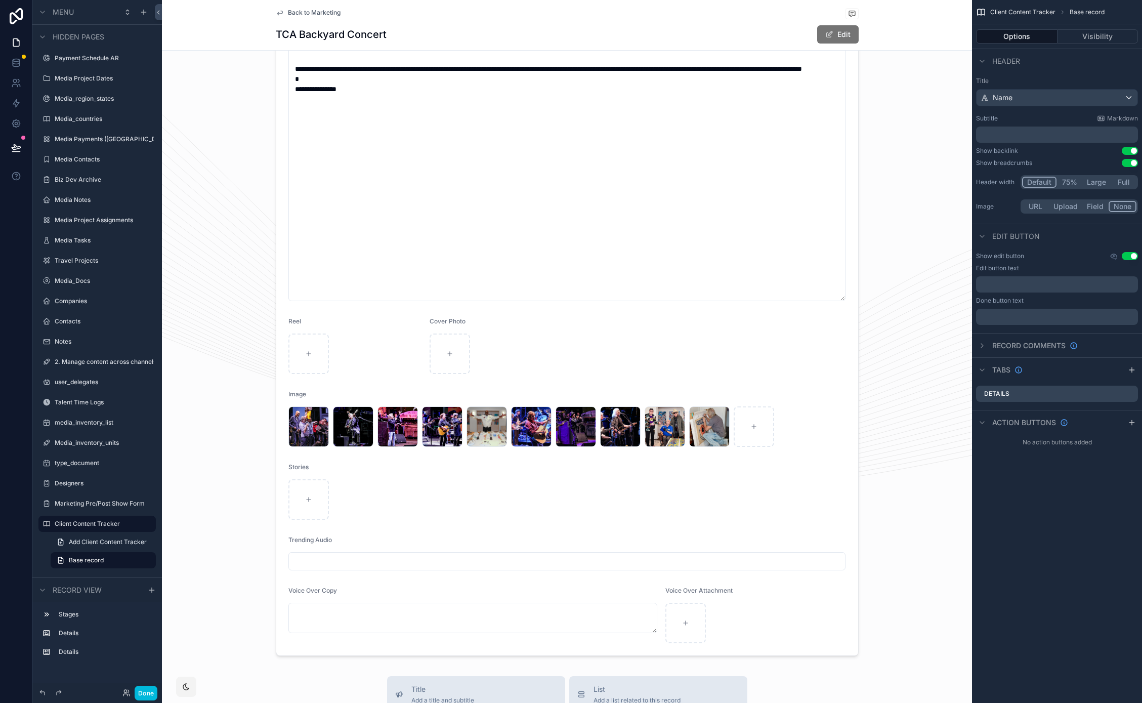
click at [842, 342] on div "scrollable content" at bounding box center [567, 244] width 810 height 831
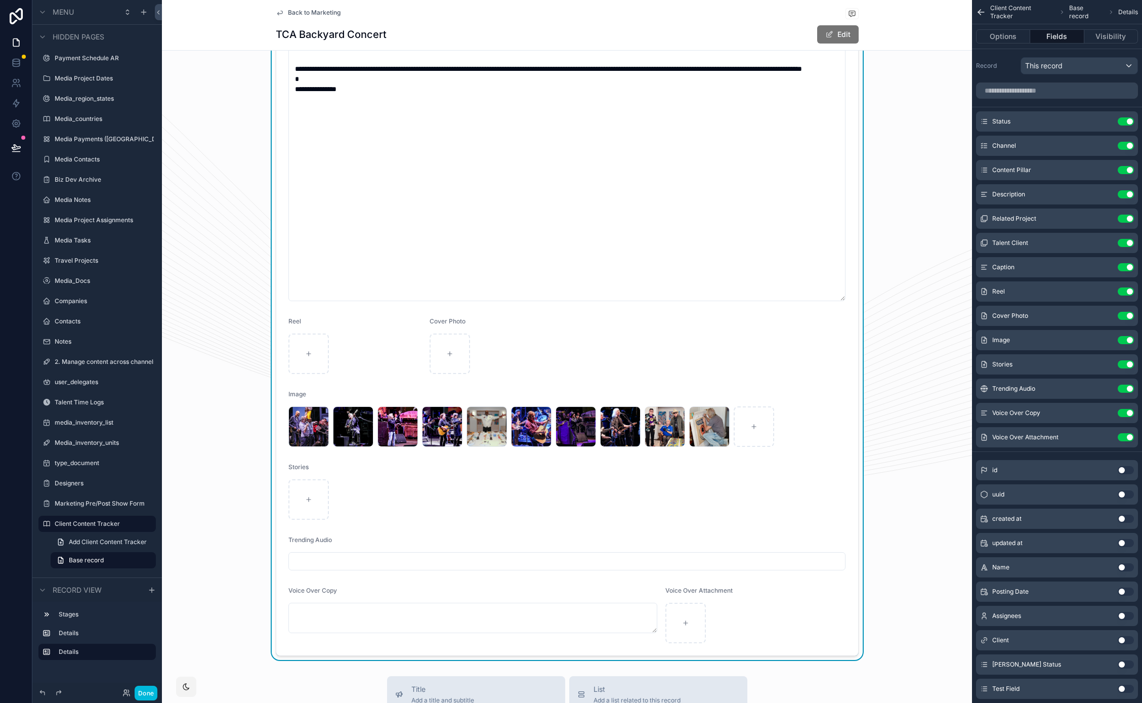
click at [0, 0] on icon "scrollable content" at bounding box center [0, 0] width 0 height 0
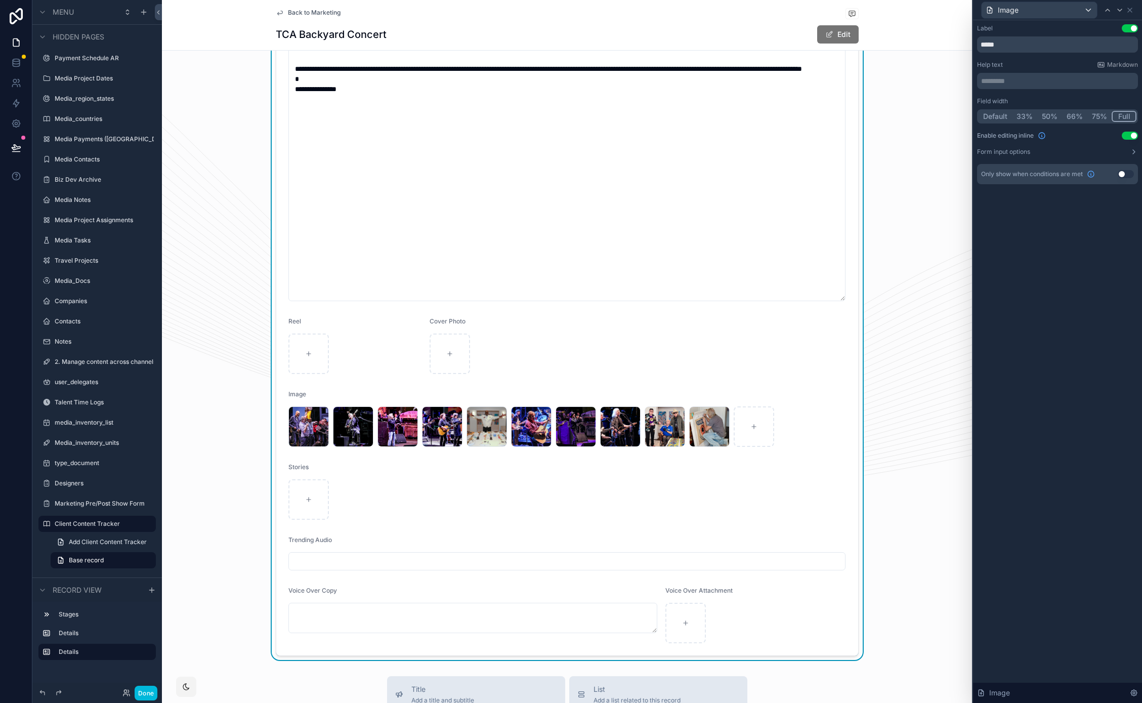
click at [150, 693] on button "Done" at bounding box center [146, 693] width 23 height 15
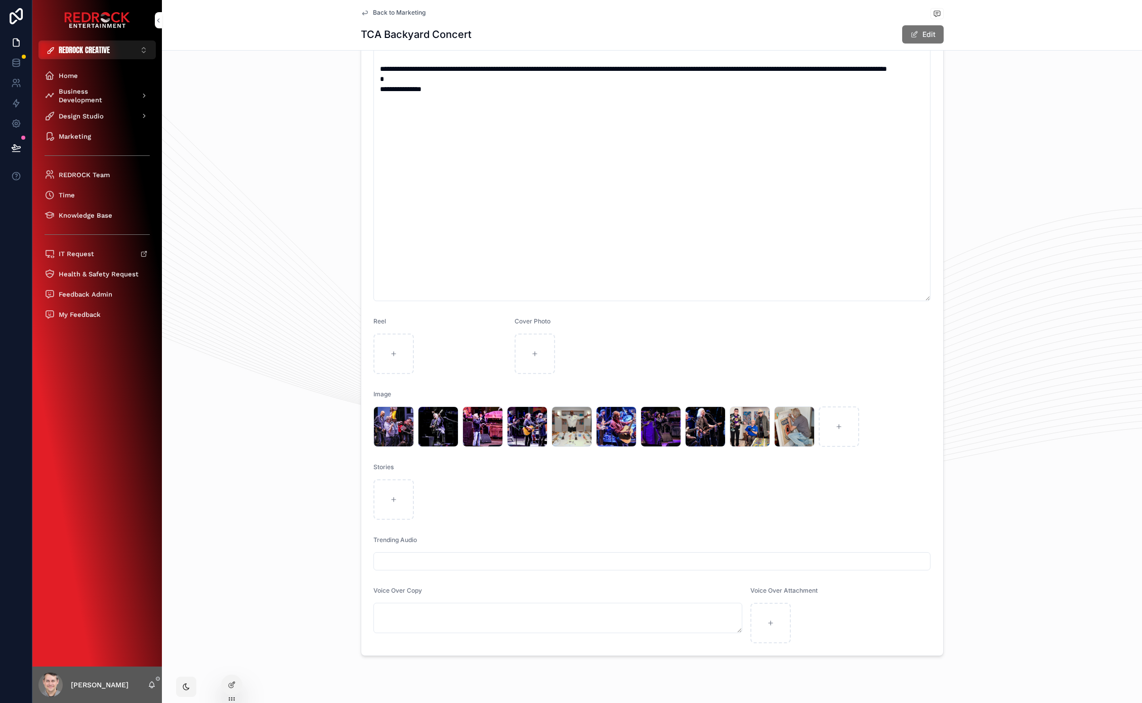
click at [257, 339] on div "**********" at bounding box center [652, 244] width 980 height 831
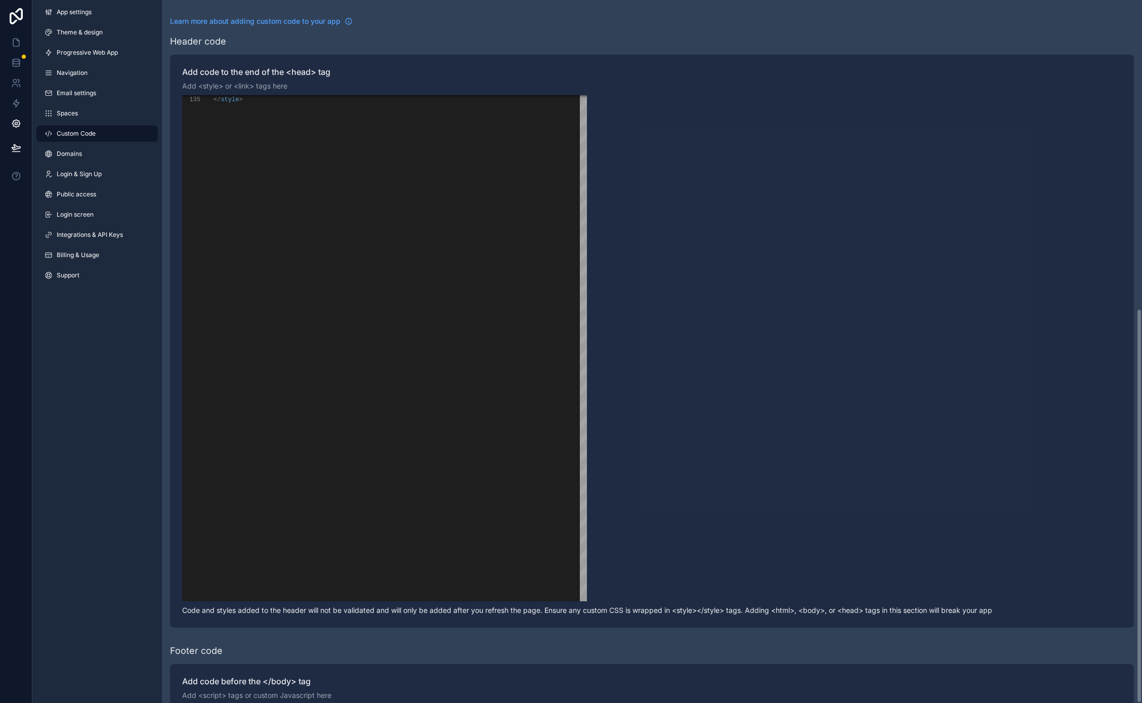
scroll to position [91, 0]
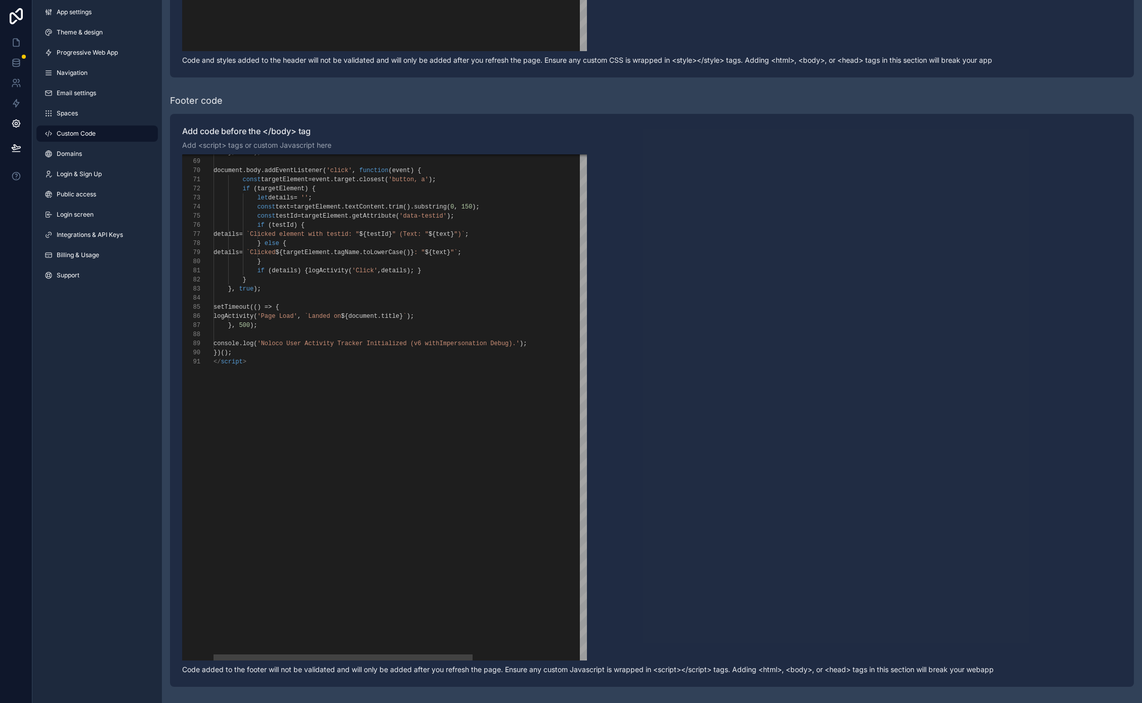
click at [299, 462] on div "</ script > })(); }, true ); setTimeout (() => { logActivity ( 'Page Load' , `L…" at bounding box center [482, 200] width 537 height 1326
paste textarea "* ********"
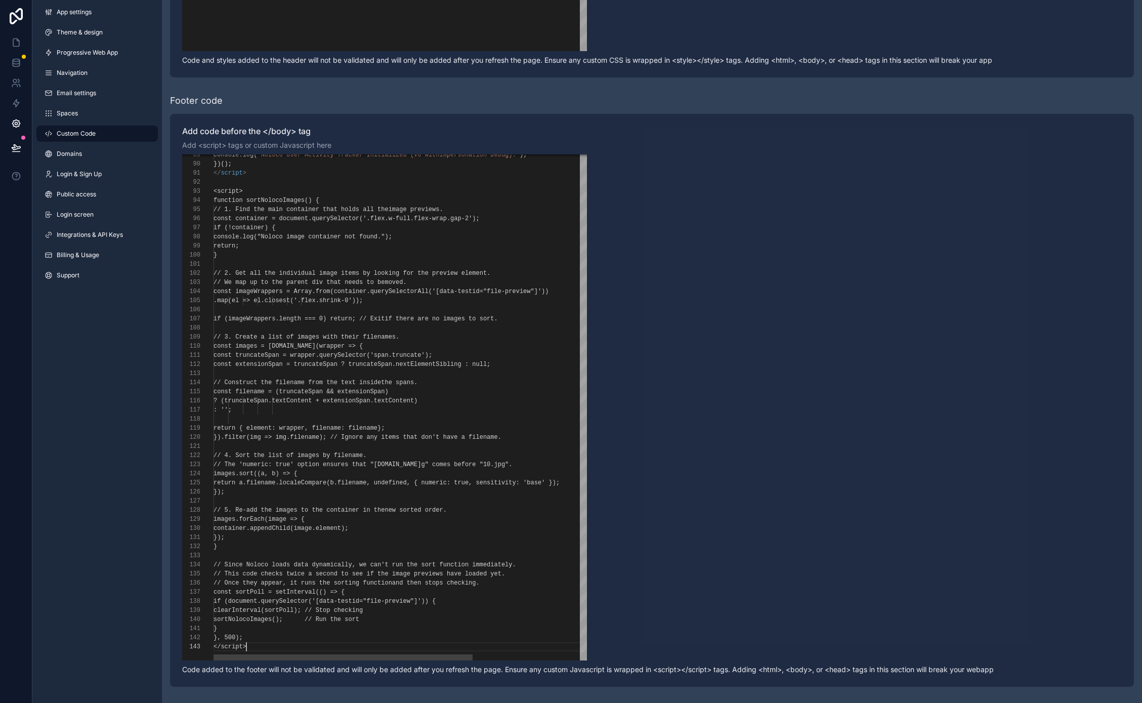
scroll to position [18, 32]
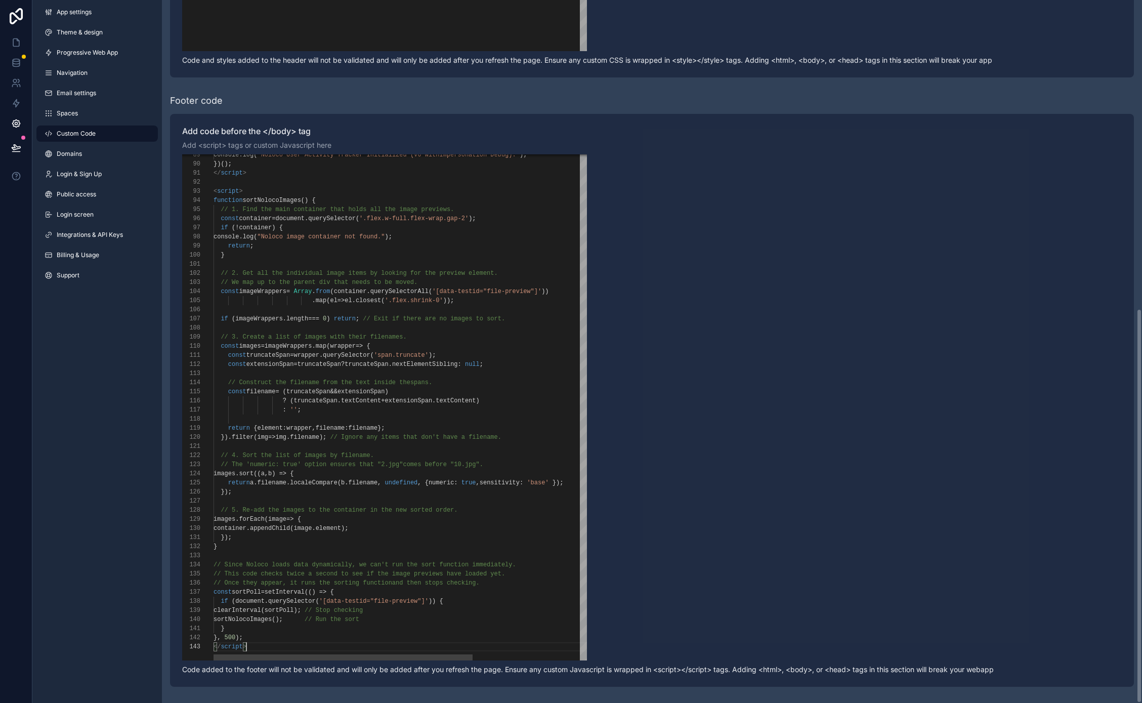
click at [379, 465] on span "// The 'numeric: true' option ensures that "2.jpg"" at bounding box center [312, 464] width 182 height 7
click at [692, 403] on div "91 90 89 92 93 94 95 96 97 98 99 100 101 102 103 104 105 106 107 108 109 110 11…" at bounding box center [652, 407] width 940 height 506
click at [504, 264] on div "scrollable content" at bounding box center [482, 264] width 537 height 9
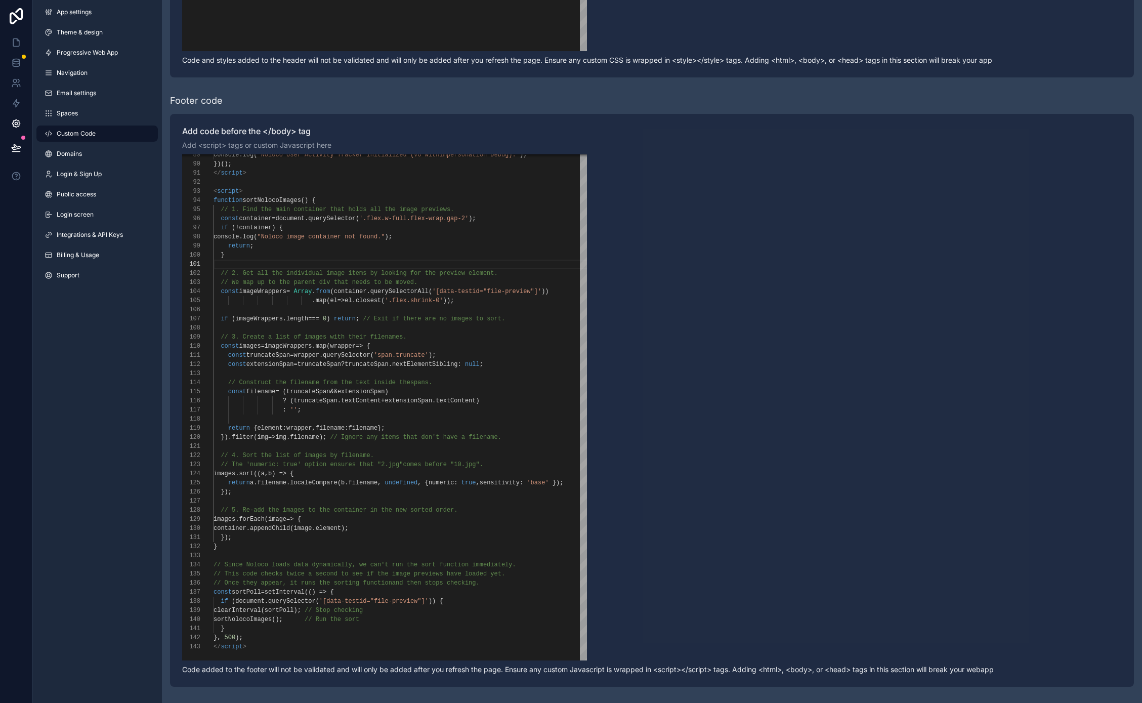
click at [708, 264] on div "91 90 89 92 93 94 95 96 97 98 99 100 101 102 103 104 105 106 107 108 109 110 11…" at bounding box center [652, 407] width 940 height 506
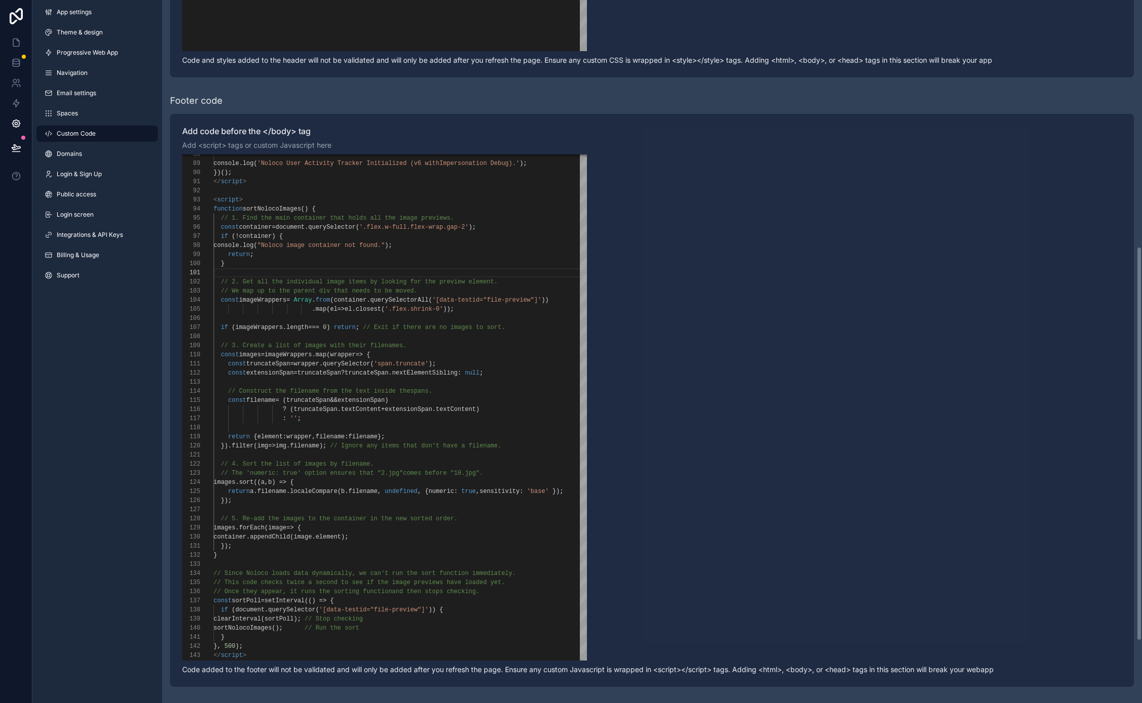
scroll to position [335, 0]
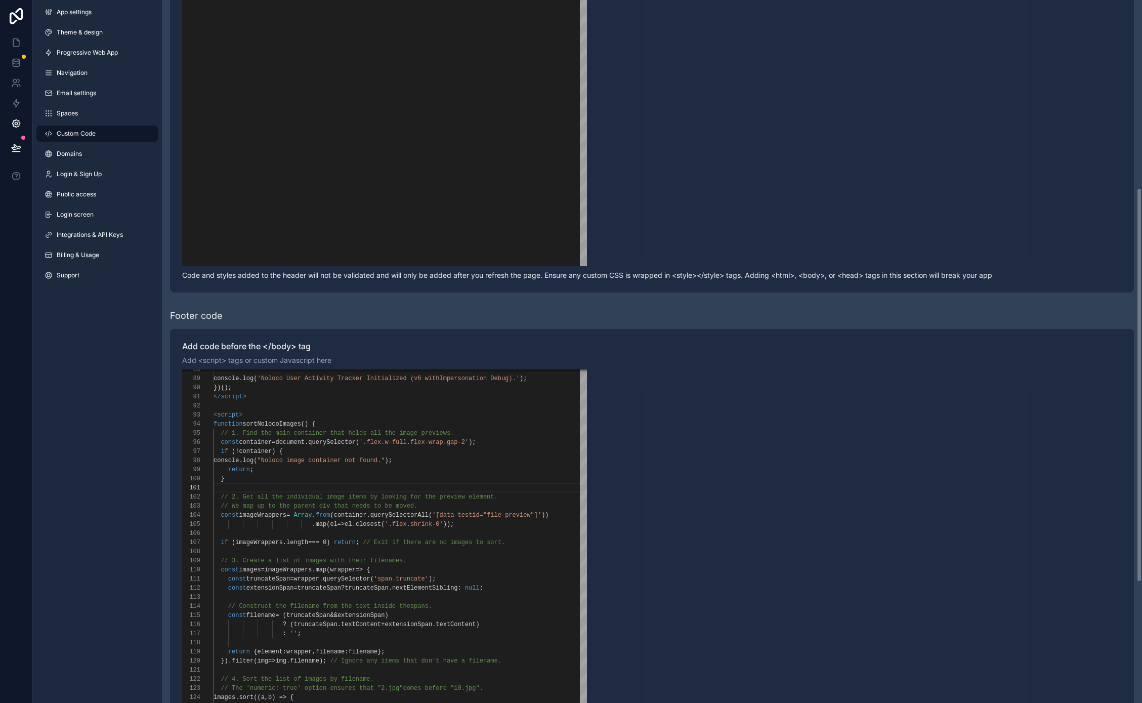
click at [655, 414] on div "91 90 89 92 93 94 95 96 97 98 99 100 101 102 103 104 105 106 107 108 109 110 11…" at bounding box center [652, 622] width 940 height 506
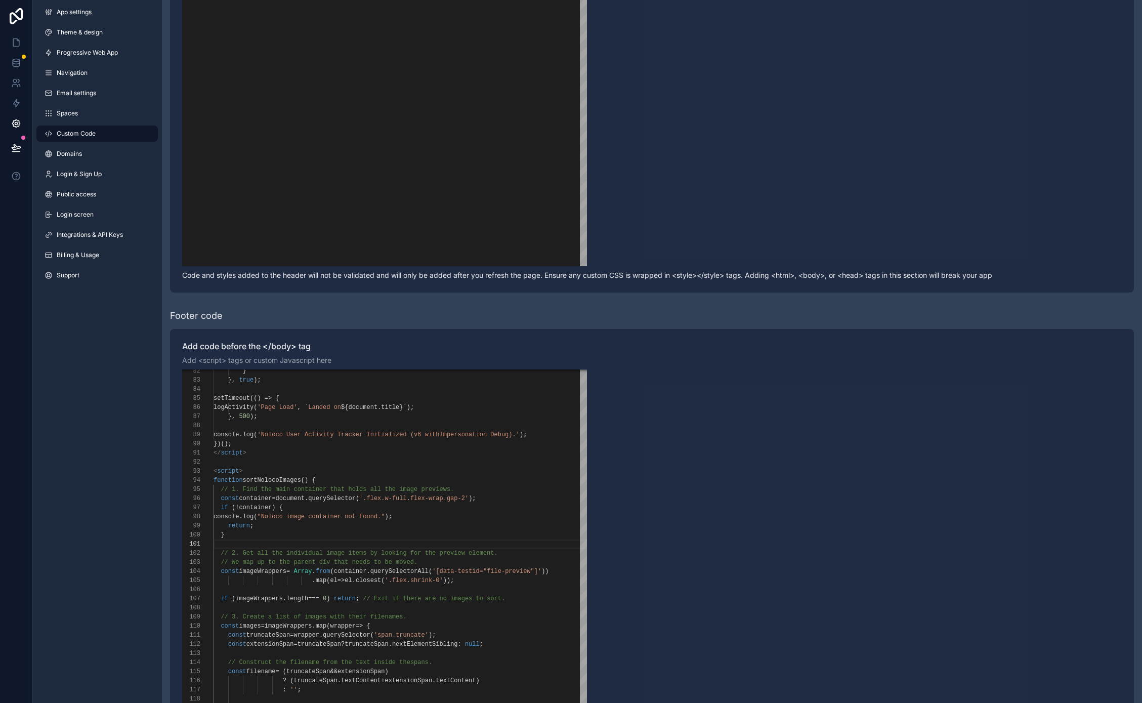
click at [236, 492] on span "// 1. Find the main container that holds all the i" at bounding box center [312, 489] width 182 height 7
drag, startPoint x: 381, startPoint y: 499, endPoint x: 491, endPoint y: 502, distance: 110.9
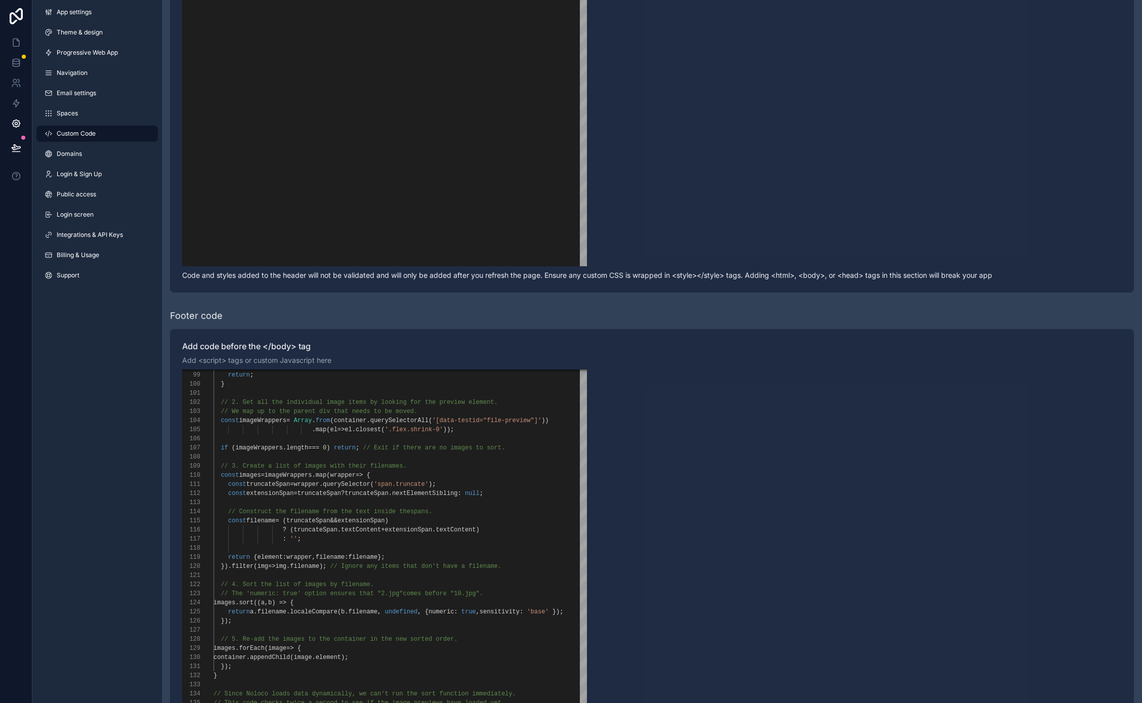
click at [315, 441] on div "scrollable content" at bounding box center [482, 438] width 537 height 9
click at [313, 431] on span "." at bounding box center [314, 429] width 4 height 7
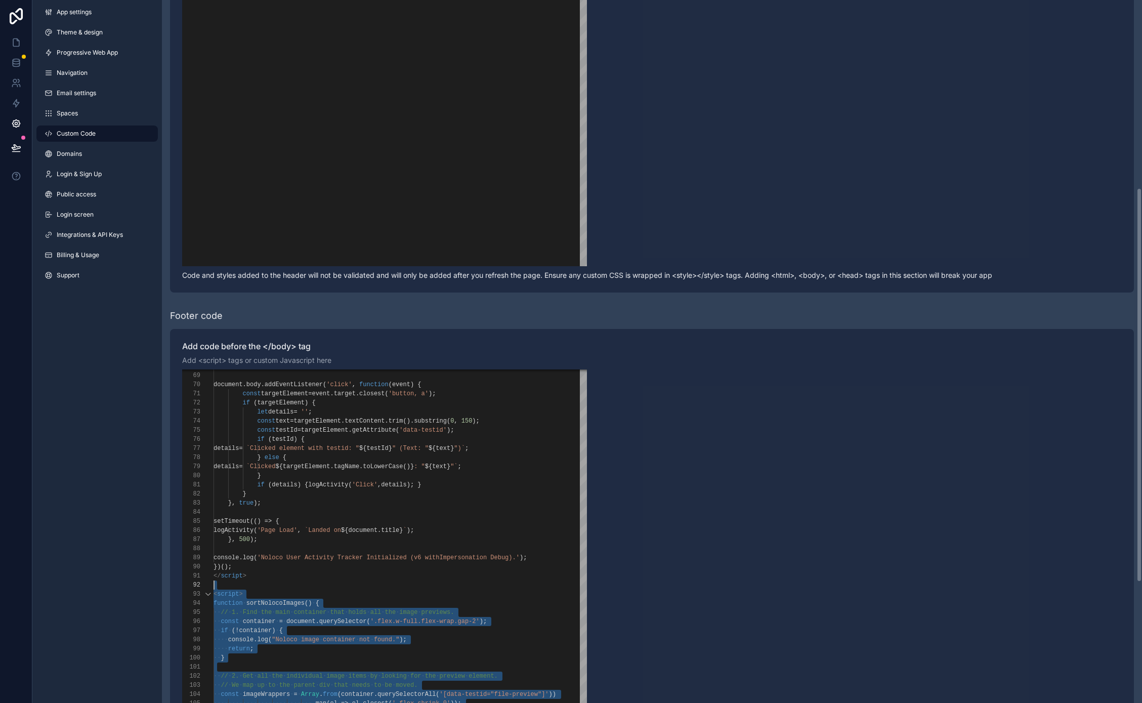
scroll to position [18, 0]
drag, startPoint x: 378, startPoint y: 620, endPoint x: 208, endPoint y: 592, distance: 172.0
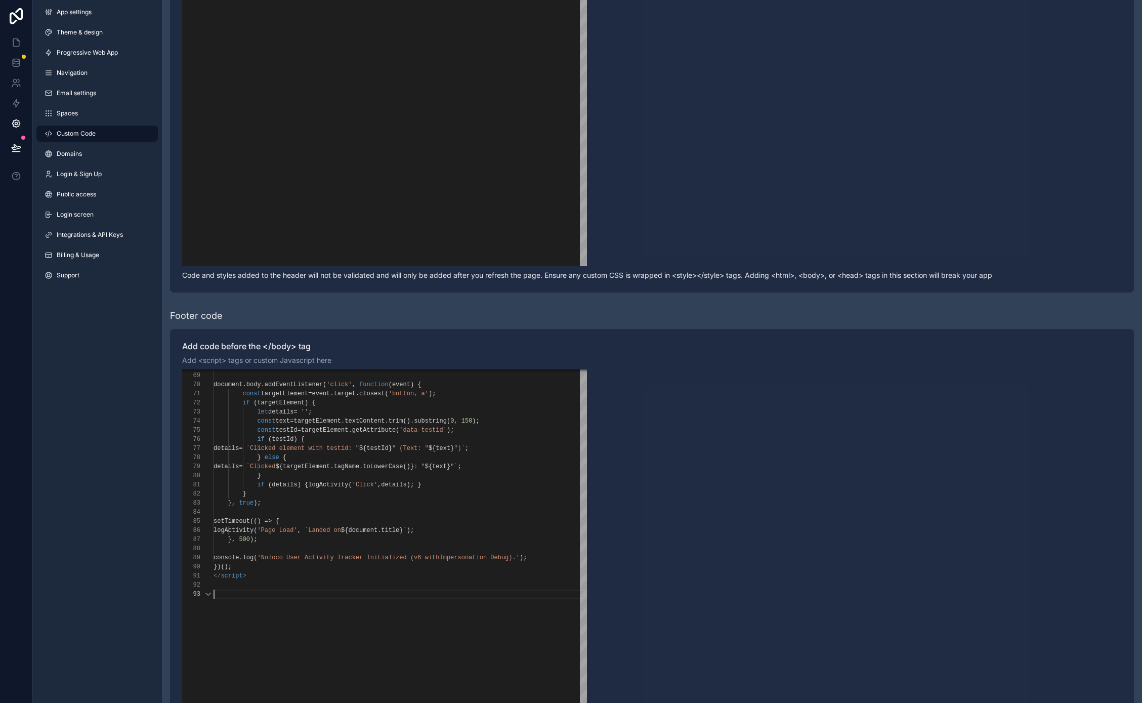
scroll to position [9, 0]
type textarea "*********"
drag, startPoint x: 156, startPoint y: 499, endPoint x: 155, endPoint y: 493, distance: 5.7
click at [156, 496] on div "App settings Theme & design Progressive Web App Navigation Email settings Space…" at bounding box center [97, 351] width 130 height 703
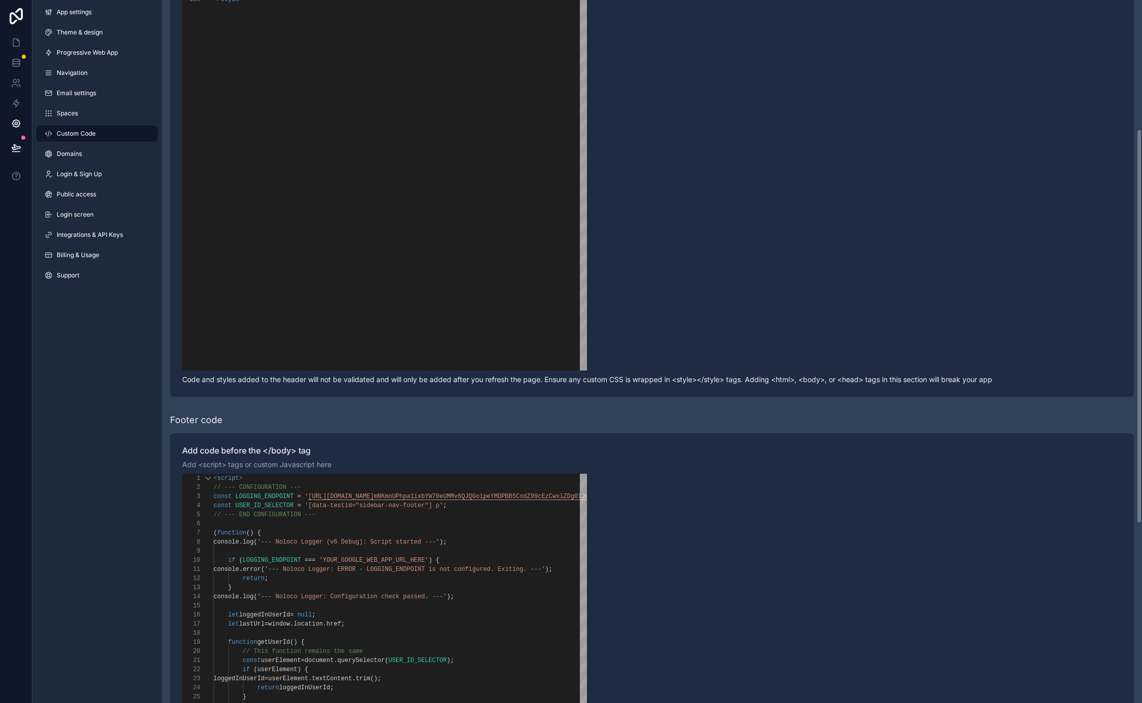
scroll to position [0, 0]
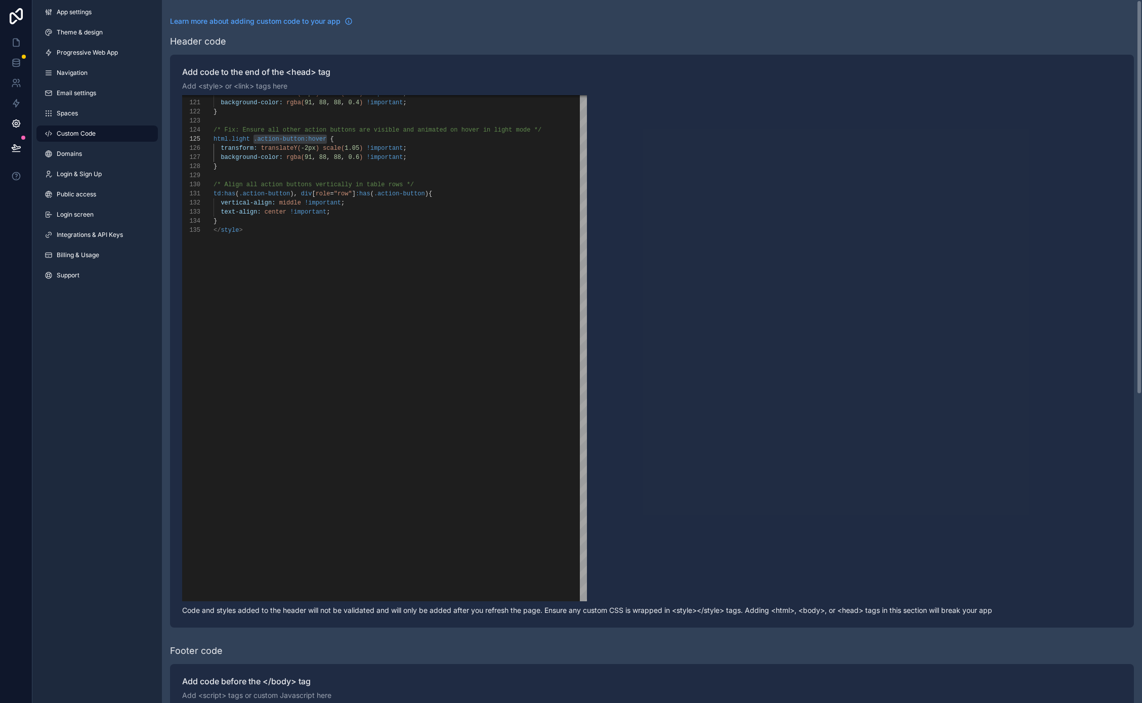
drag, startPoint x: 682, startPoint y: 246, endPoint x: 293, endPoint y: 180, distance: 395.2
click at [655, 158] on div "135 120 121 122 123 124 125 126 127 128 129 130 131 132 133 134 </ style > tran…" at bounding box center [652, 348] width 940 height 506
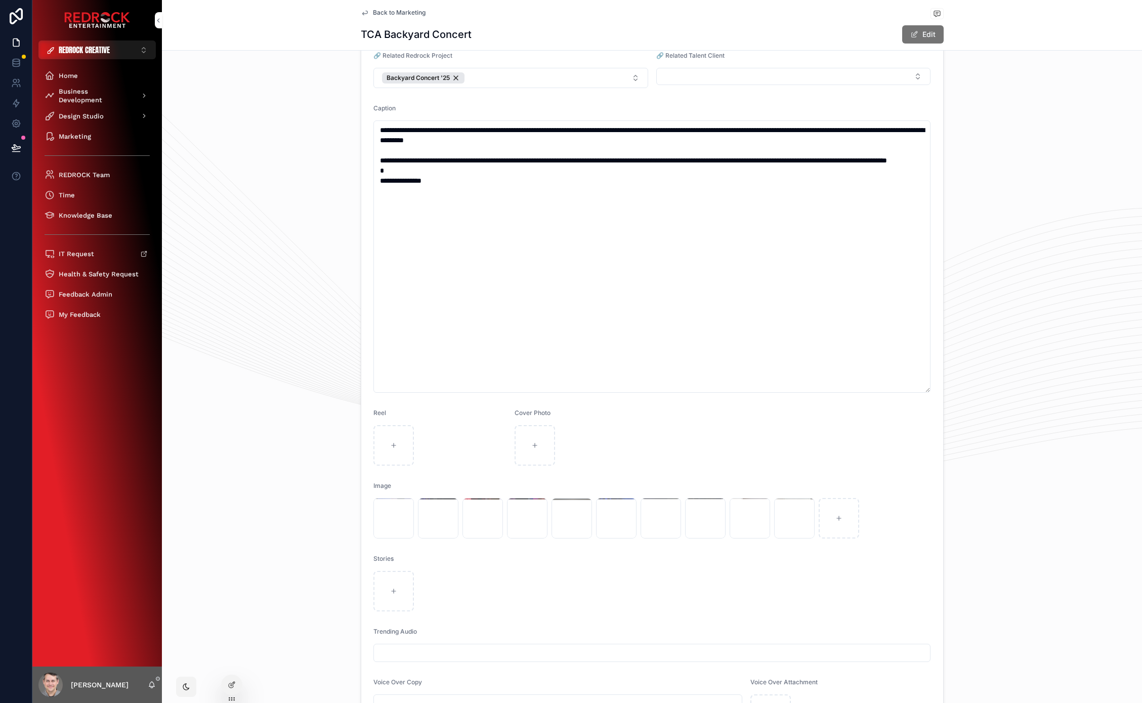
scroll to position [380, 0]
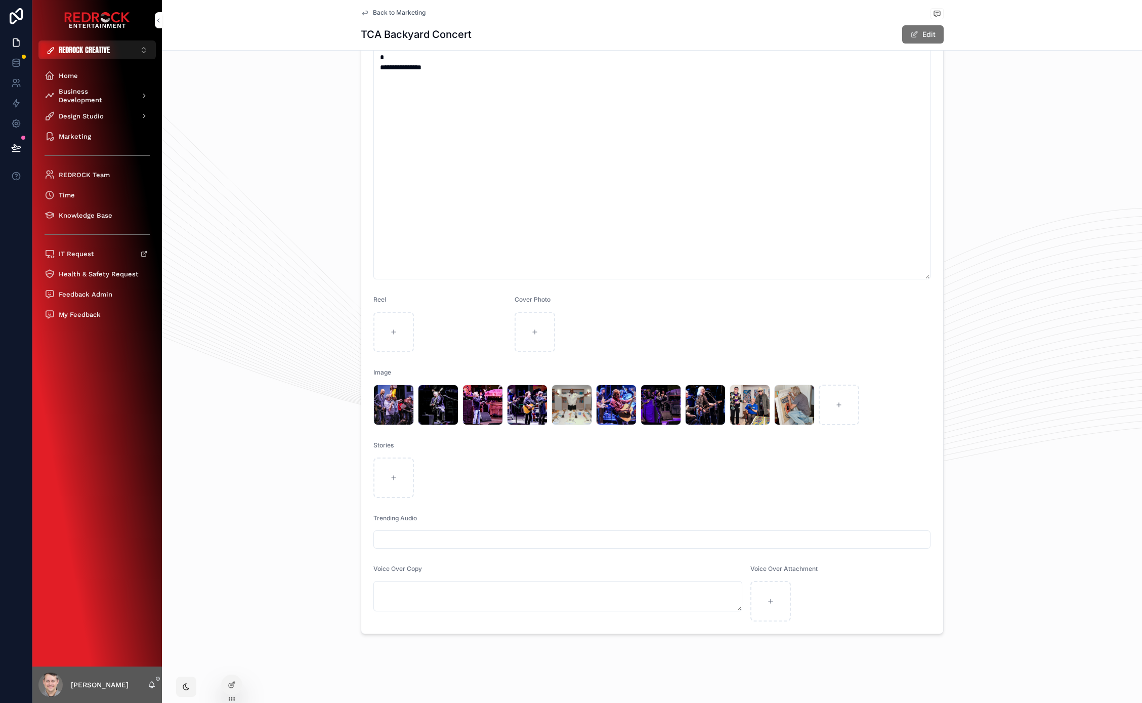
click at [303, 417] on div "**********" at bounding box center [652, 222] width 980 height 831
click at [260, 306] on div "**********" at bounding box center [652, 222] width 980 height 831
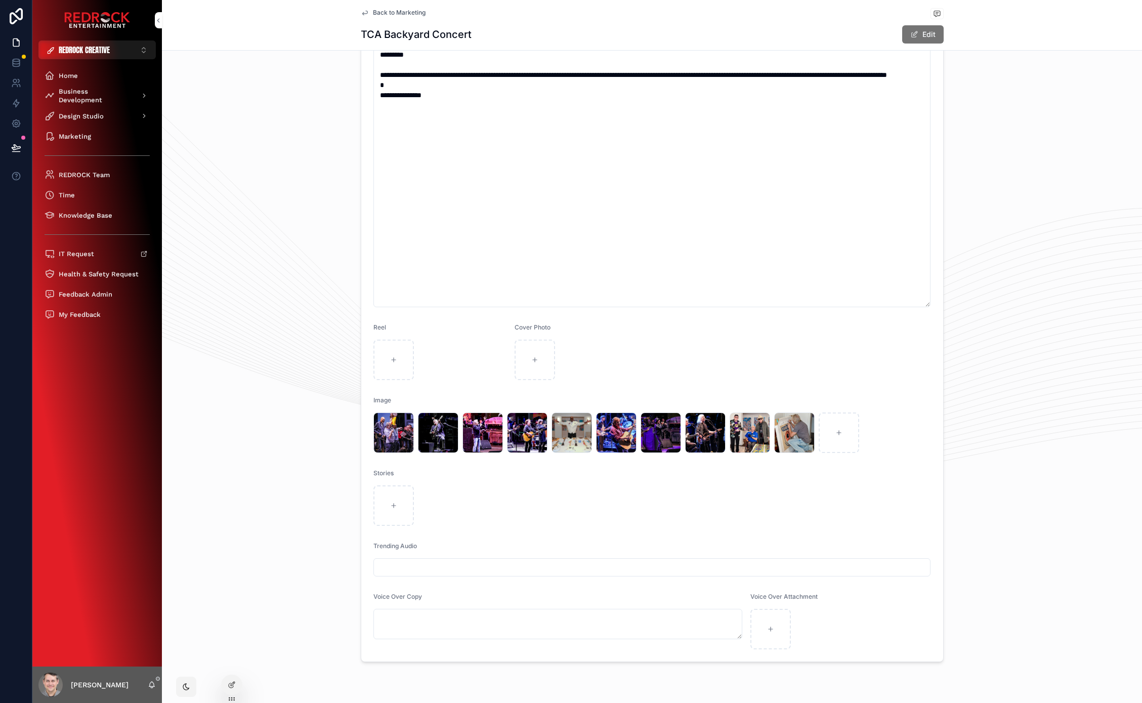
scroll to position [352, 0]
click at [263, 480] on div "**********" at bounding box center [652, 250] width 980 height 831
click at [336, 421] on div "**********" at bounding box center [652, 250] width 980 height 831
click at [262, 259] on div "**********" at bounding box center [652, 250] width 980 height 831
click at [251, 187] on div "**********" at bounding box center [652, 250] width 980 height 831
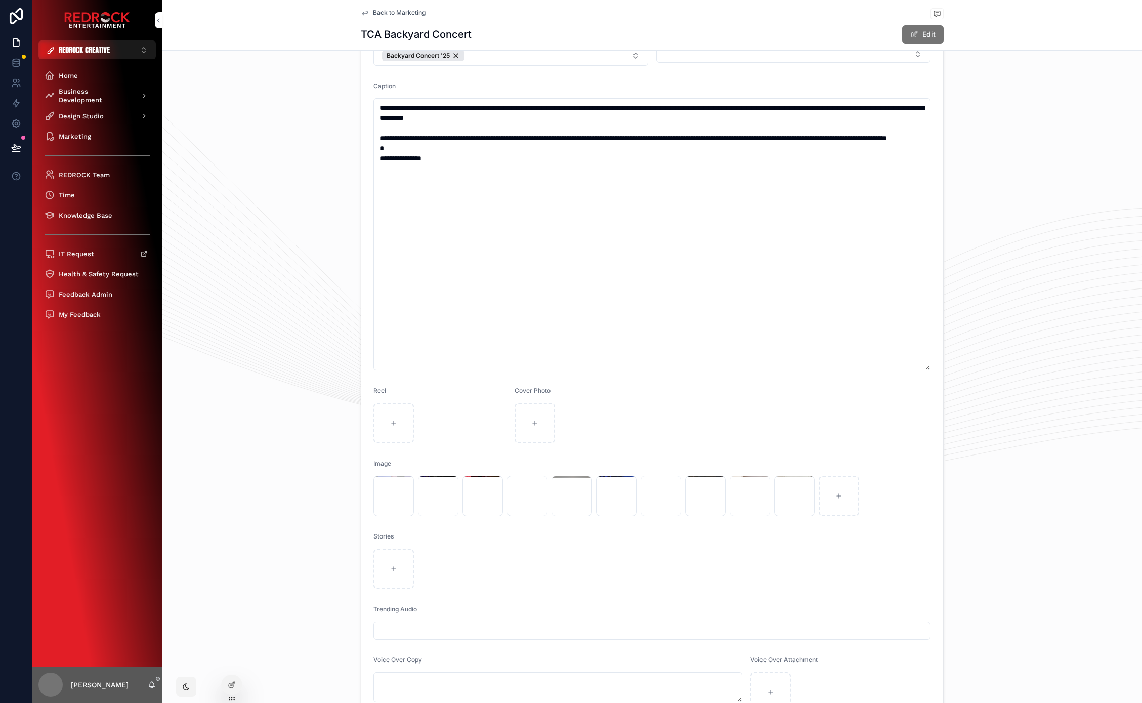
scroll to position [380, 0]
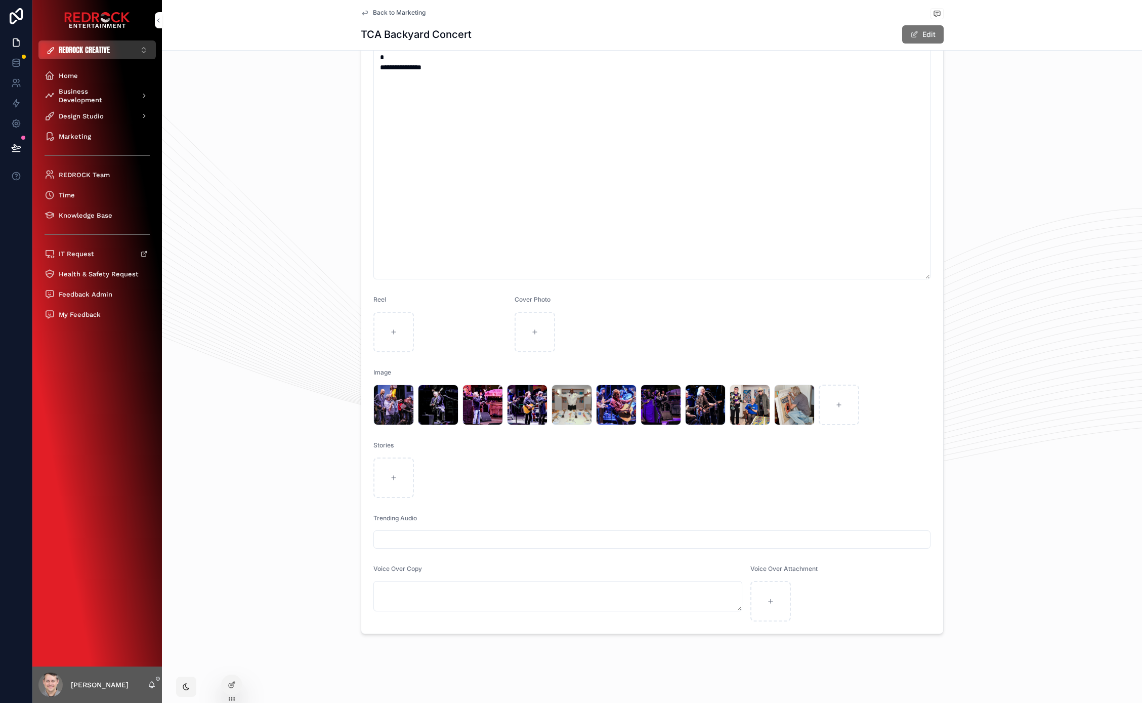
click at [101, 52] on span "REDROCK CREATIVE" at bounding box center [84, 50] width 51 height 11
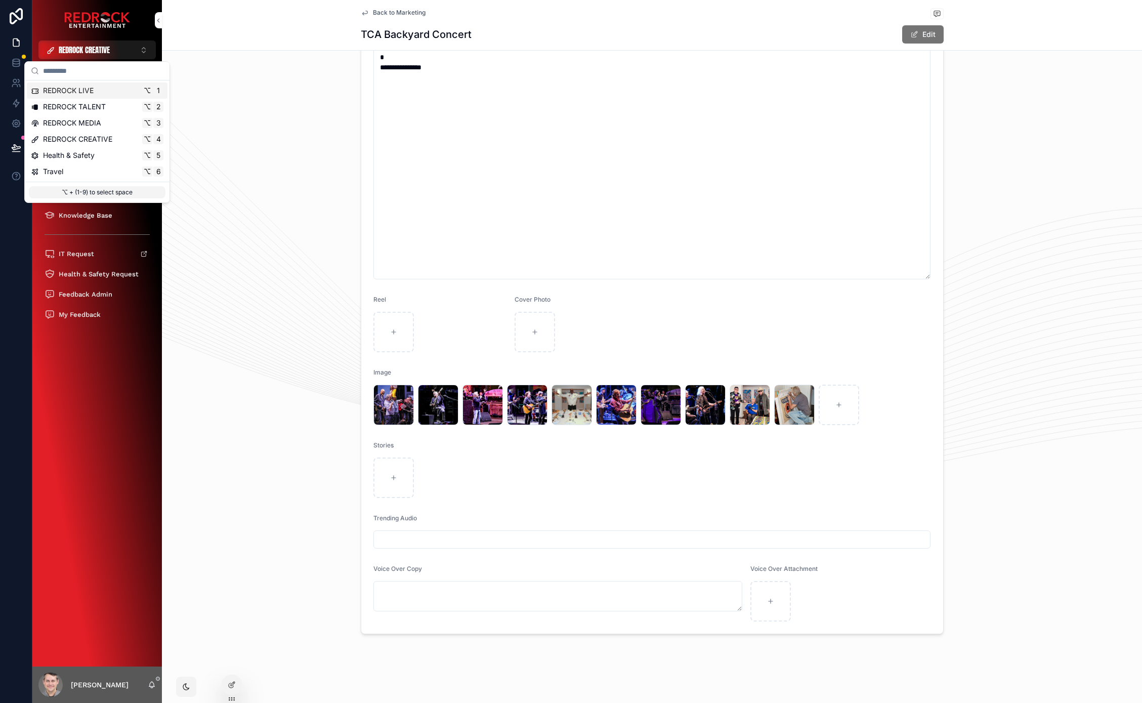
click at [105, 87] on div "REDROCK LIVE ⌥ 1" at bounding box center [97, 91] width 133 height 10
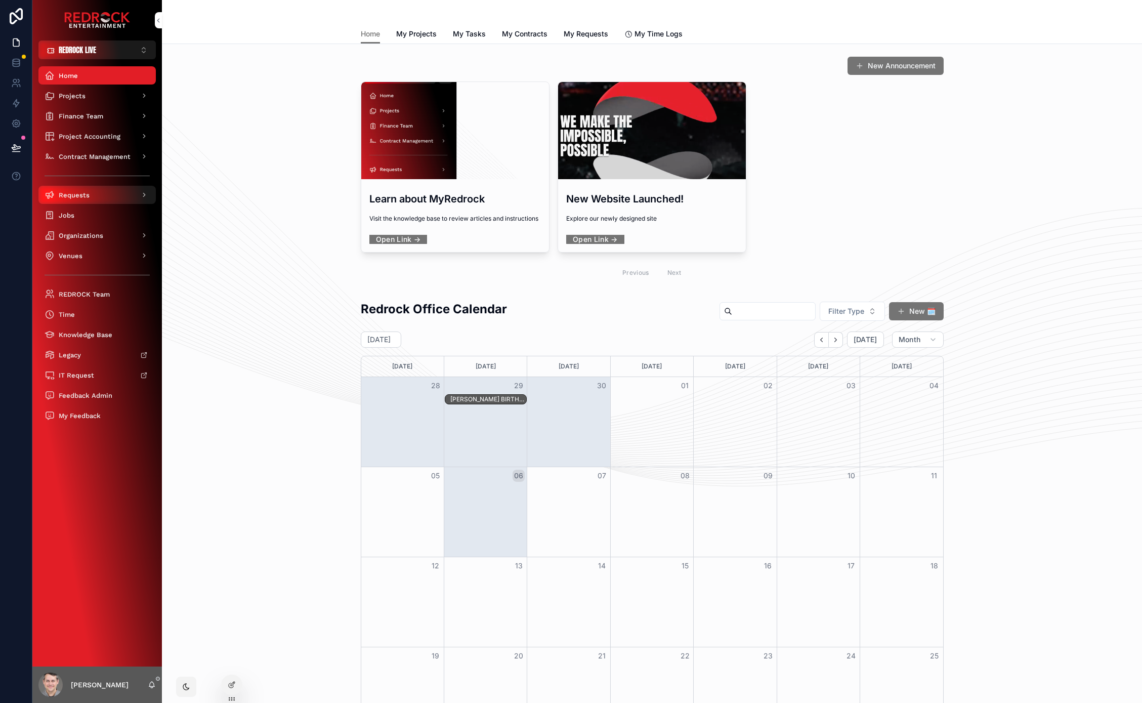
click at [103, 192] on div "Requests" at bounding box center [97, 195] width 105 height 16
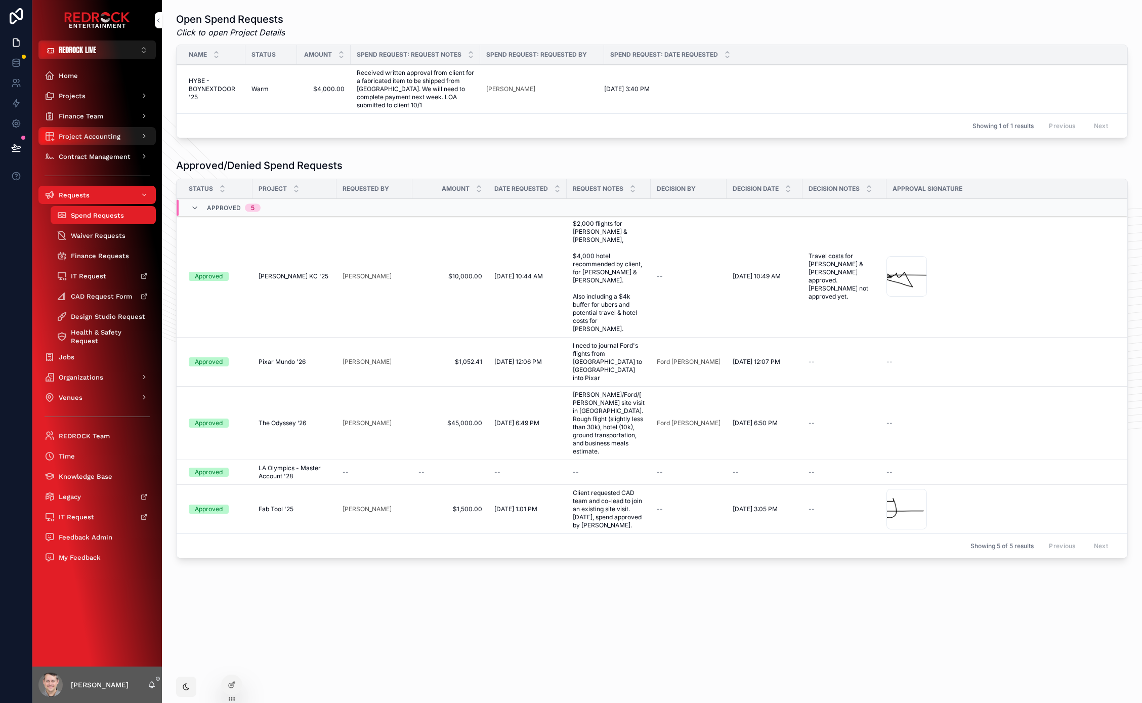
click at [84, 139] on span "Project Accounting" at bounding box center [90, 136] width 62 height 9
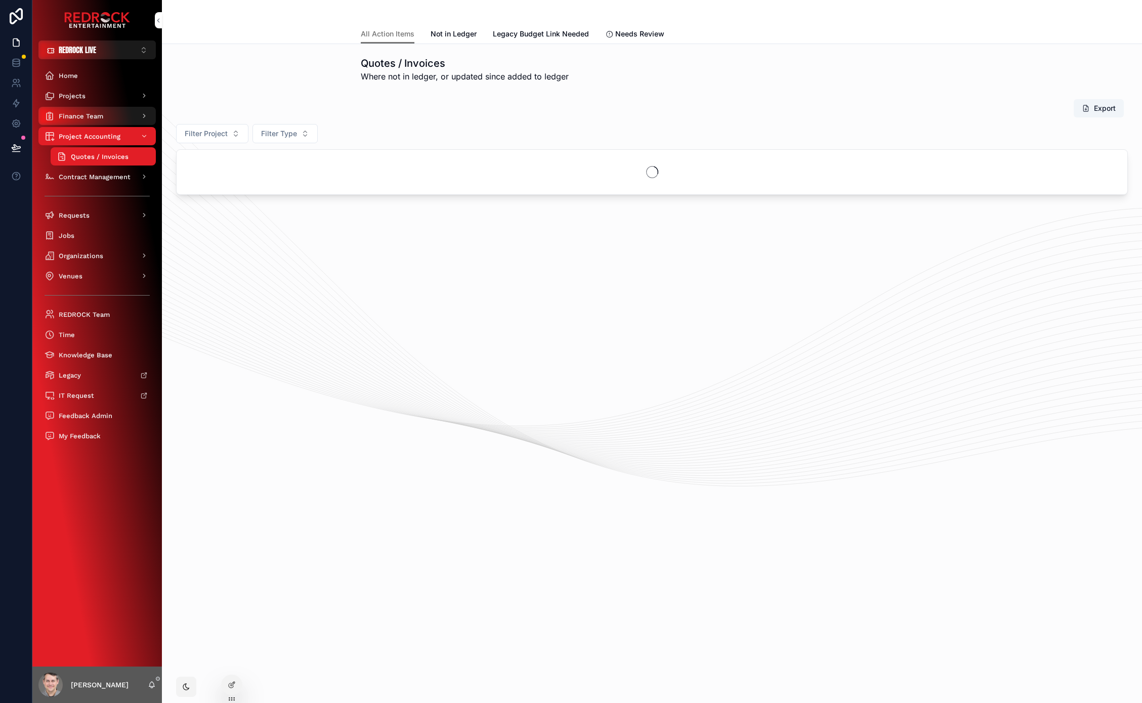
click at [85, 116] on span "Finance Team" at bounding box center [81, 116] width 45 height 9
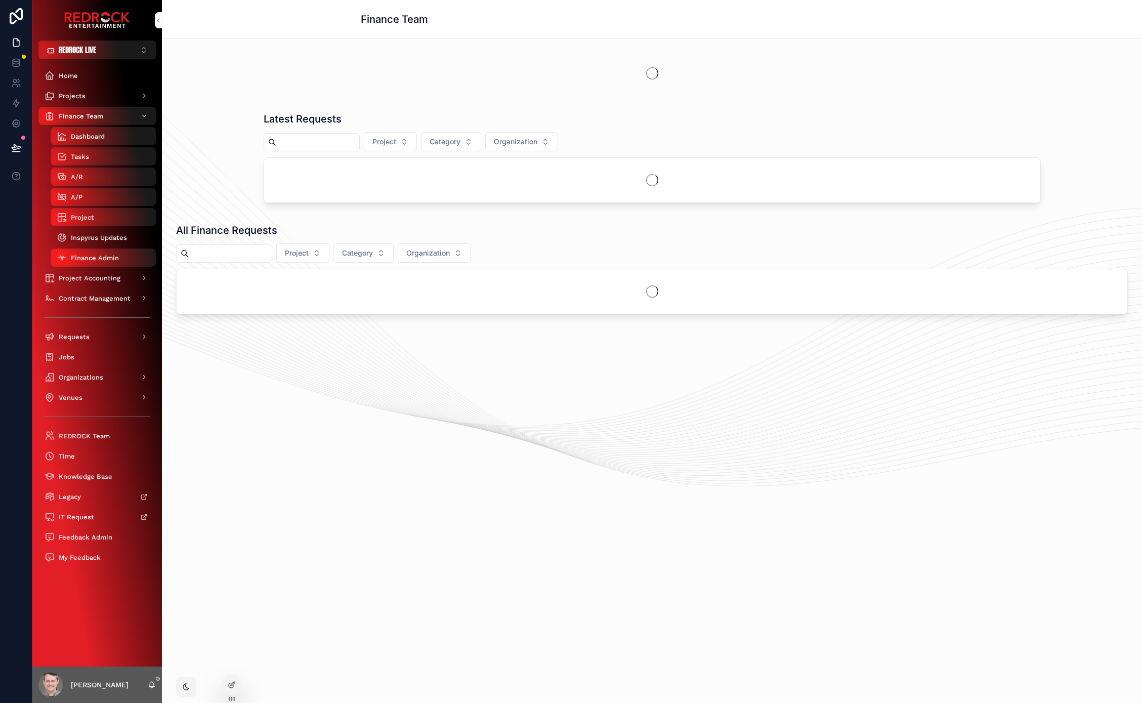
click at [104, 235] on span "Inspyrus Updates" at bounding box center [99, 237] width 56 height 9
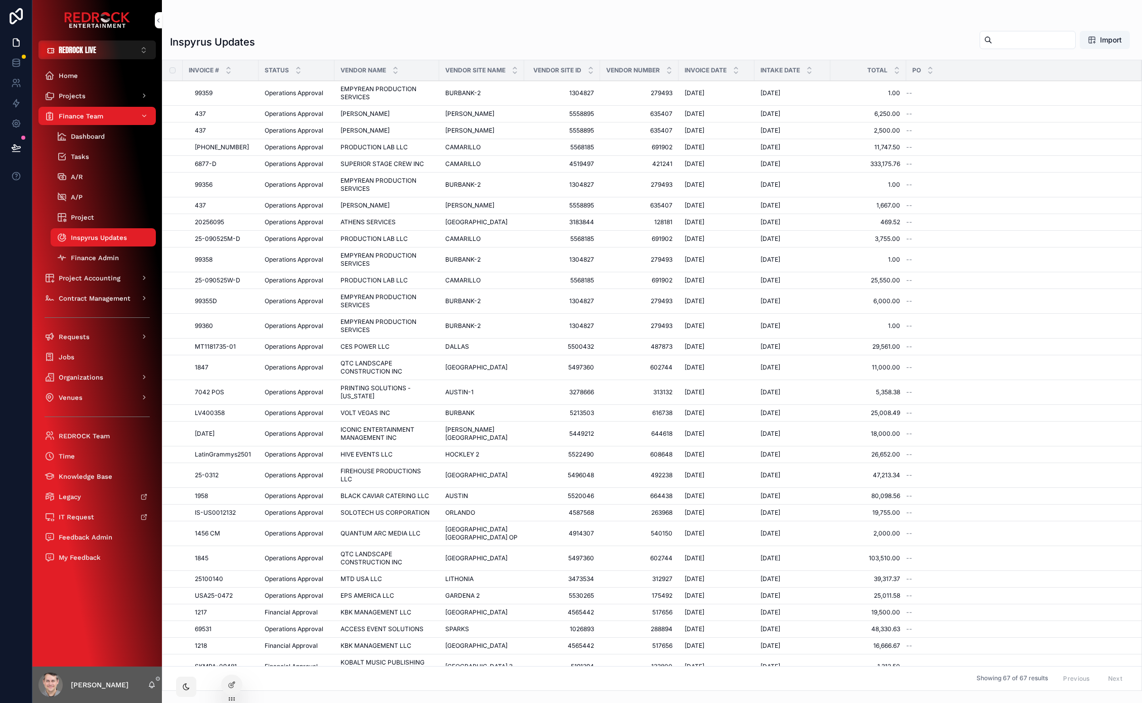
click at [280, 31] on div "Inspyrus Updates Import" at bounding box center [652, 41] width 964 height 23
drag, startPoint x: 687, startPoint y: 31, endPoint x: 570, endPoint y: 38, distance: 116.6
click at [590, 39] on div "Inspyrus Updates Import" at bounding box center [652, 41] width 964 height 23
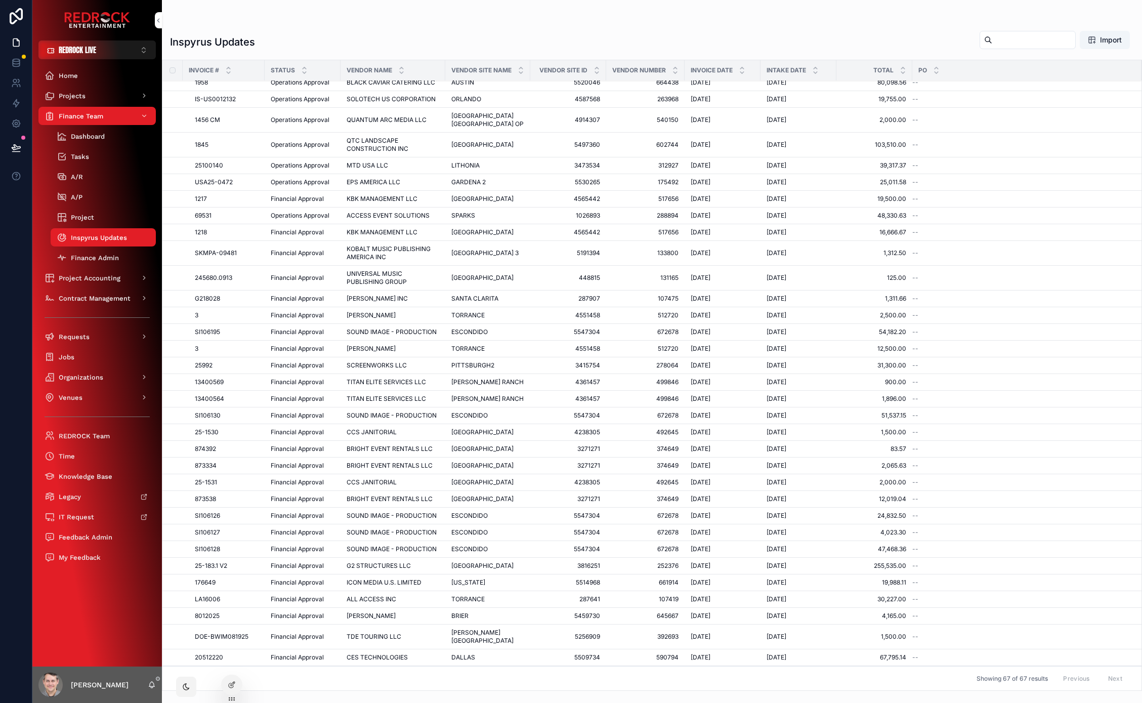
scroll to position [655, 0]
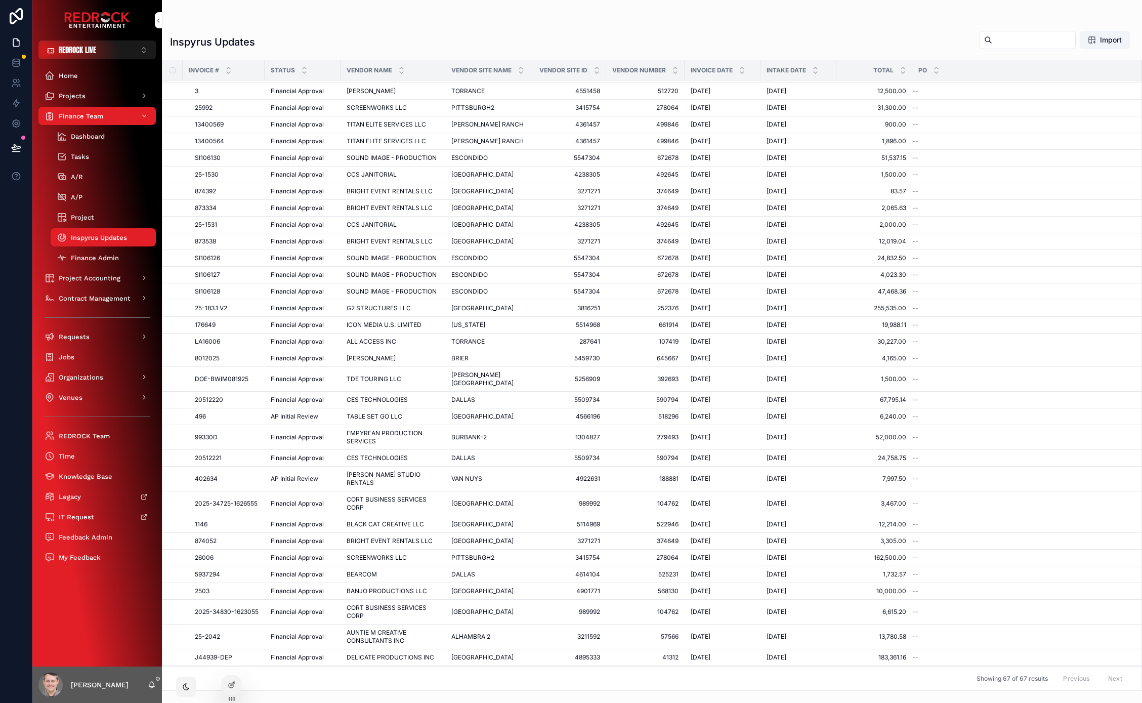
click at [1009, 38] on input "scrollable content" at bounding box center [1033, 40] width 83 height 14
type input "***"
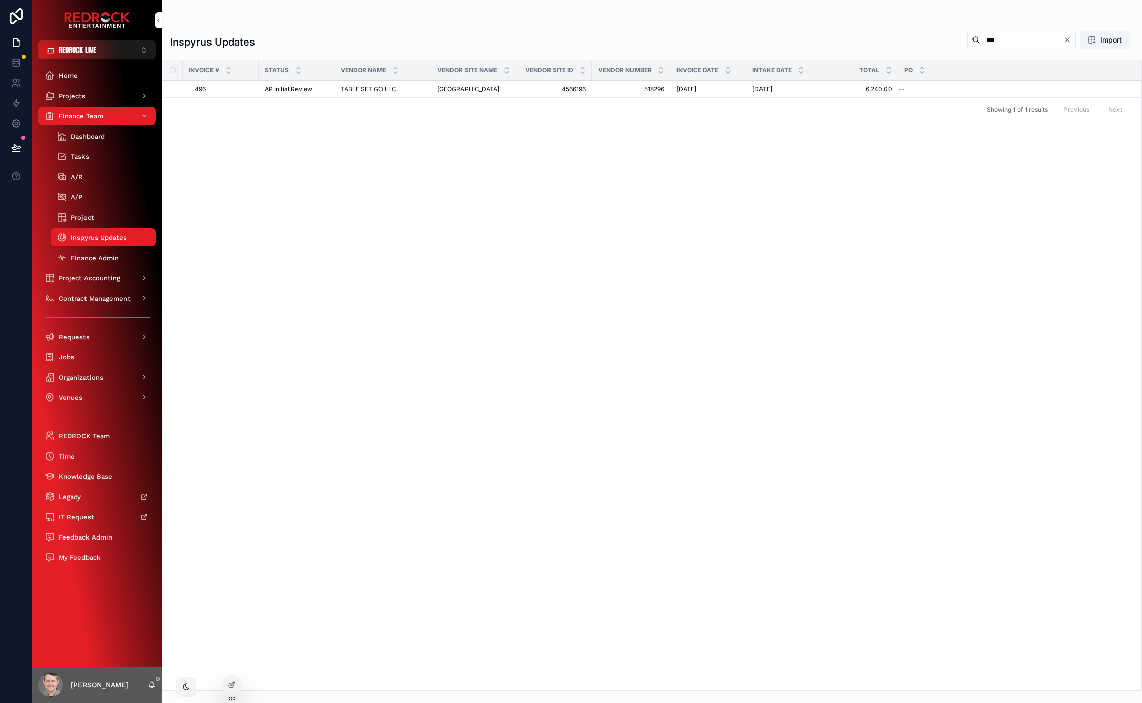
click at [0, 0] on button "Try Again" at bounding box center [0, 0] width 0 height 0
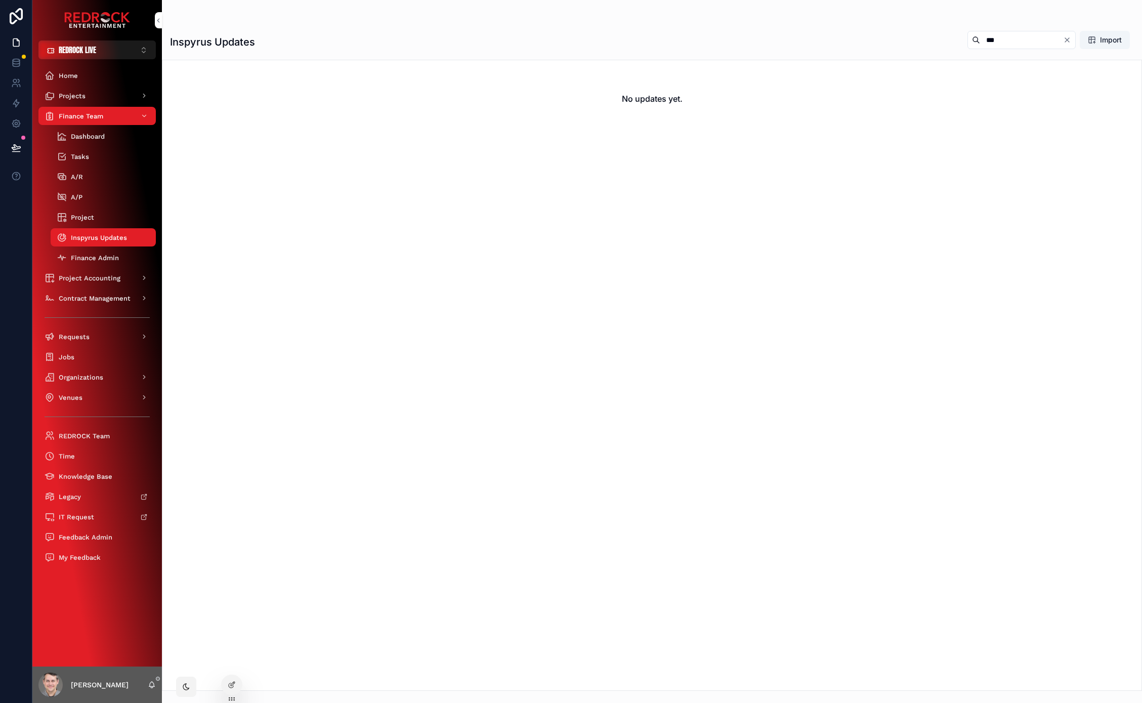
drag, startPoint x: 1065, startPoint y: 43, endPoint x: 7, endPoint y: 281, distance: 1084.3
click at [0, 0] on div "REDROCK LIVE ⌥ 1 Home Projects Finance Team Dashboard Tasks A/R A/P Project Ins…" at bounding box center [571, 351] width 1142 height 703
